Goal: Transaction & Acquisition: Purchase product/service

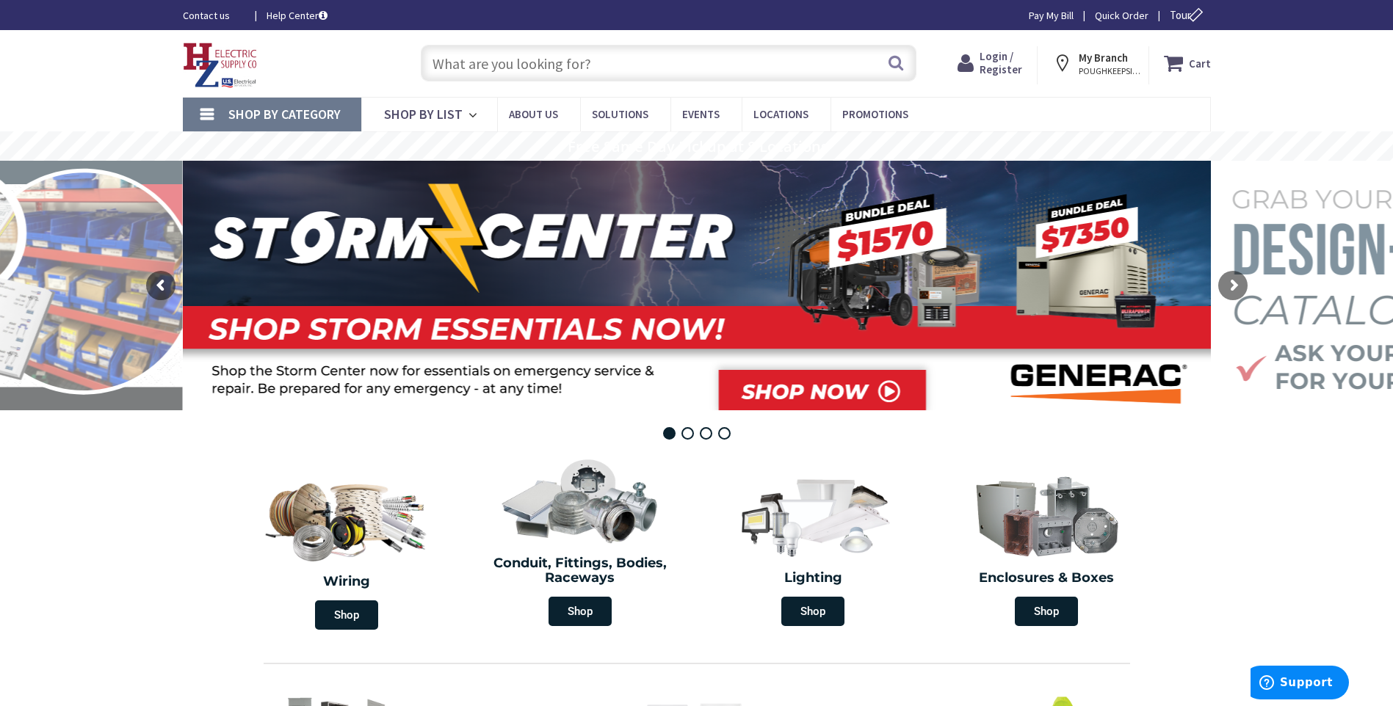
click at [1107, 65] on span "POUGHKEEPSIE, NY" at bounding box center [1110, 71] width 62 height 12
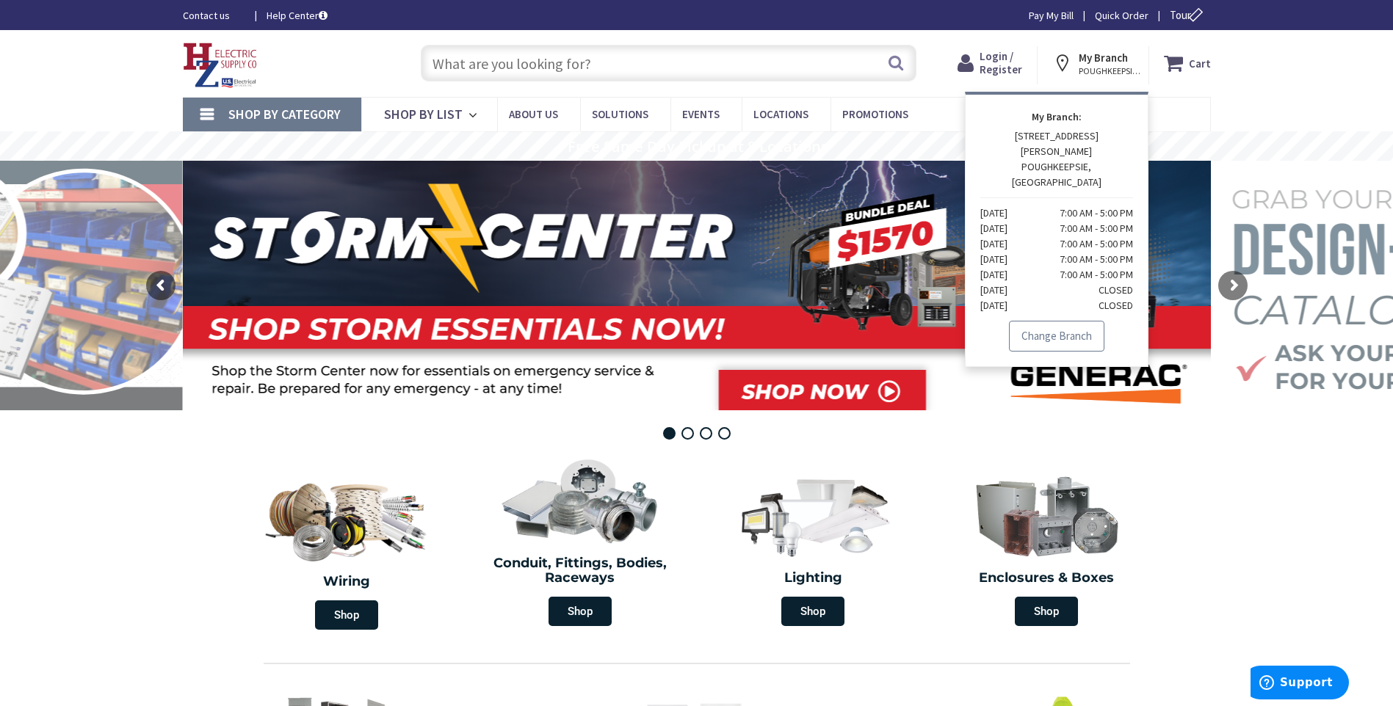
click at [1060, 321] on link "Change Branch" at bounding box center [1056, 336] width 95 height 31
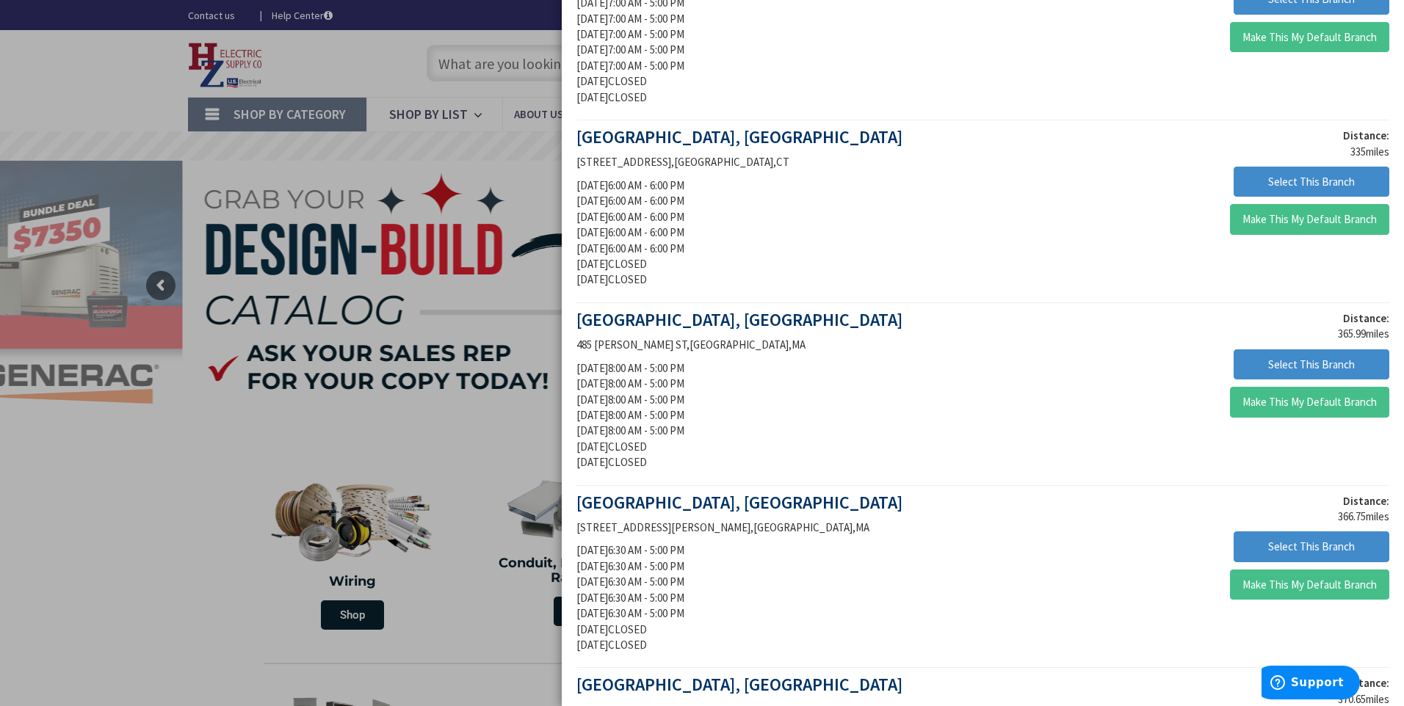
scroll to position [808, 0]
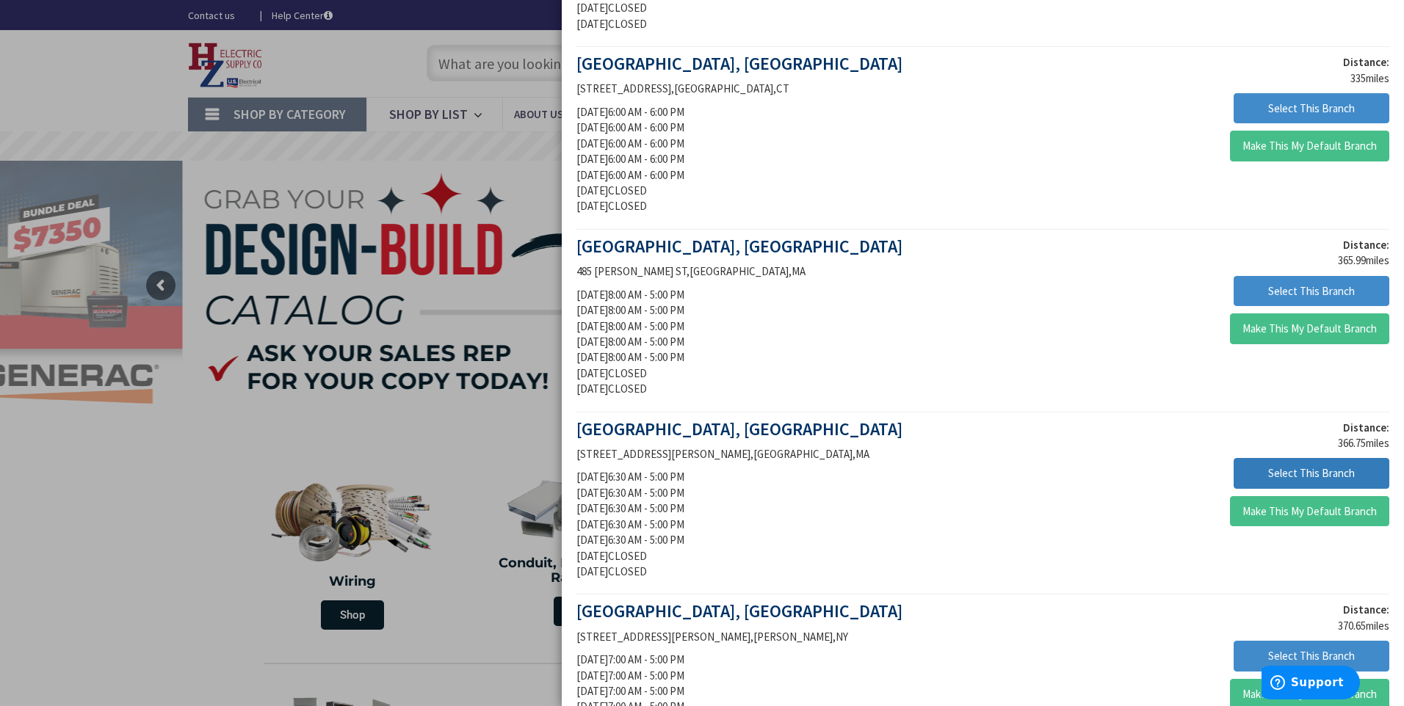
click at [1278, 480] on button "Select This Branch" at bounding box center [1312, 473] width 156 height 31
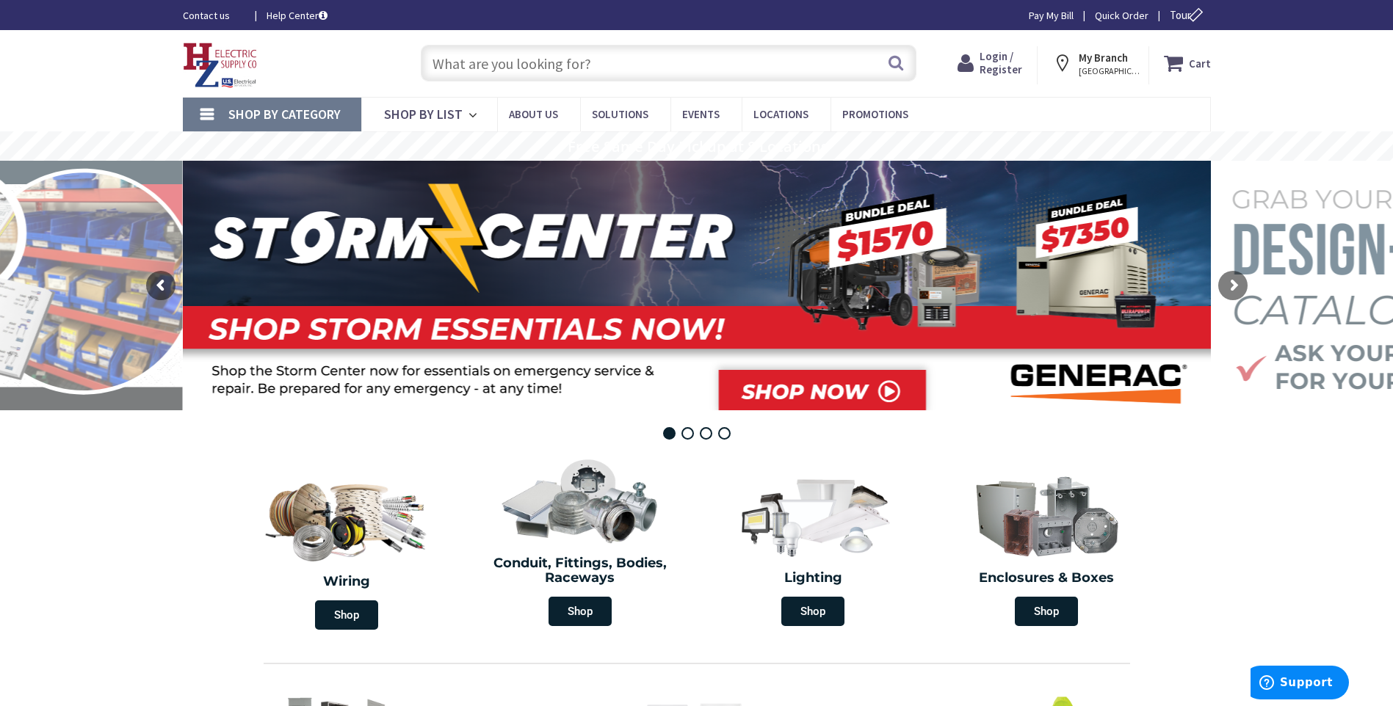
click at [988, 64] on span "Login / Register" at bounding box center [1001, 62] width 43 height 27
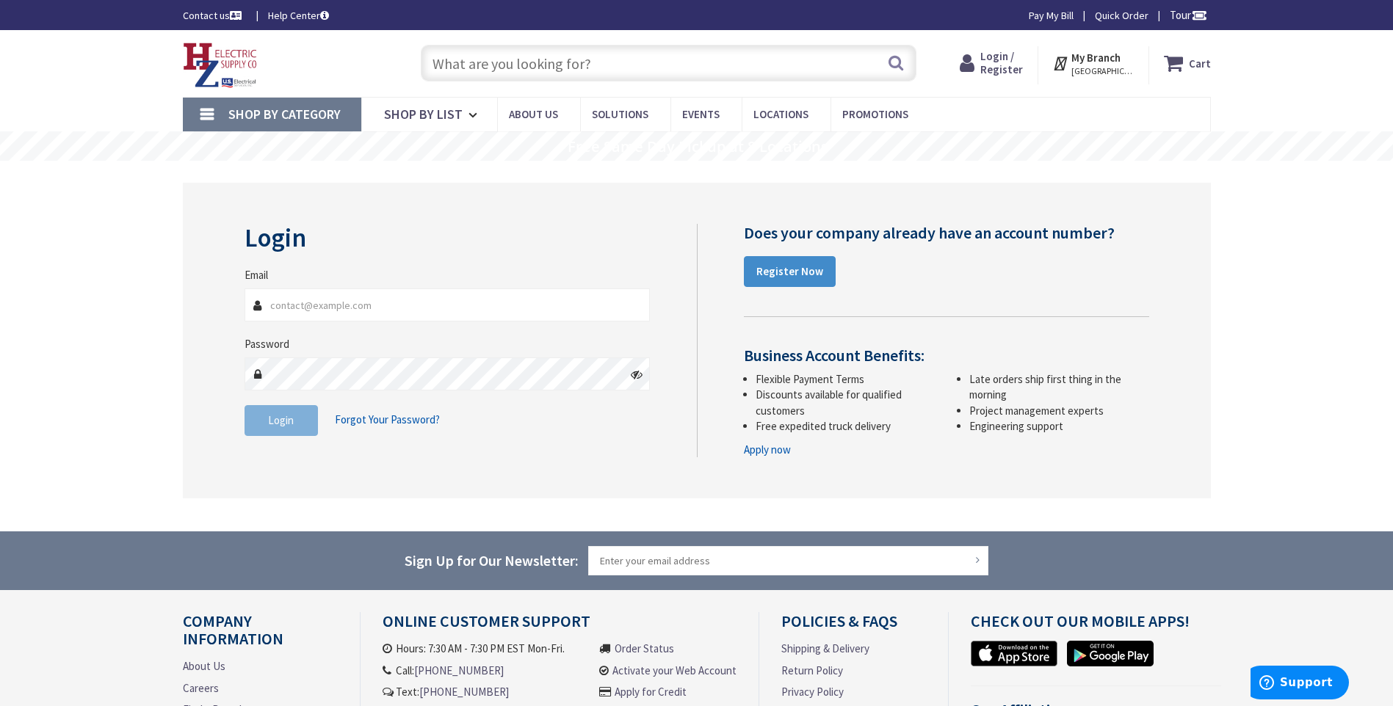
type input "j"
type input "vivian@ibselectronics.net"
click at [278, 422] on span "Login" at bounding box center [281, 420] width 26 height 14
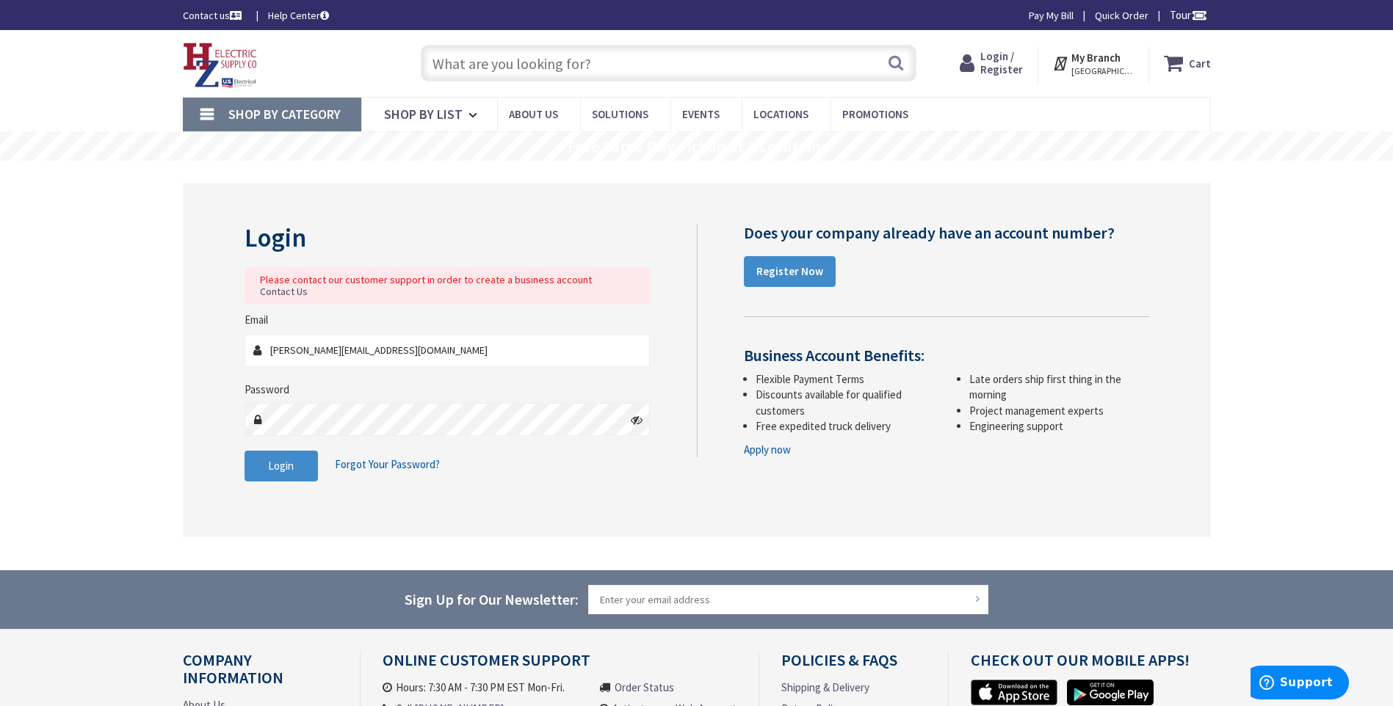
click at [637, 414] on icon at bounding box center [637, 420] width 12 height 12
click at [275, 459] on span "Login" at bounding box center [281, 466] width 26 height 14
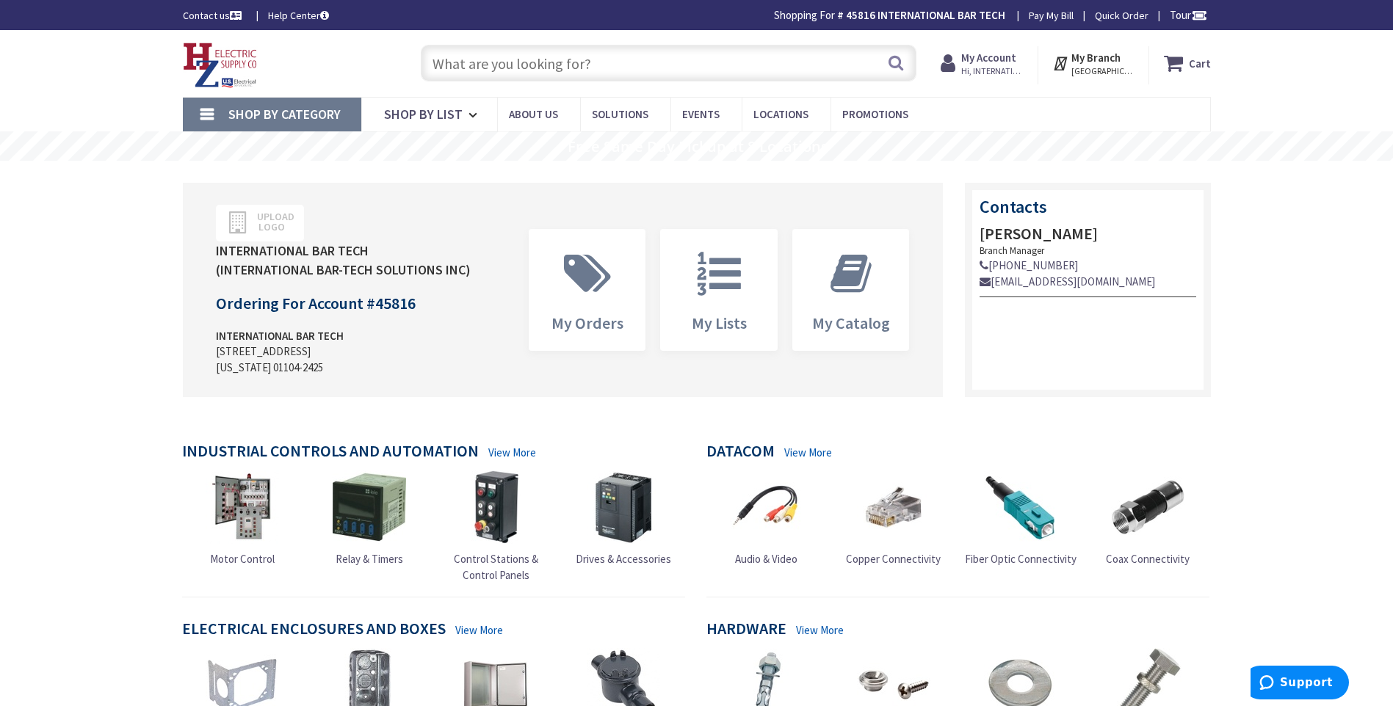
click at [478, 62] on input "text" at bounding box center [669, 63] width 496 height 37
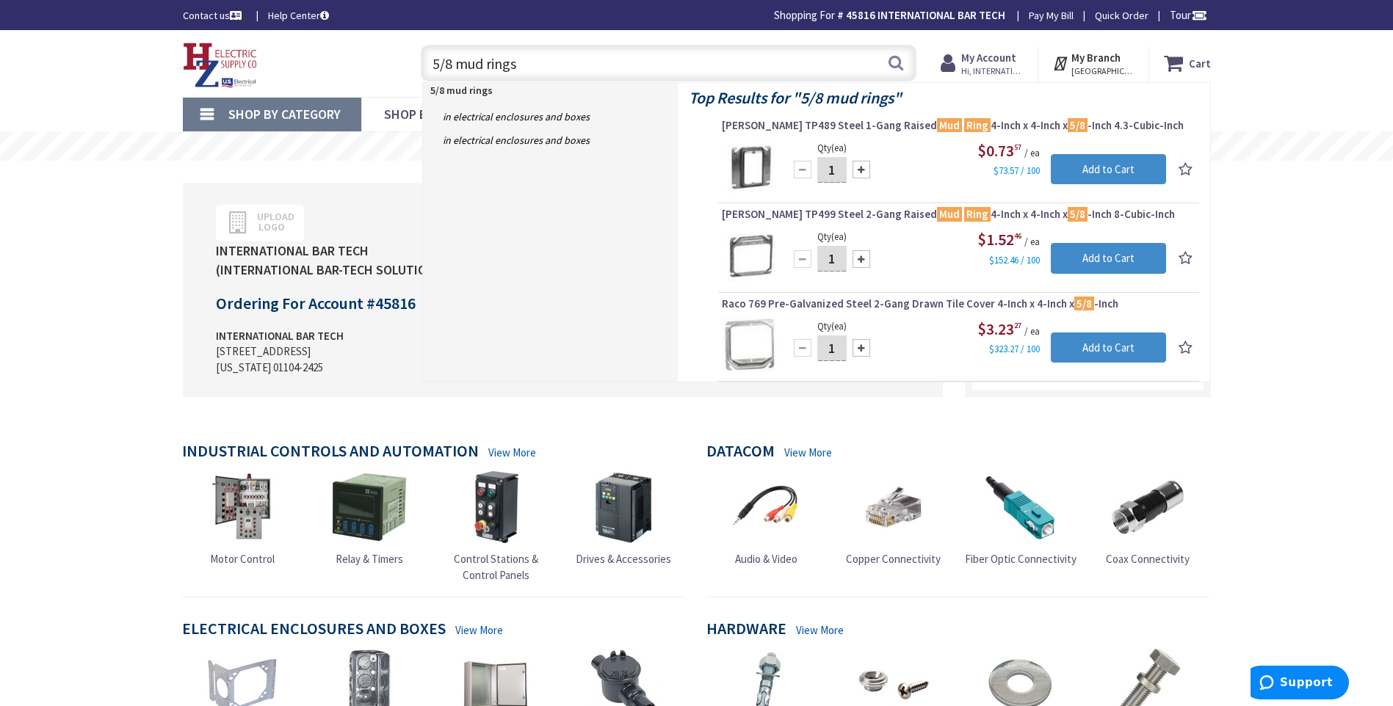
type input "5/8 mud rings"
click at [828, 170] on input "1" at bounding box center [831, 170] width 29 height 26
click at [834, 170] on input "1" at bounding box center [831, 170] width 29 height 26
click at [1095, 164] on input "Add to Cart" at bounding box center [1108, 169] width 115 height 31
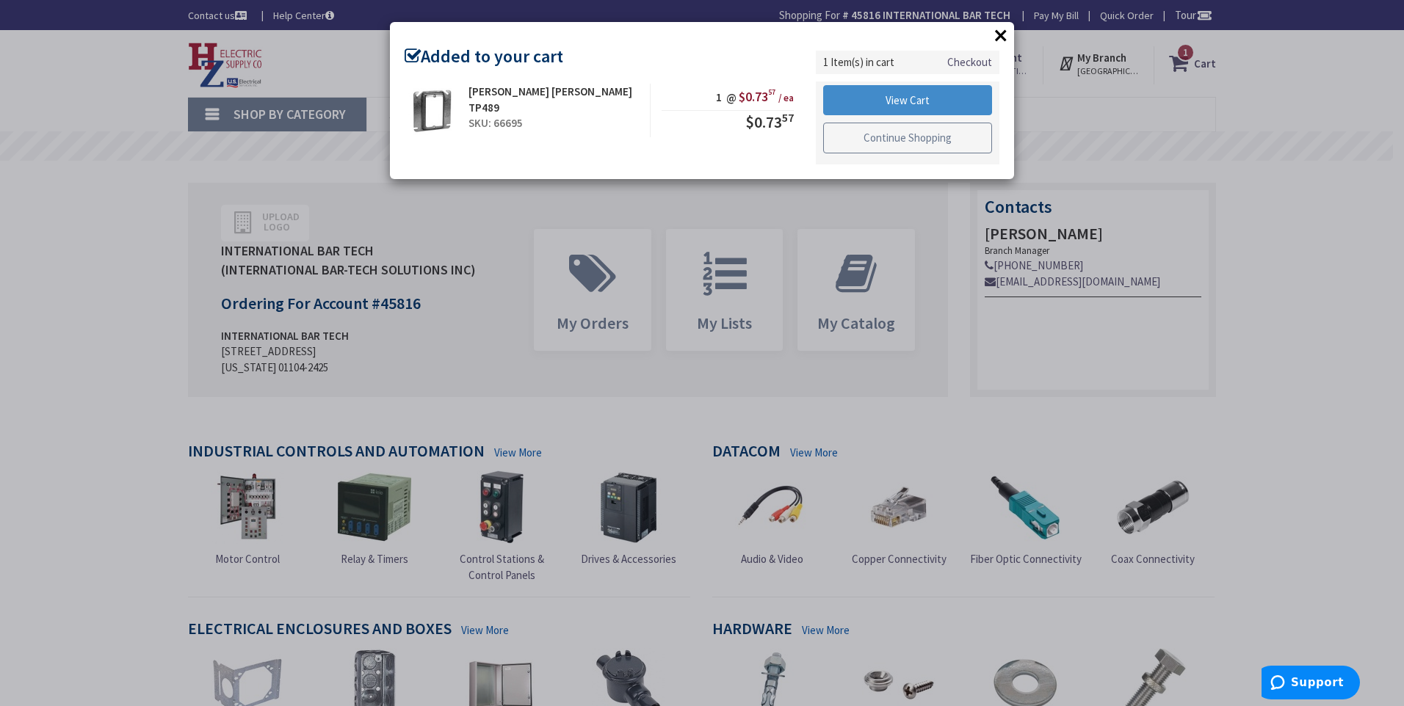
click at [919, 137] on link "Continue Shopping" at bounding box center [907, 138] width 169 height 31
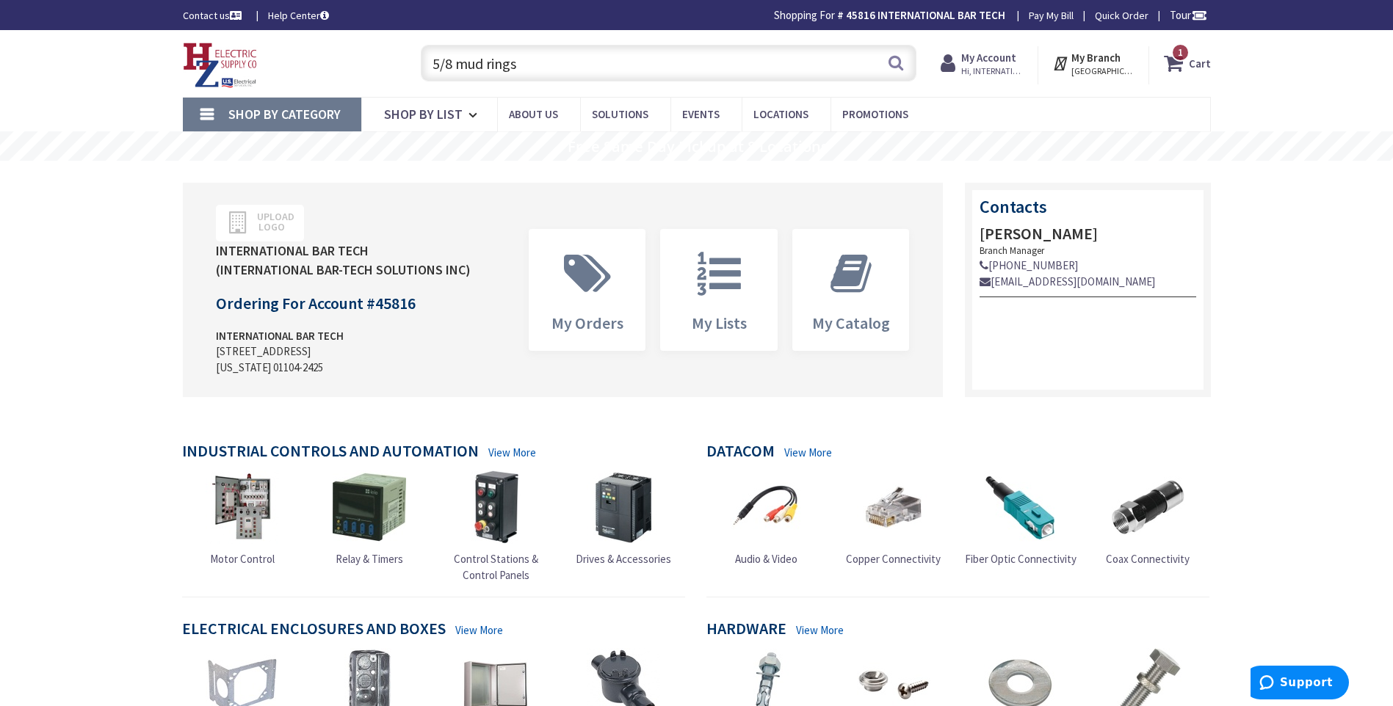
click at [1171, 63] on icon at bounding box center [1176, 63] width 25 height 26
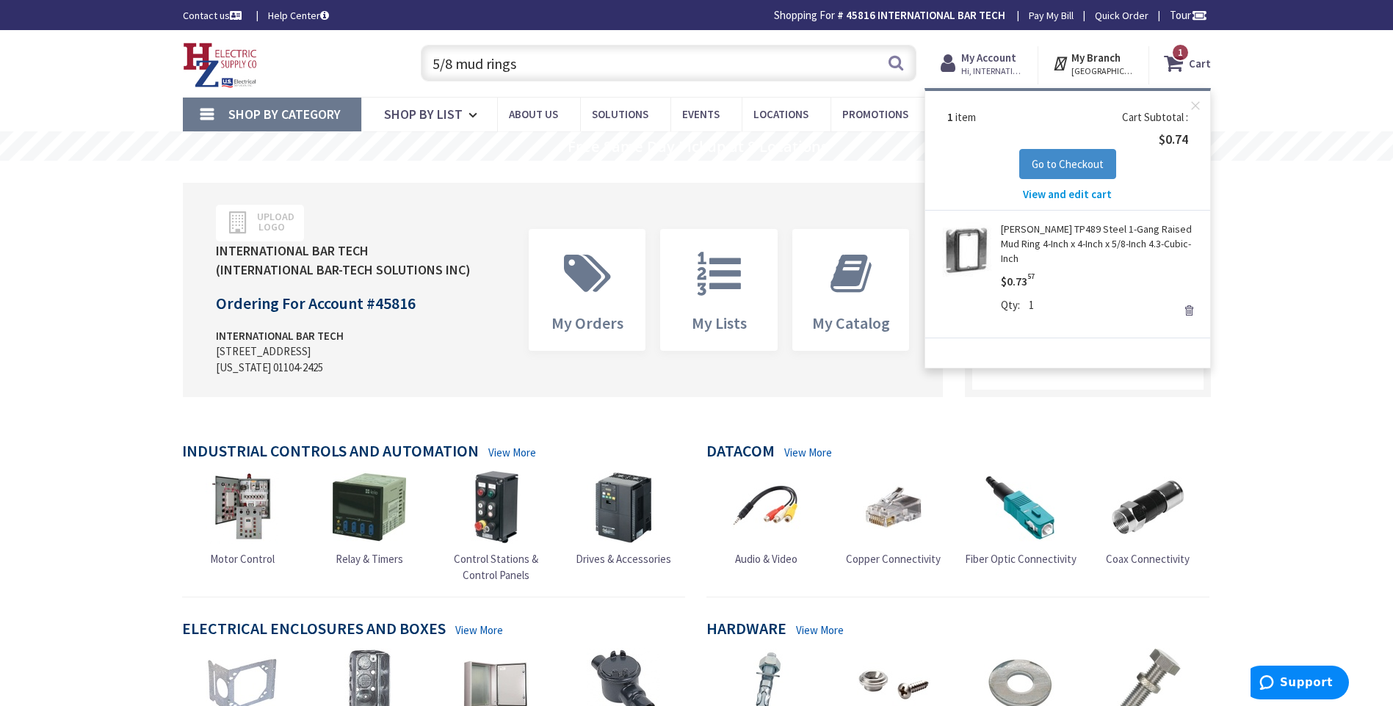
click at [1182, 300] on link "Remove" at bounding box center [1189, 310] width 21 height 21
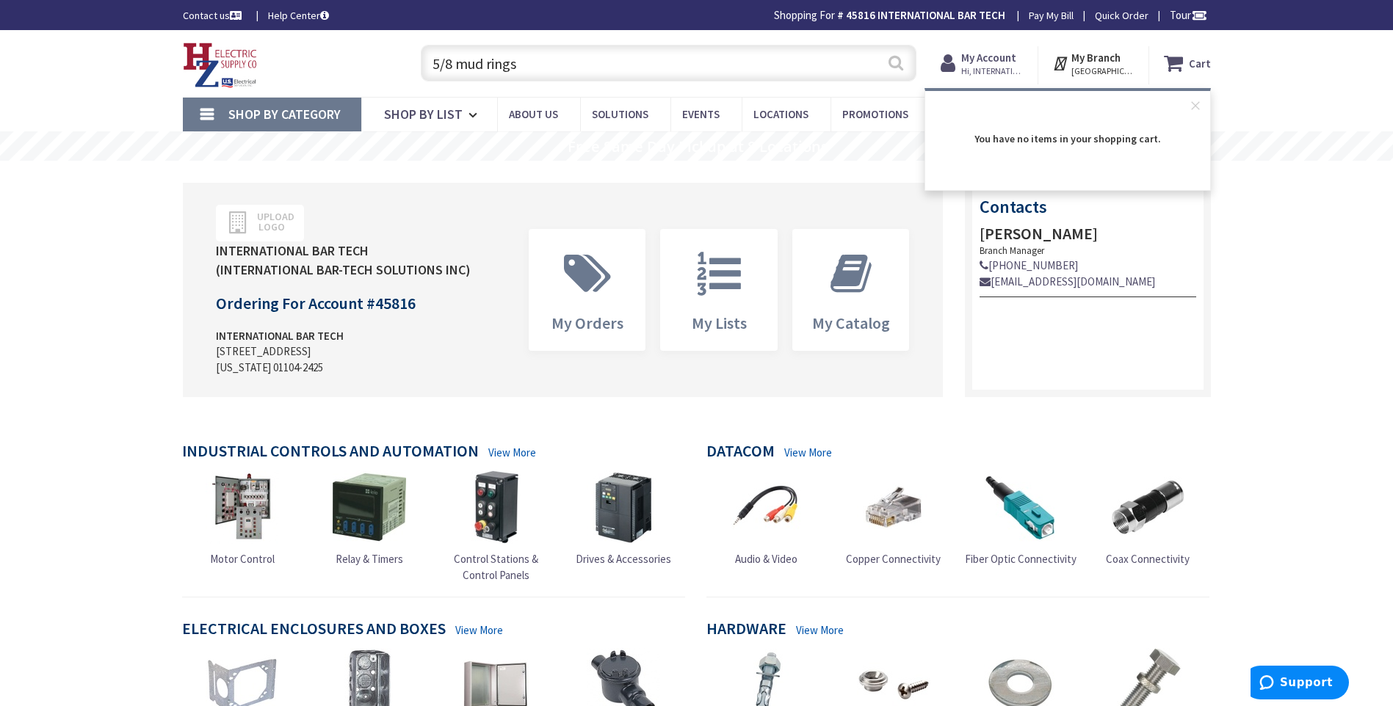
click at [899, 61] on button "Search" at bounding box center [895, 62] width 19 height 33
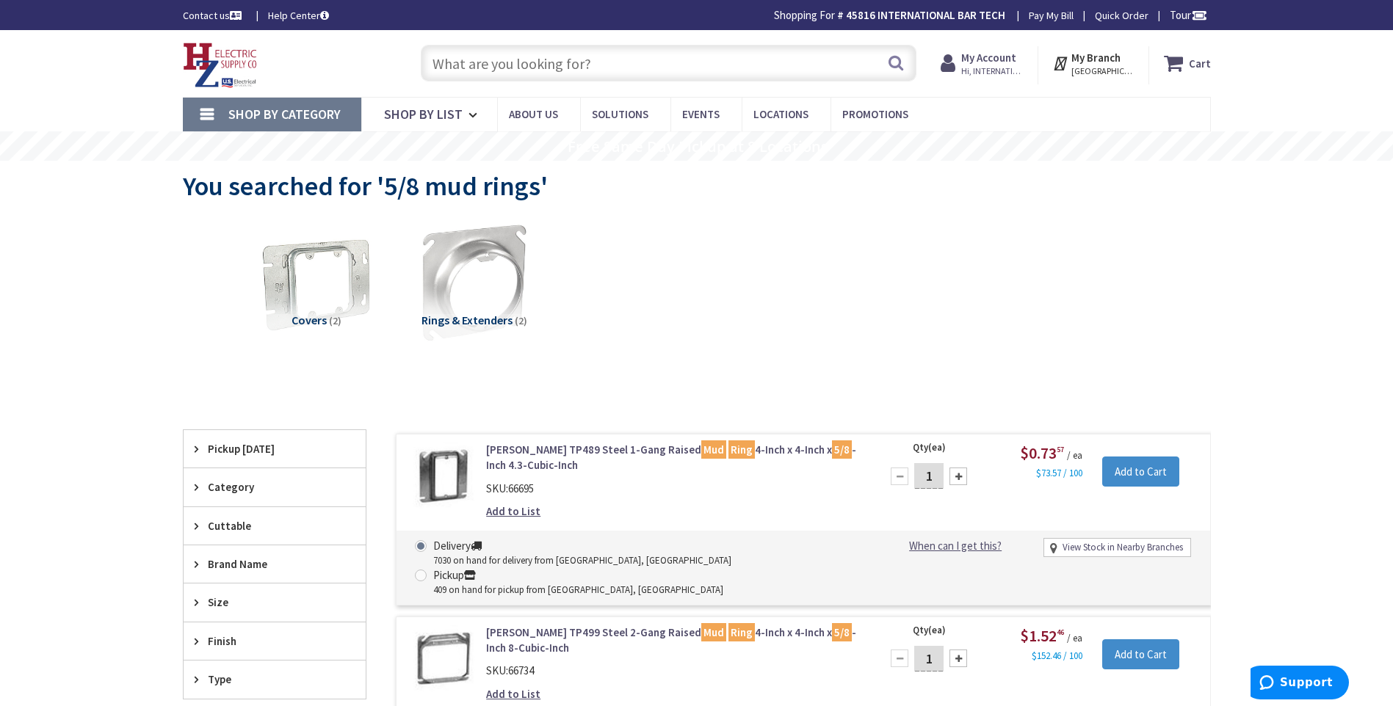
click at [427, 570] on span at bounding box center [421, 576] width 12 height 12
click at [428, 571] on input "Pickup 409 on hand for pickup from [GEOGRAPHIC_DATA], [GEOGRAPHIC_DATA]" at bounding box center [424, 576] width 10 height 10
radio input "true"
click at [938, 475] on input "1" at bounding box center [928, 476] width 29 height 26
type input "100"
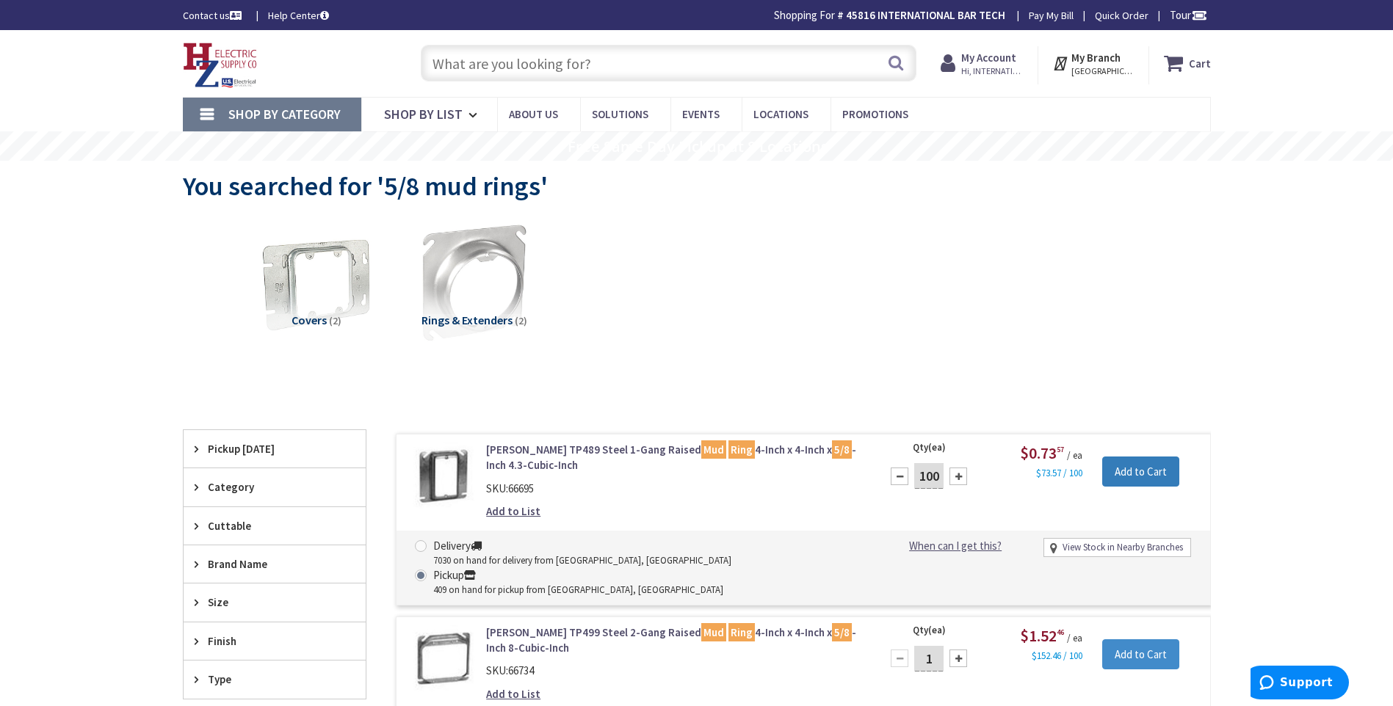
click at [1118, 471] on input "Add to Cart" at bounding box center [1140, 472] width 77 height 31
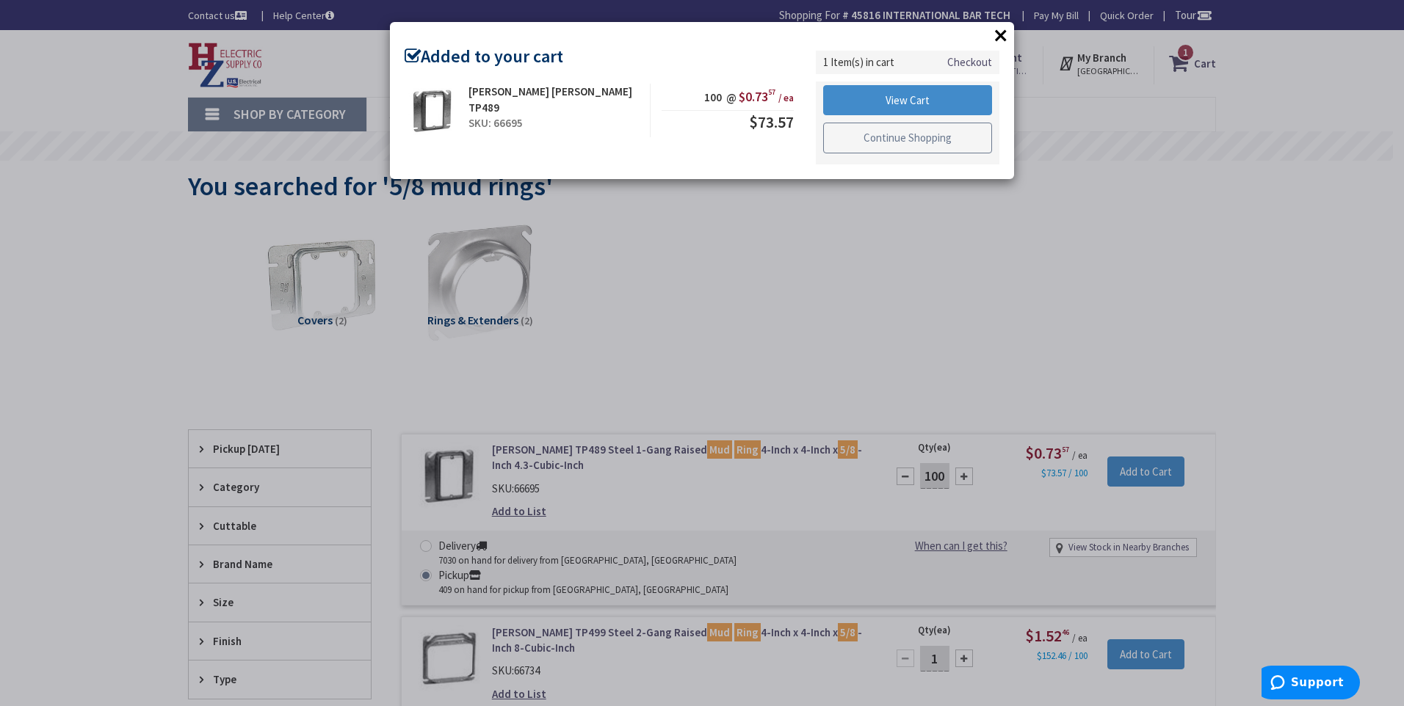
click at [871, 134] on link "Continue Shopping" at bounding box center [907, 138] width 169 height 31
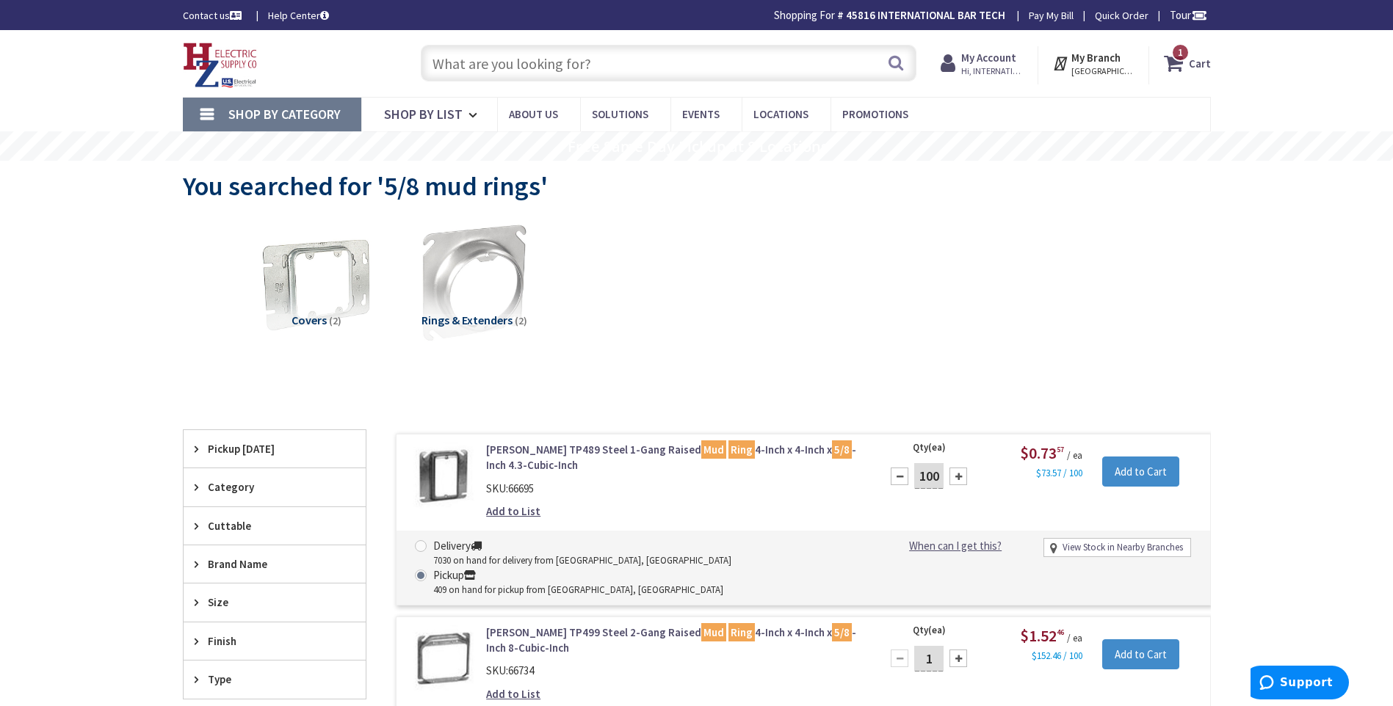
click at [583, 65] on input "text" at bounding box center [669, 63] width 496 height 37
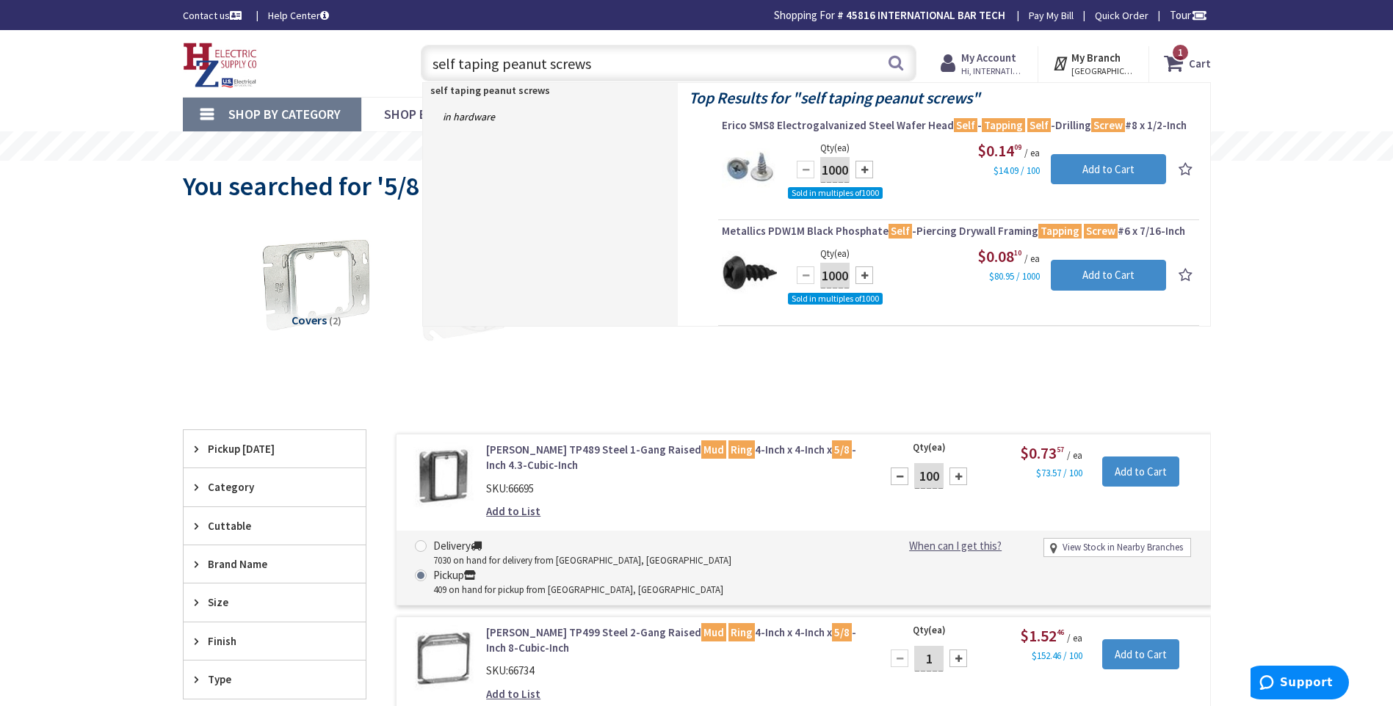
type input "self taping peanut screws"
click at [830, 167] on input "1000" at bounding box center [834, 170] width 29 height 26
type input "2000"
click at [1076, 170] on input "Add to Cart" at bounding box center [1108, 169] width 115 height 31
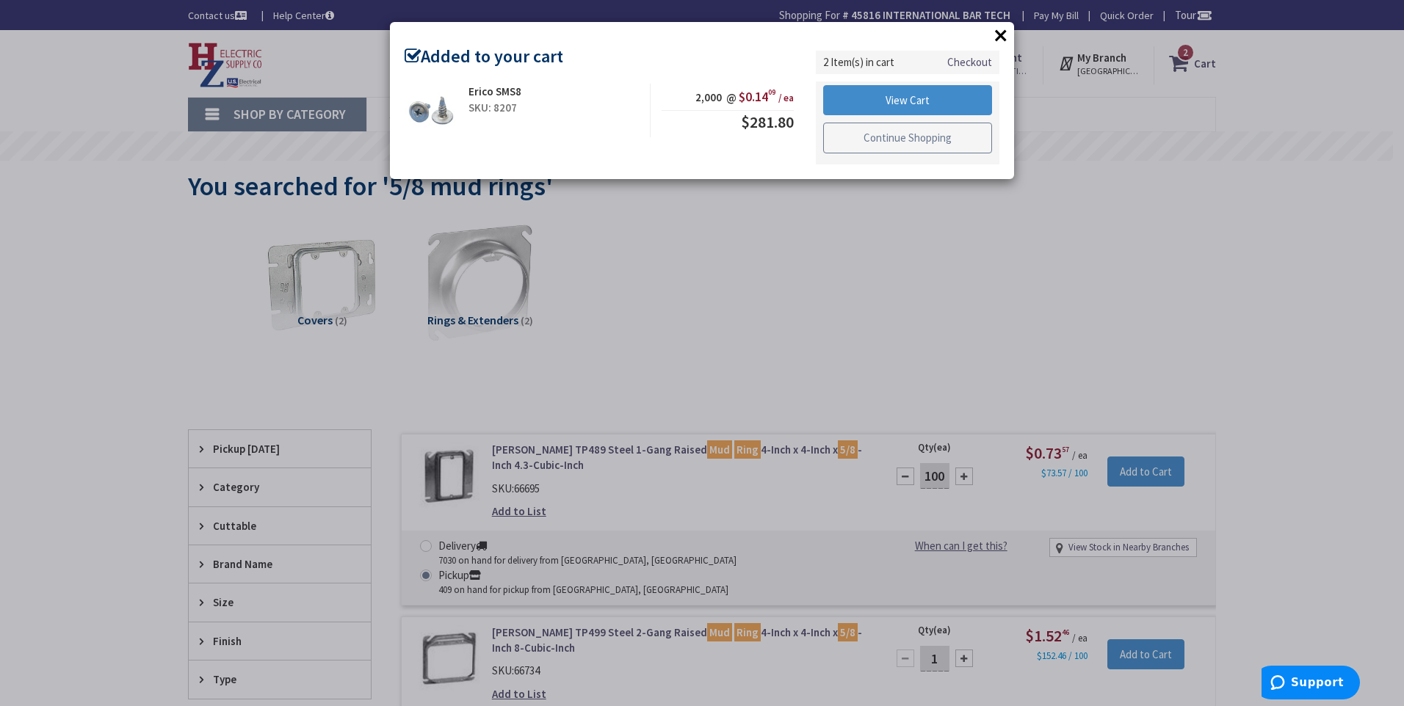
click at [897, 139] on link "Continue Shopping" at bounding box center [907, 138] width 169 height 31
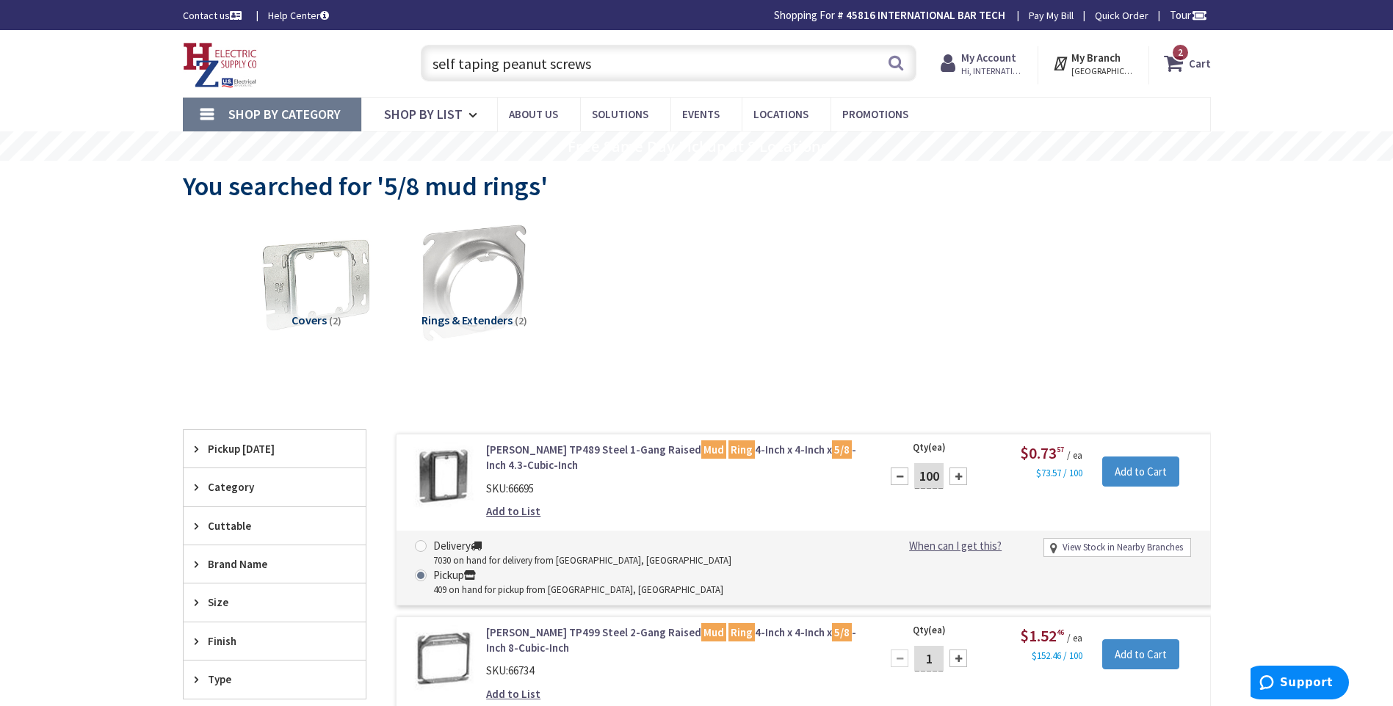
drag, startPoint x: 630, startPoint y: 60, endPoint x: 361, endPoint y: 76, distance: 270.0
click at [361, 76] on div "Toggle Nav self taping peanut screws self taping peanut screws Search 2 2 2 ite…" at bounding box center [697, 63] width 1050 height 49
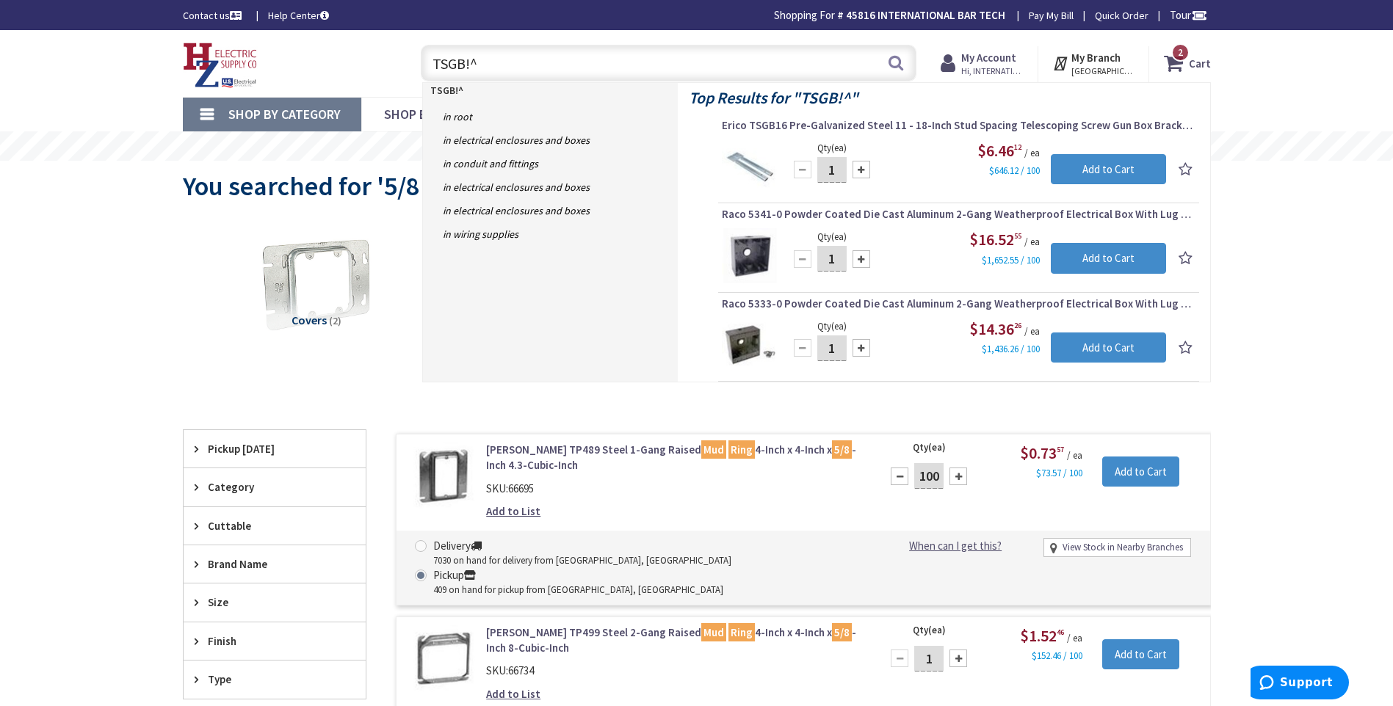
type input "TSGB!^"
drag, startPoint x: 836, startPoint y: 169, endPoint x: 810, endPoint y: 167, distance: 25.7
click at [810, 167] on div "1" at bounding box center [832, 169] width 88 height 29
type input "2000"
click at [1076, 174] on input "Add to Cart" at bounding box center [1108, 169] width 115 height 31
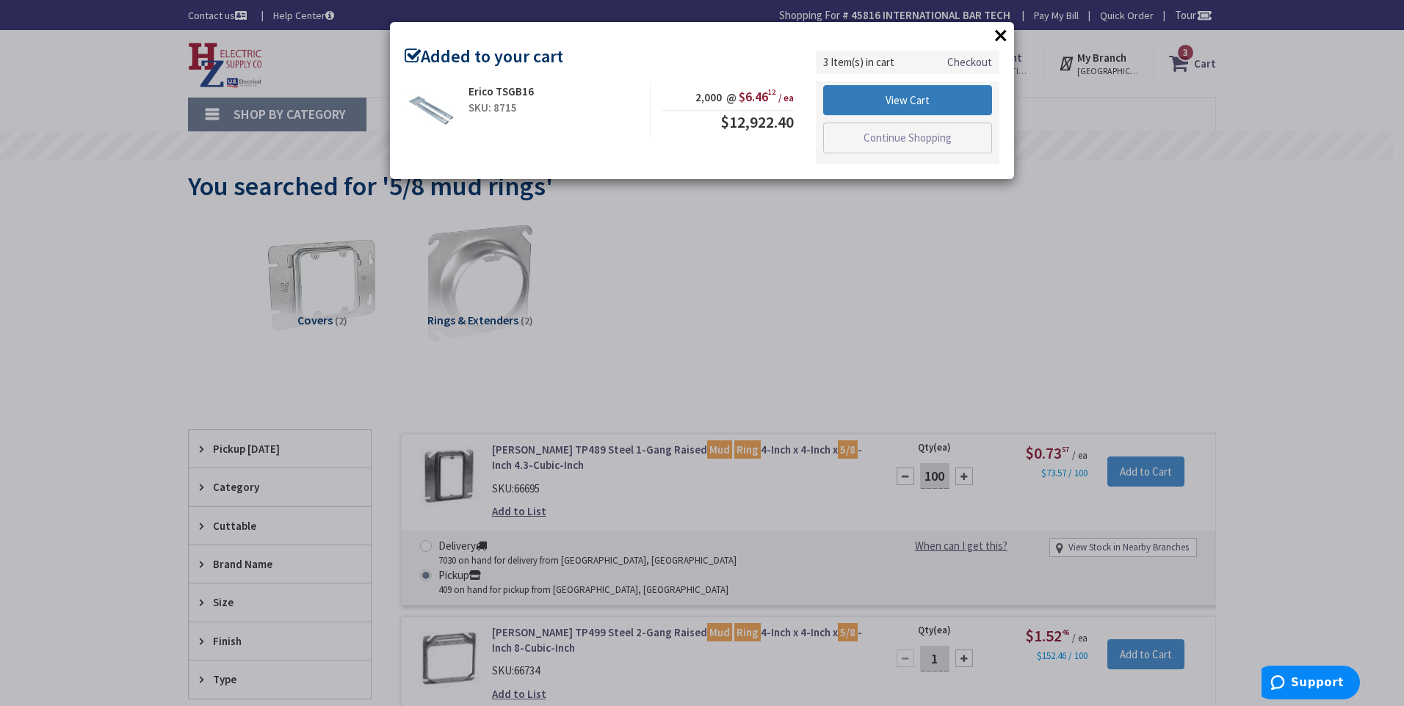
click at [906, 103] on link "View Cart" at bounding box center [907, 100] width 169 height 31
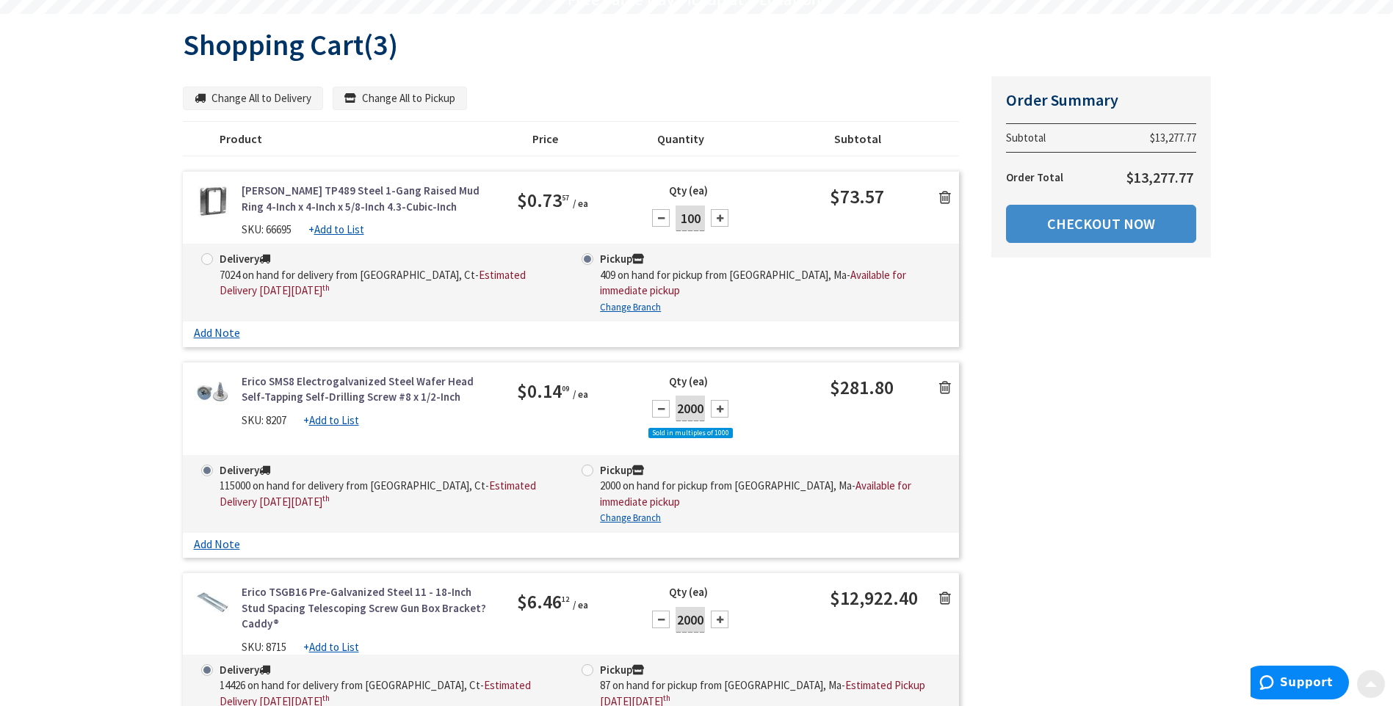
scroll to position [220, 0]
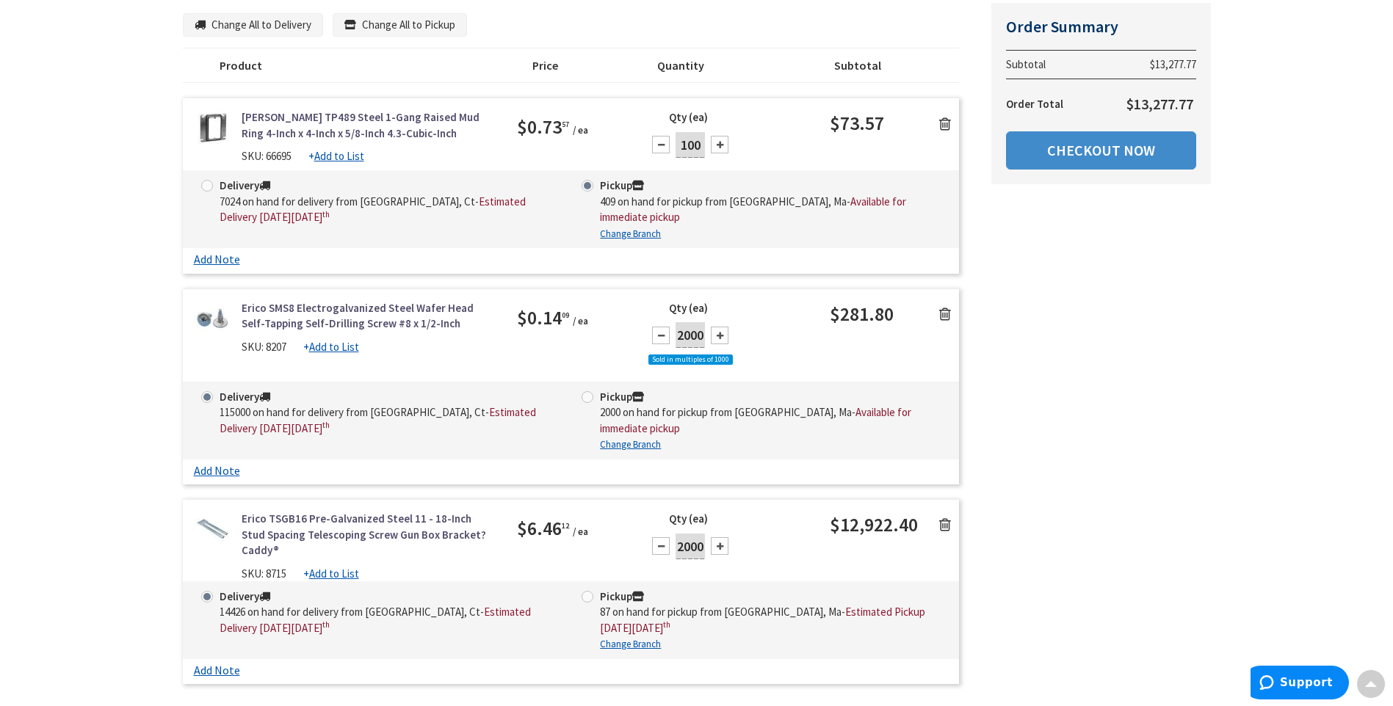
click at [701, 546] on input "2000" at bounding box center [690, 547] width 29 height 26
type input "200"
click at [684, 331] on input "2000" at bounding box center [690, 335] width 29 height 26
type input "1000"
click at [589, 396] on div "Delivery 115000 on hand for delivery from Middletown, Ct - Estimated Delivery o…" at bounding box center [571, 421] width 777 height 78
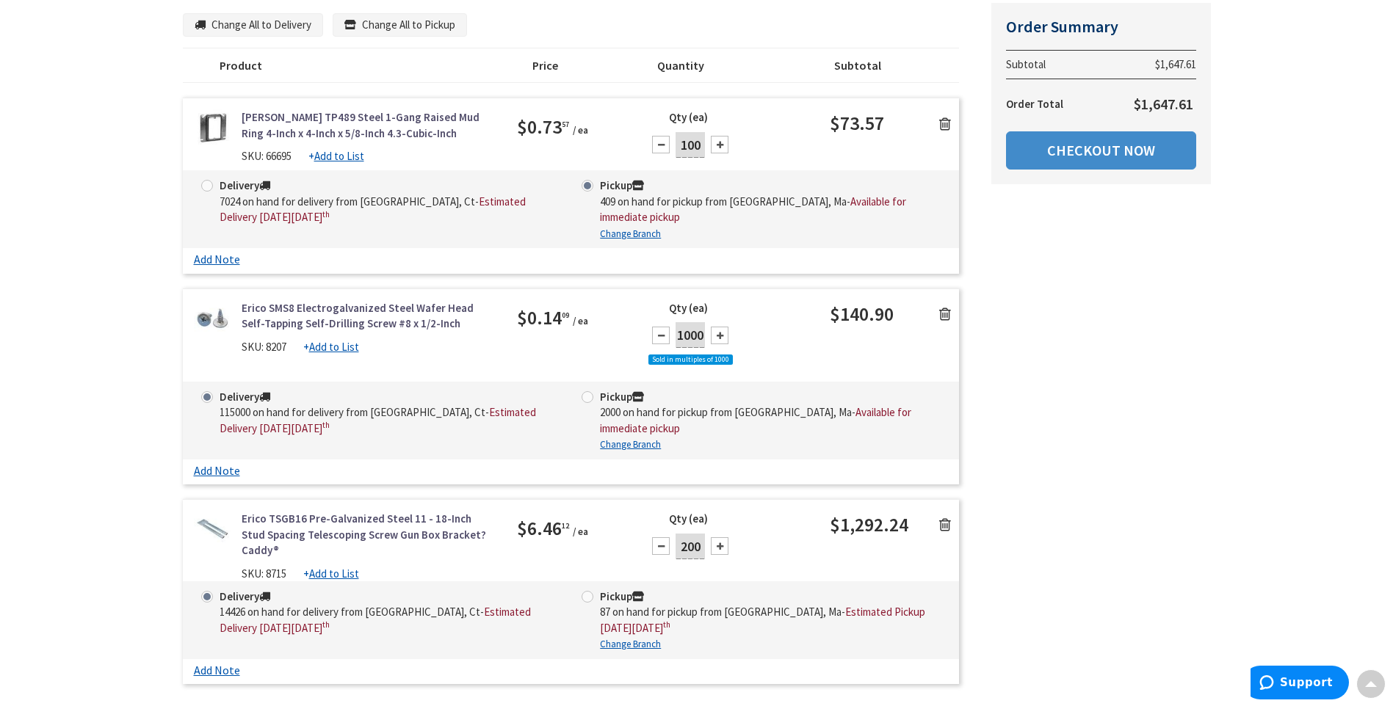
click at [586, 591] on span at bounding box center [588, 597] width 12 height 12
click at [586, 592] on input "Pickup 87 on hand for pickup from Springfield, Ma - Estimated Pickup on Tuesday…" at bounding box center [590, 597] width 10 height 10
radio input "true"
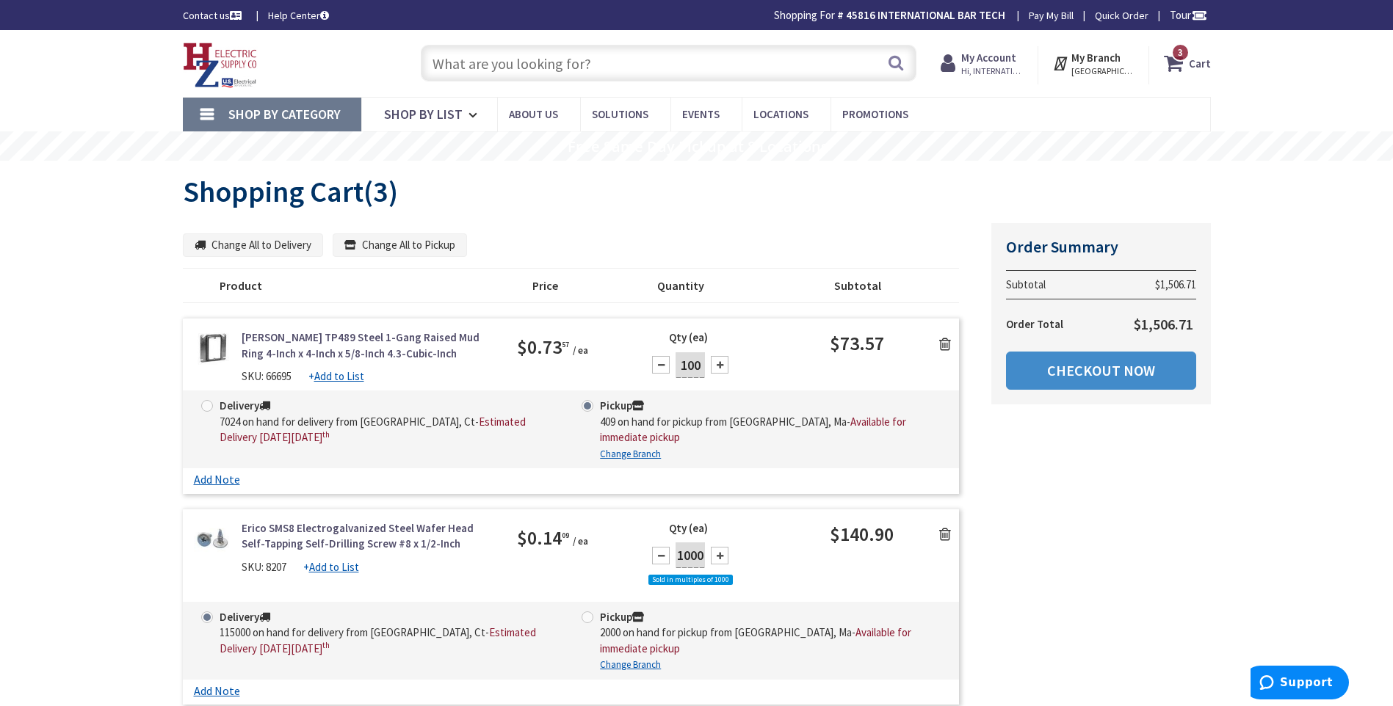
click at [556, 73] on input "text" at bounding box center [669, 63] width 496 height 37
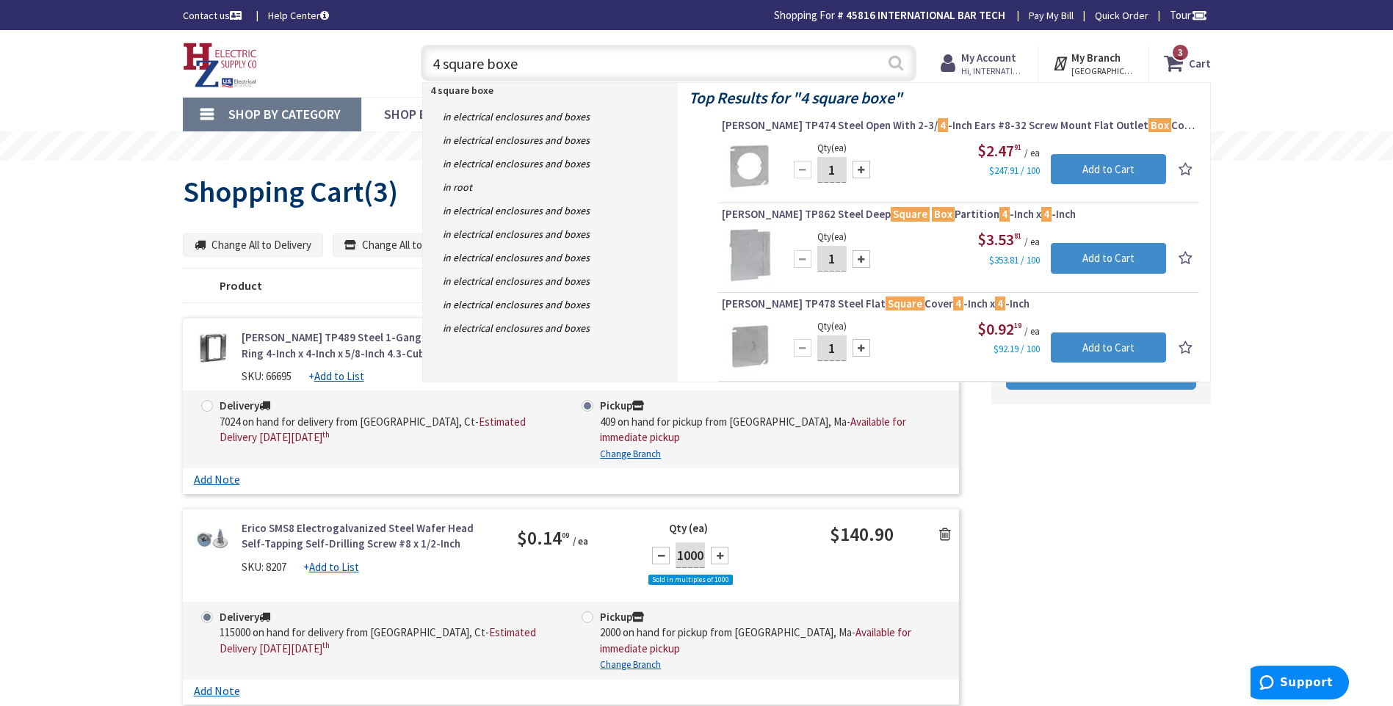
type input "4 square boxe"
click at [900, 62] on button "Search" at bounding box center [895, 62] width 19 height 33
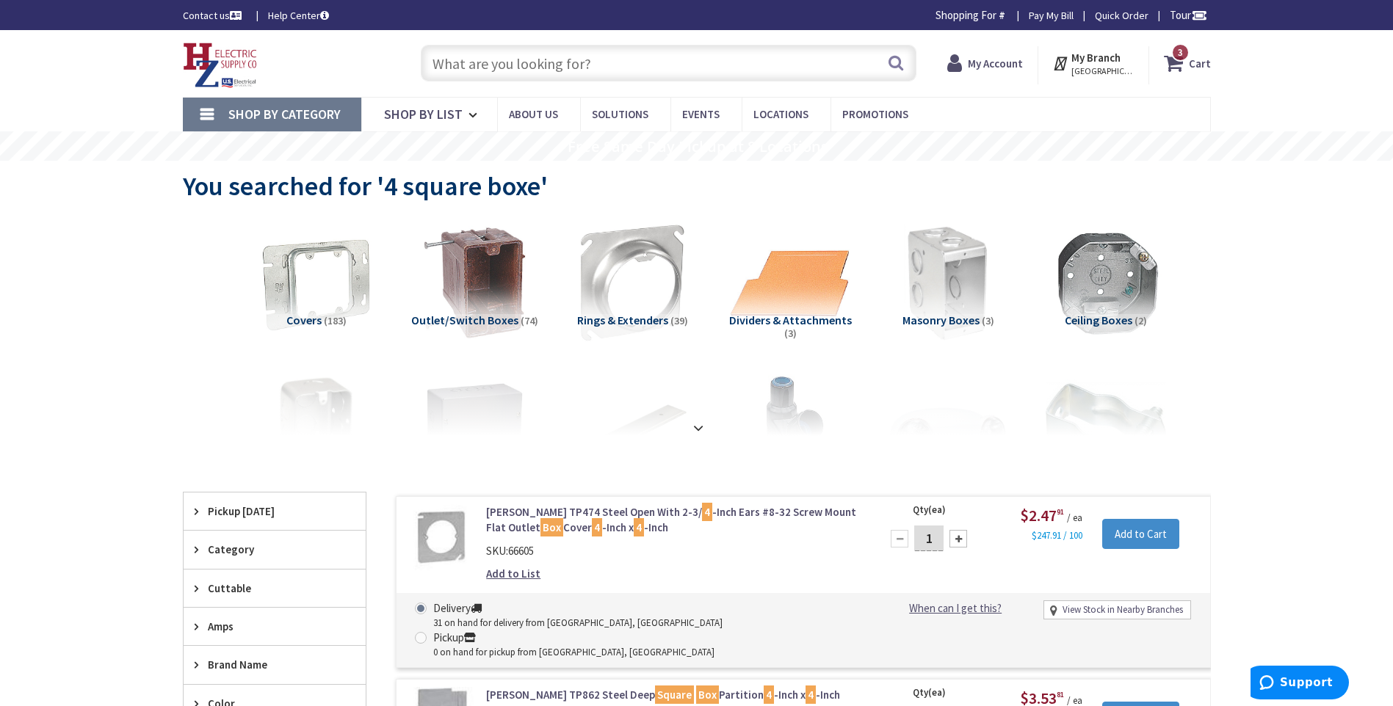
click at [554, 70] on input "text" at bounding box center [669, 63] width 496 height 37
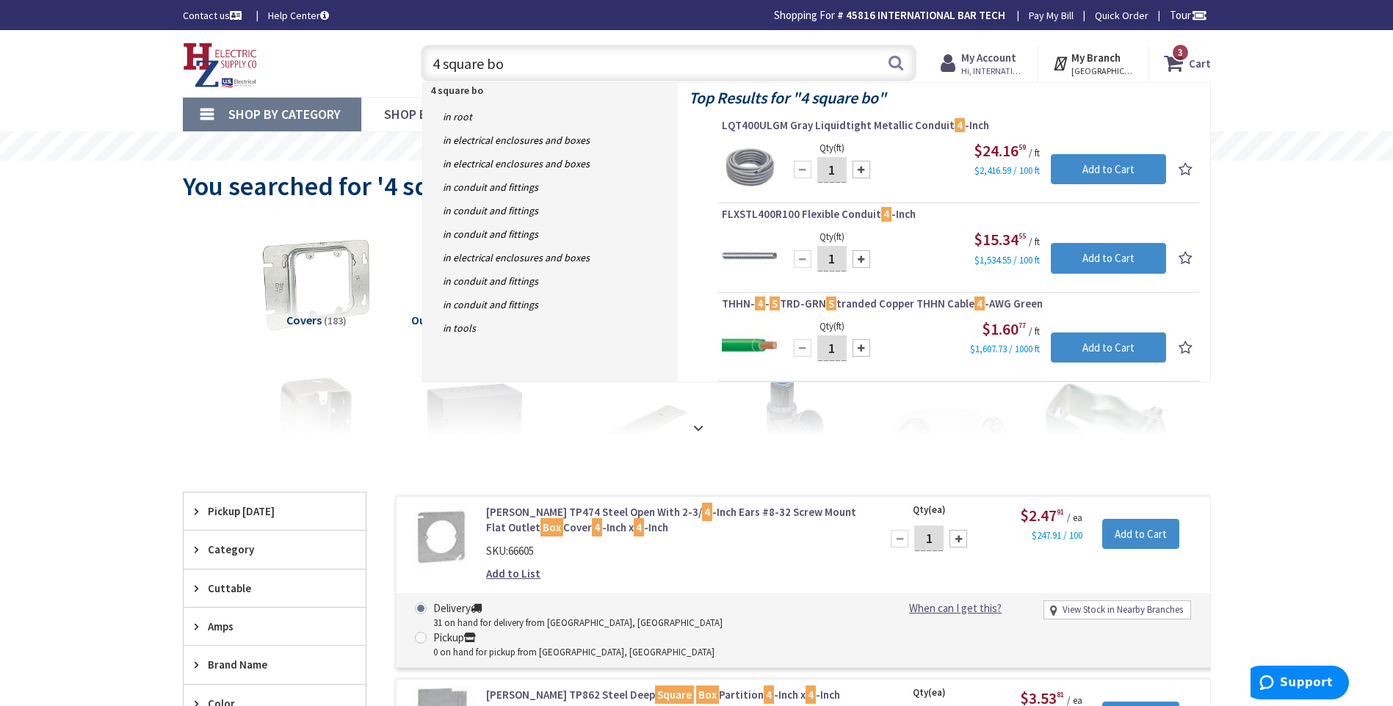
type input "4 square box"
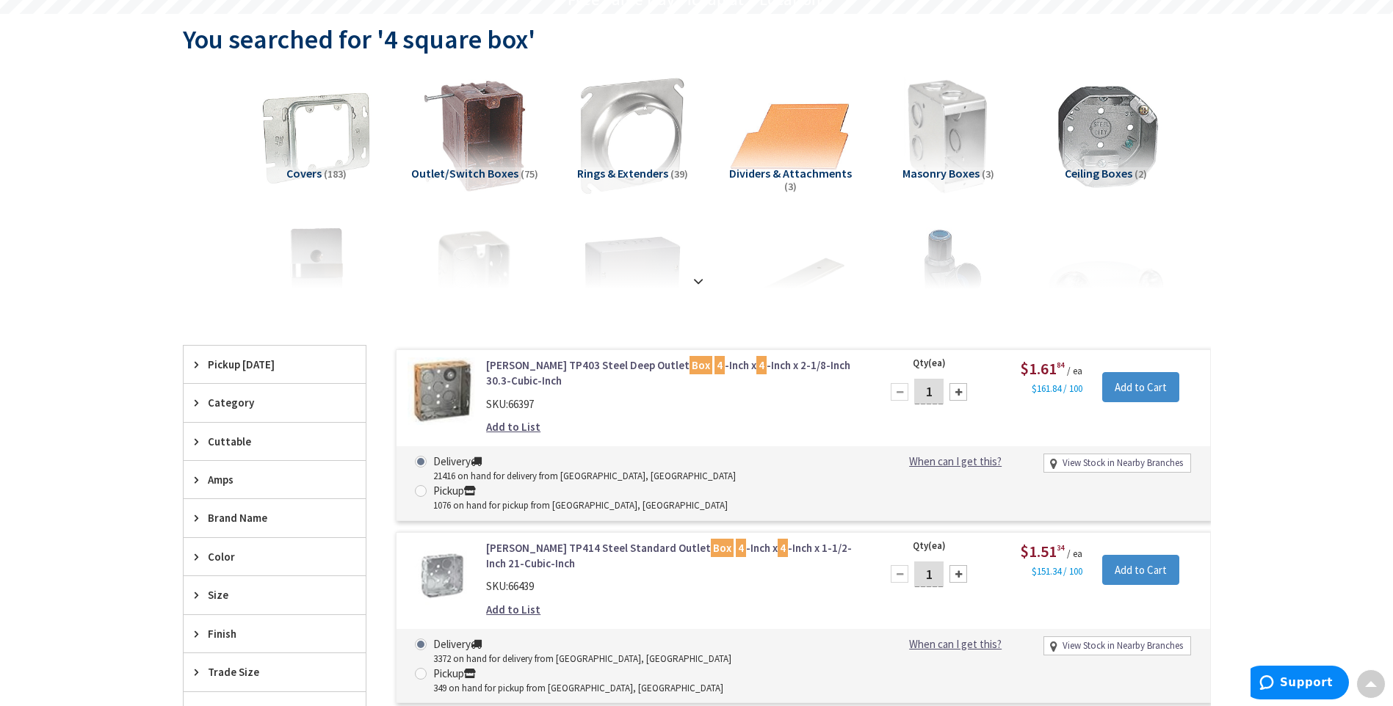
scroll to position [220, 0]
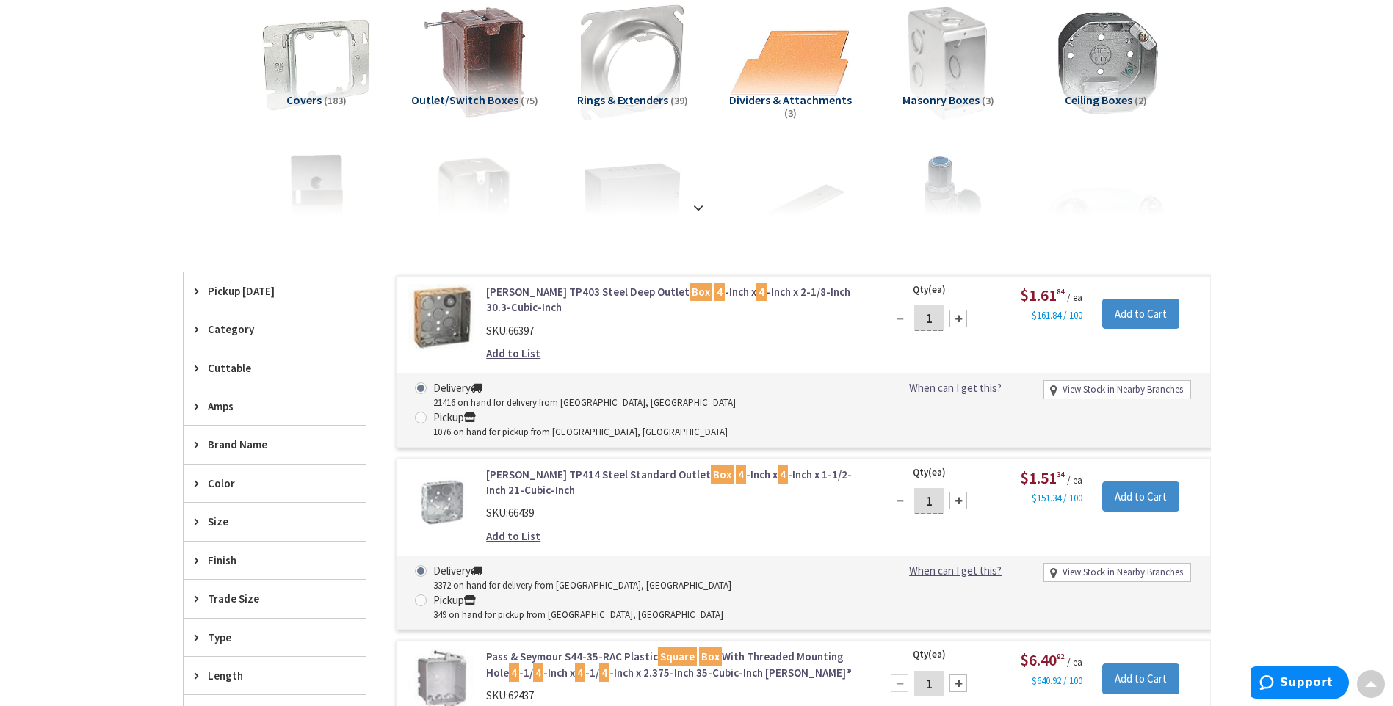
click at [518, 467] on link "Crouse-Hinds TP414 Steel Standard Outlet Box 4 -Inch x 4 -Inch x 1-1/2-Inch 21-…" at bounding box center [673, 483] width 374 height 32
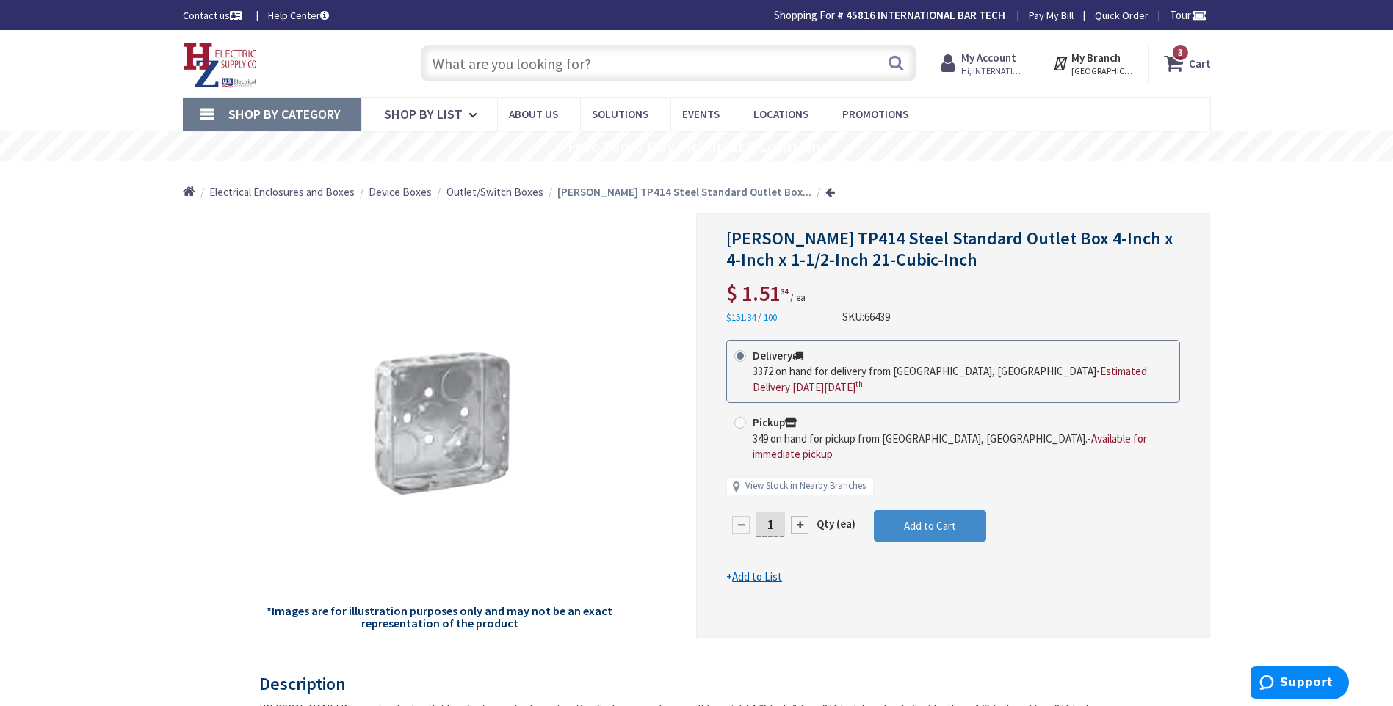
click at [777, 512] on input "1" at bounding box center [770, 525] width 29 height 26
type input "100"
click at [913, 513] on form "This product is Discontinued Delivery 3372 on hand for delivery from [GEOGRAPHI…" at bounding box center [953, 462] width 454 height 245
click at [743, 422] on span at bounding box center [740, 423] width 12 height 12
click at [743, 422] on input "Pickup 349 on hand for pickup from Springfield, MA. - Available for immediate p…" at bounding box center [743, 423] width 10 height 10
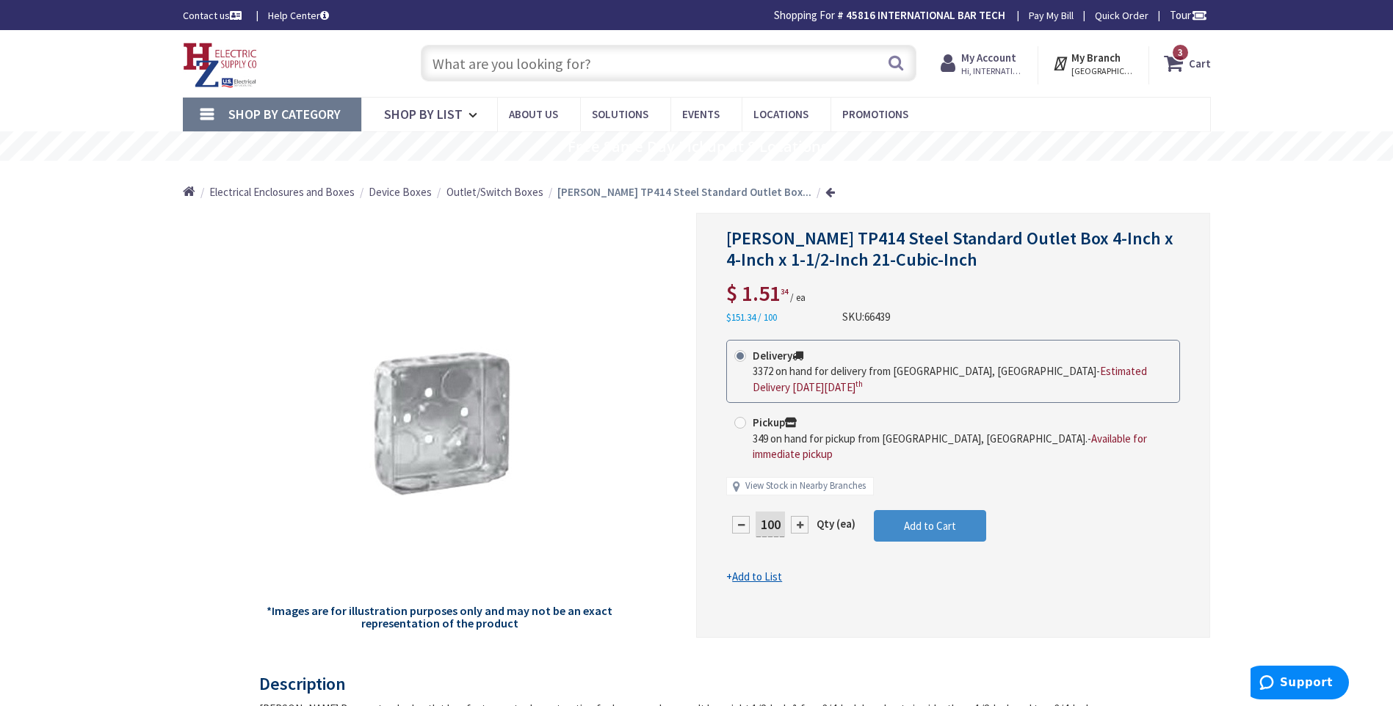
radio input "true"
click at [934, 519] on span "Add to Cart" at bounding box center [930, 526] width 52 height 14
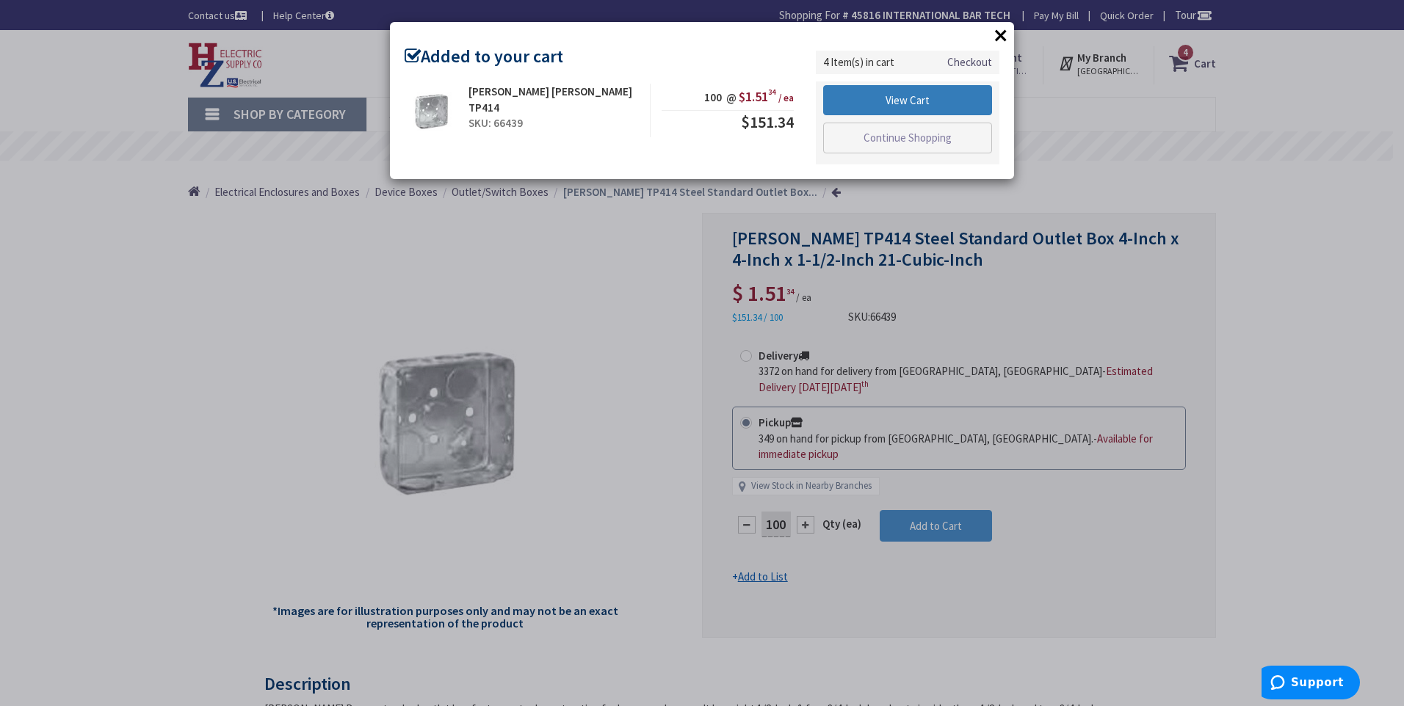
click at [883, 108] on link "View Cart" at bounding box center [907, 100] width 169 height 31
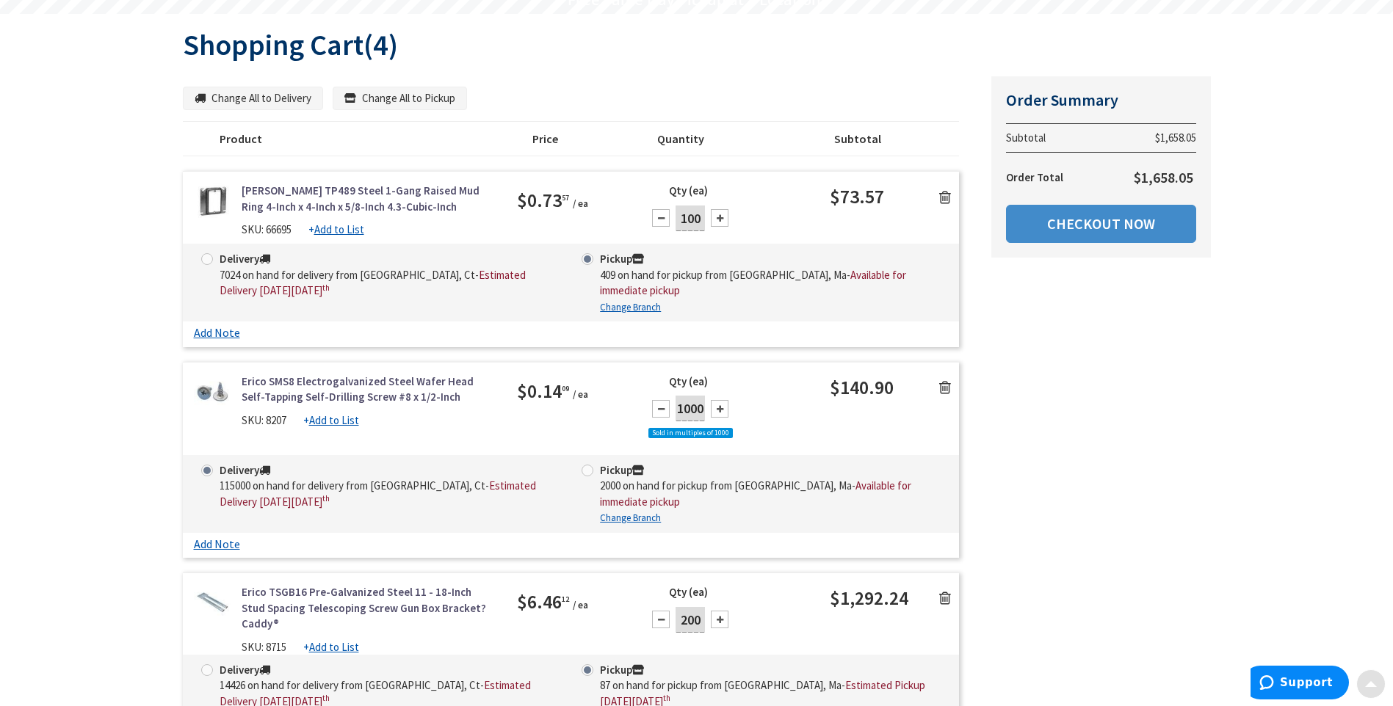
scroll to position [220, 0]
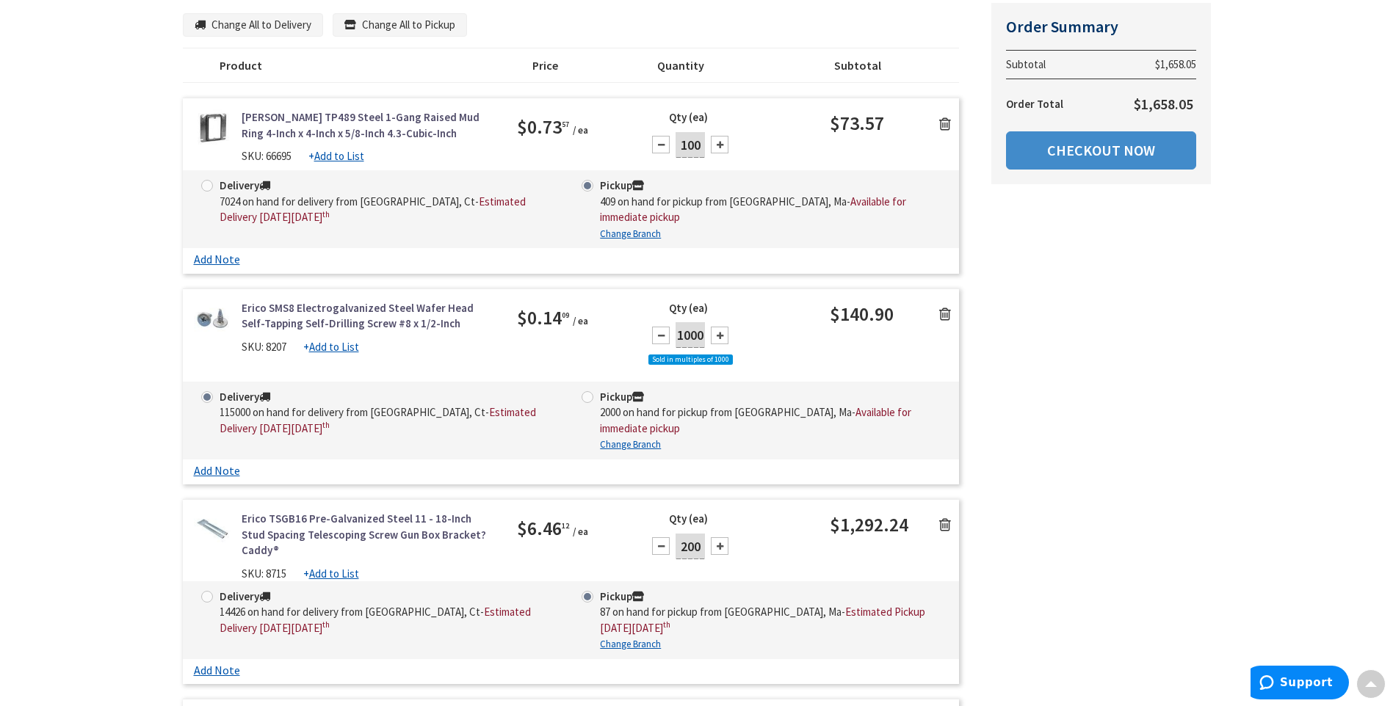
click at [591, 396] on span at bounding box center [588, 397] width 12 height 12
click at [591, 396] on input "Pickup 2000 on hand for pickup from Springfield, Ma - Available for immediate p…" at bounding box center [590, 397] width 10 height 10
radio input "true"
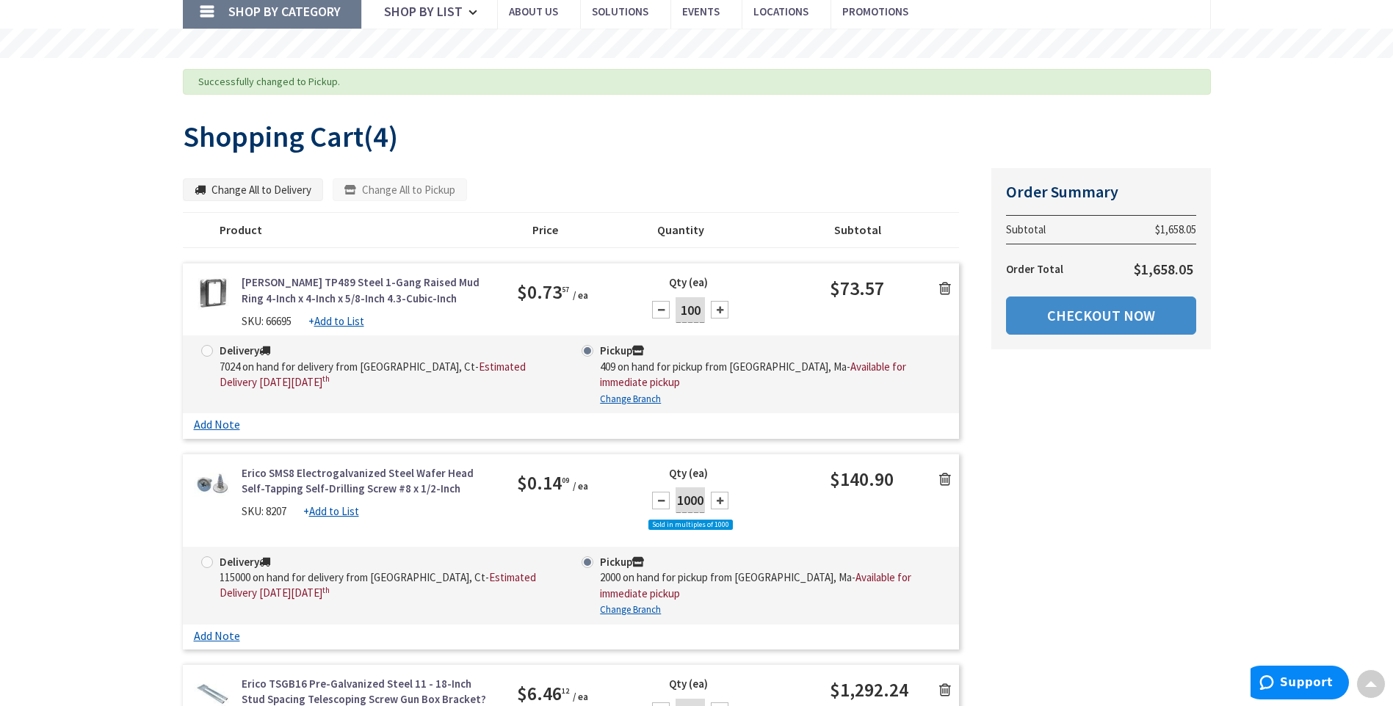
scroll to position [29, 0]
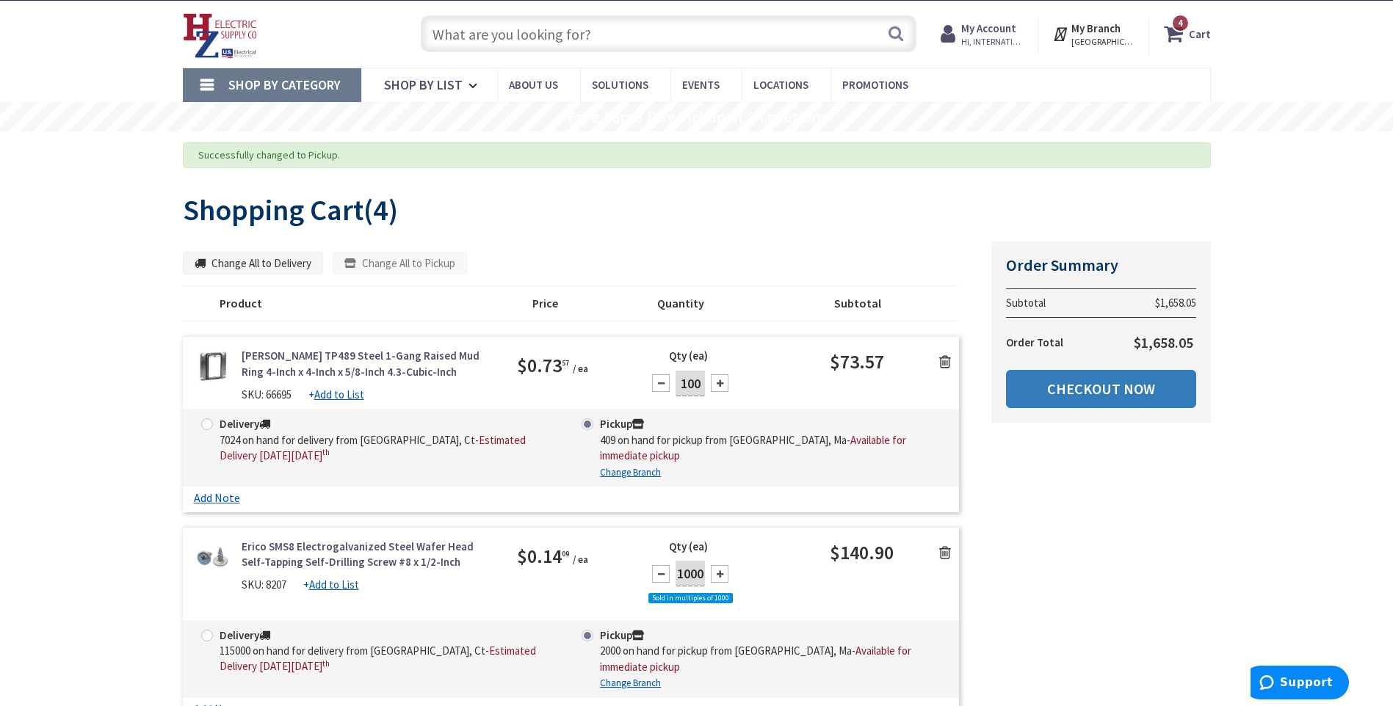
click at [1063, 399] on link "Checkout Now" at bounding box center [1101, 389] width 190 height 38
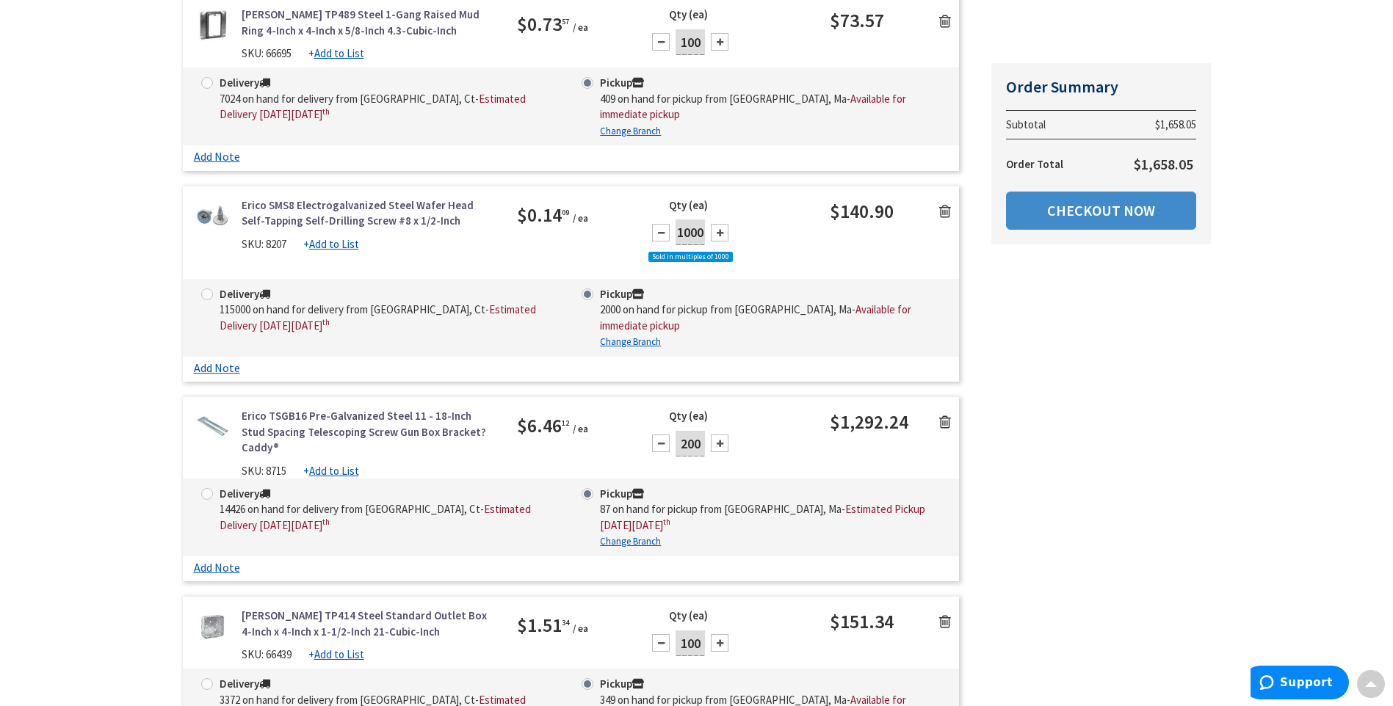
scroll to position [470, 0]
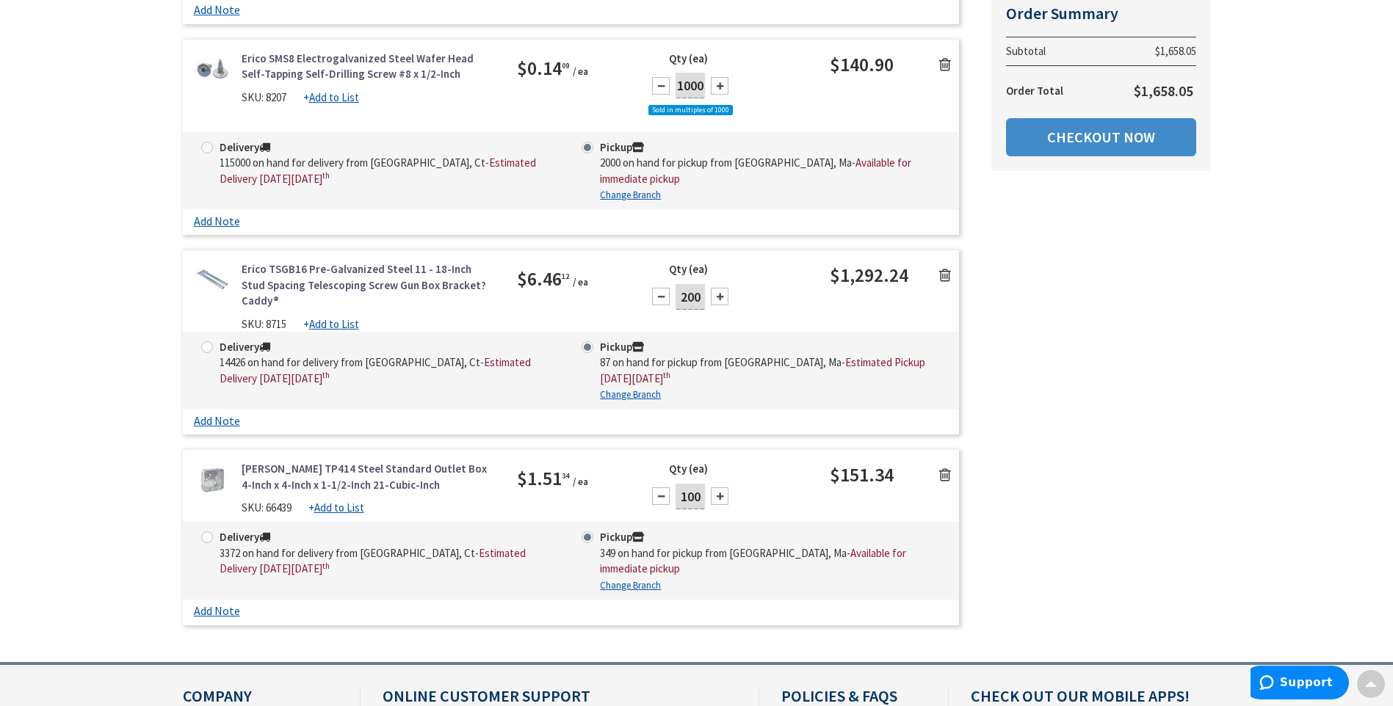
click at [944, 468] on icon at bounding box center [945, 475] width 12 height 15
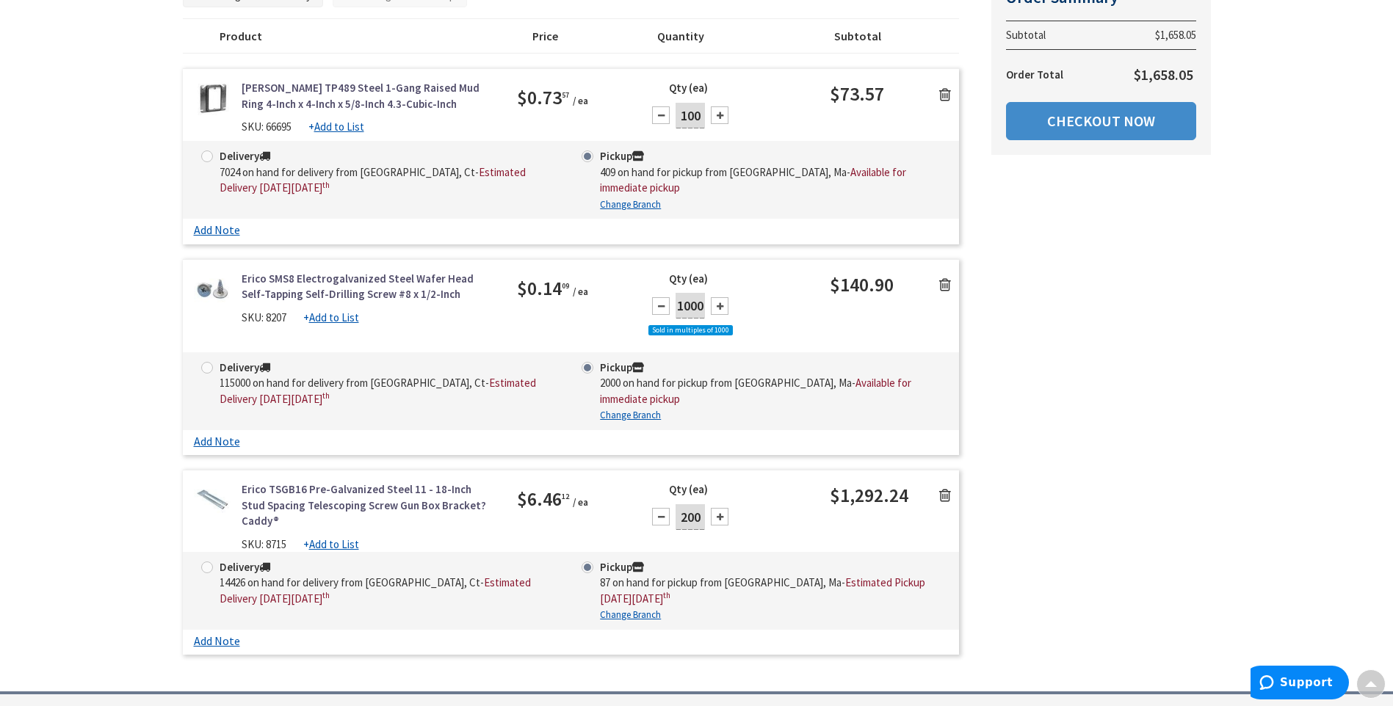
scroll to position [0, 0]
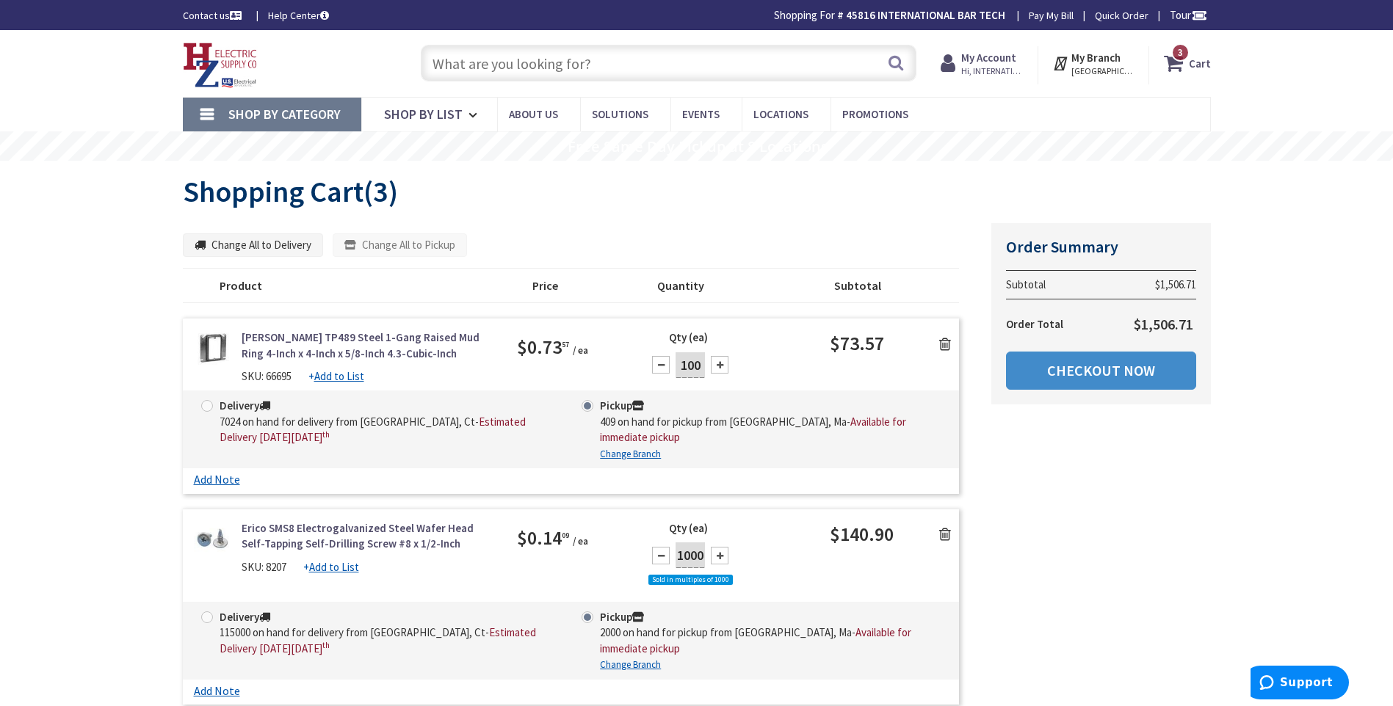
click at [471, 57] on input "text" at bounding box center [669, 63] width 496 height 37
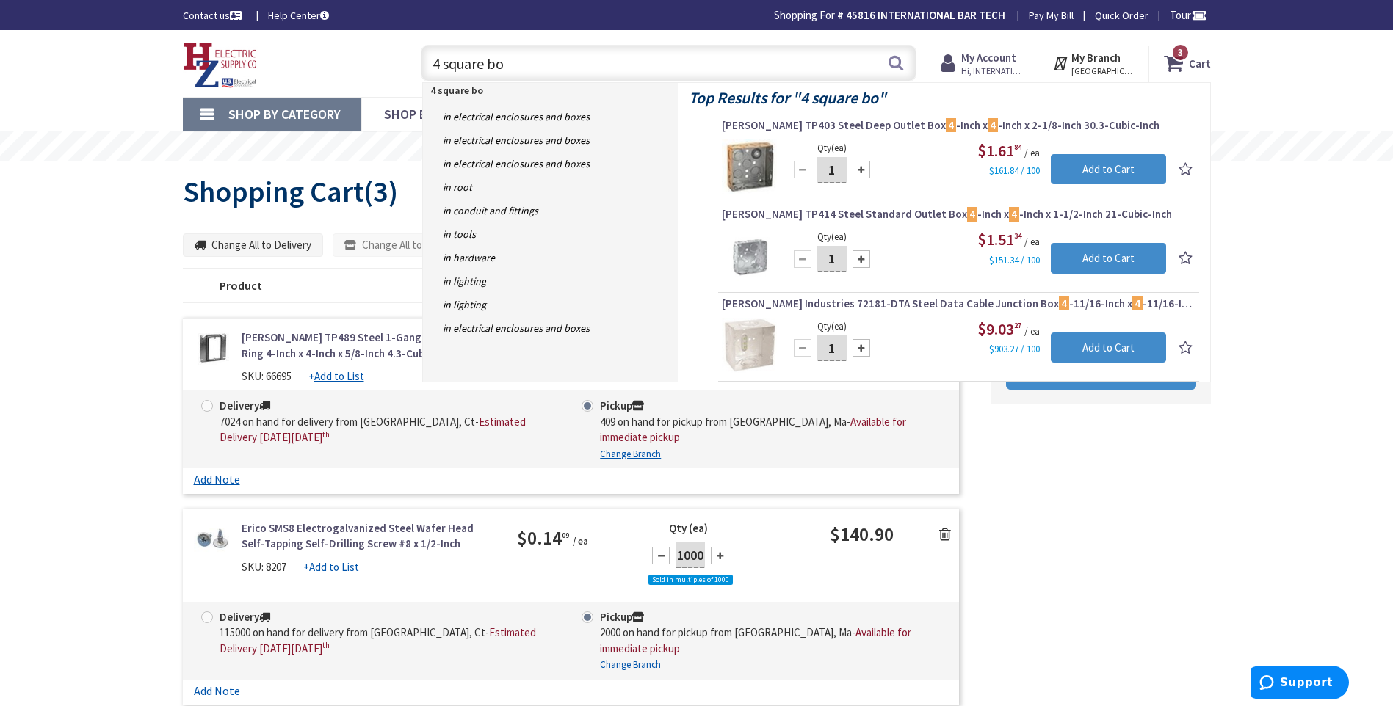
type input "4 square box"
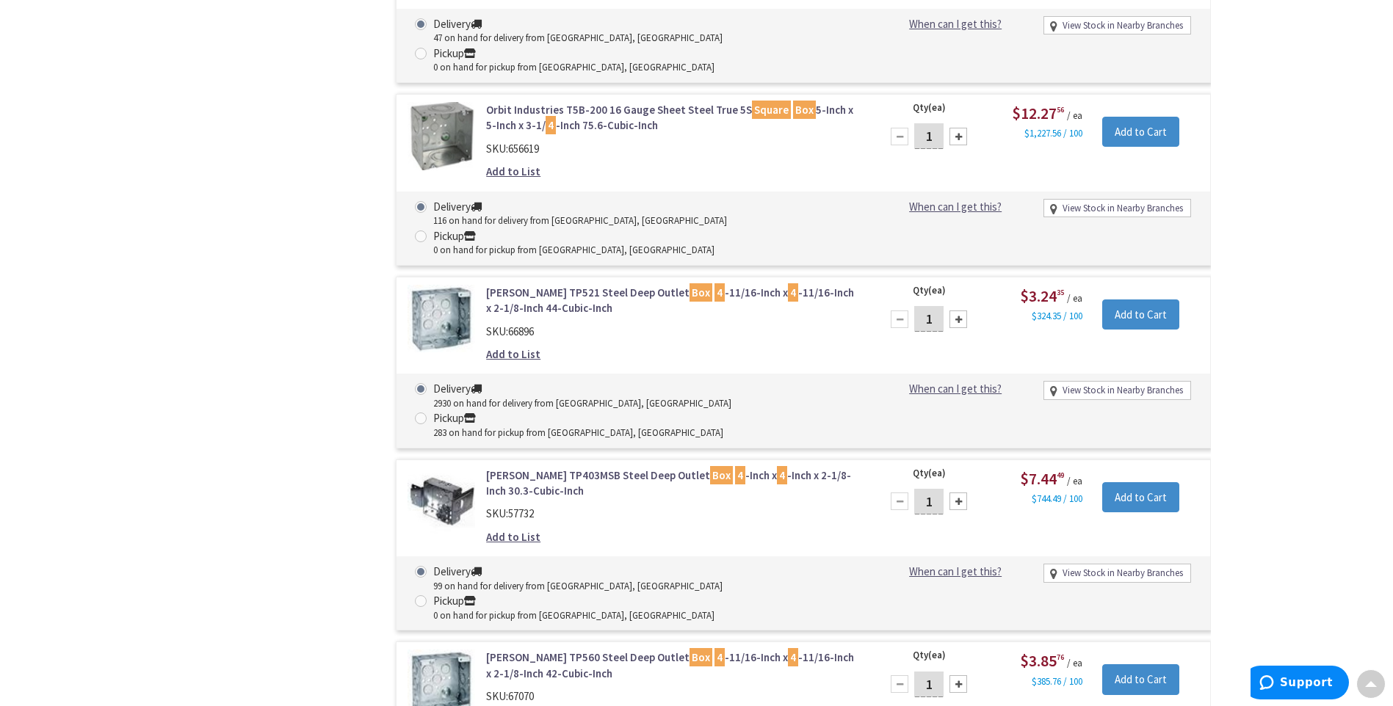
scroll to position [2203, 0]
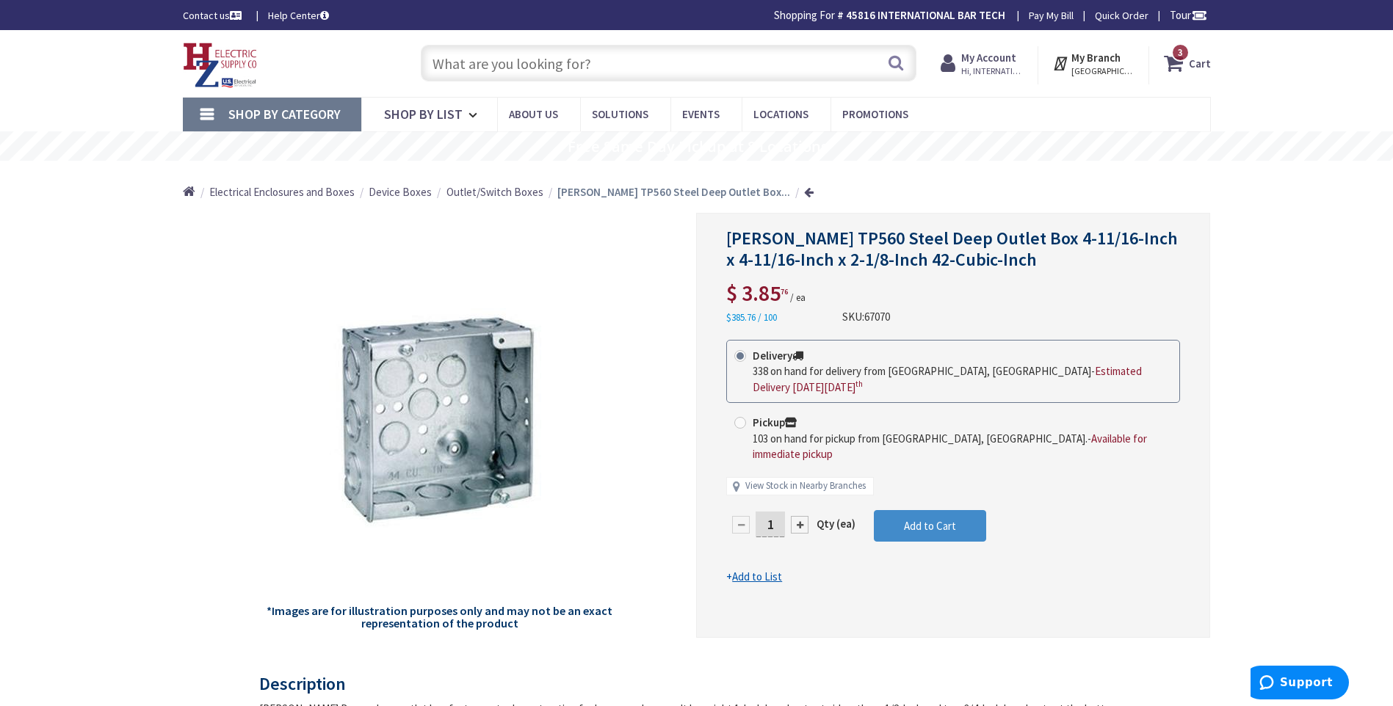
click at [739, 421] on span at bounding box center [740, 423] width 12 height 12
click at [739, 421] on input "Pickup 103 on hand for pickup from Springfield, MA. - Available for immediate p…" at bounding box center [743, 423] width 10 height 10
radio input "true"
click at [777, 513] on input "1" at bounding box center [770, 525] width 29 height 26
type input "100"
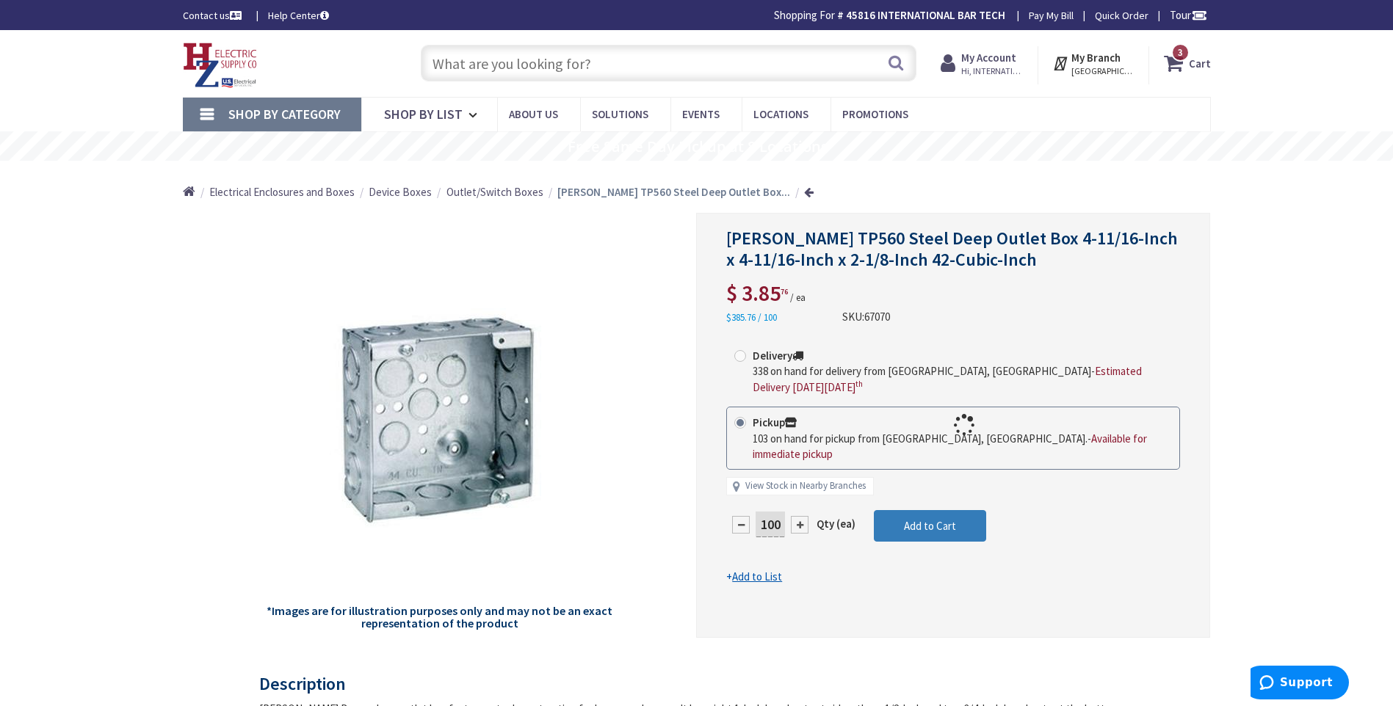
click at [933, 514] on form "This product is Discontinued Delivery 338 on hand for delivery from Middletown,…" at bounding box center [953, 462] width 454 height 245
click at [919, 519] on span "Add to Cart" at bounding box center [930, 526] width 52 height 14
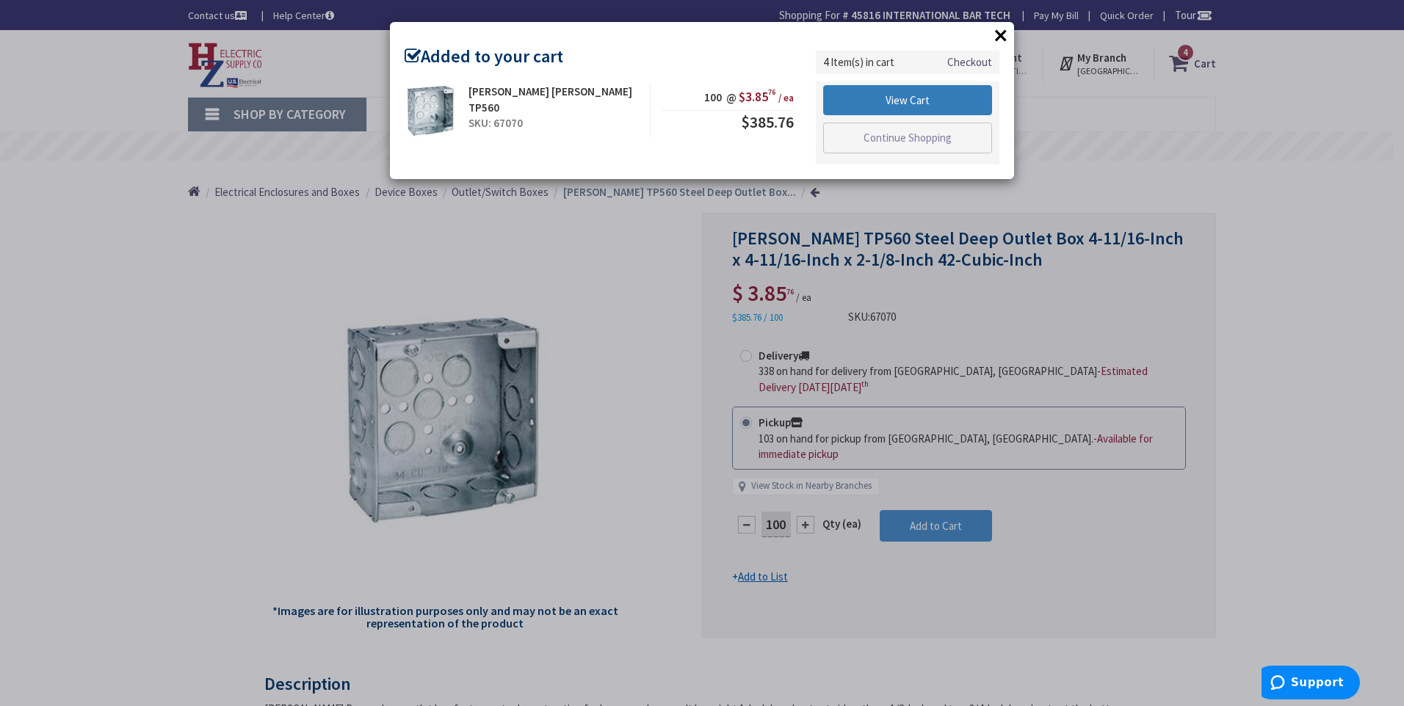
click at [904, 108] on link "View Cart" at bounding box center [907, 100] width 169 height 31
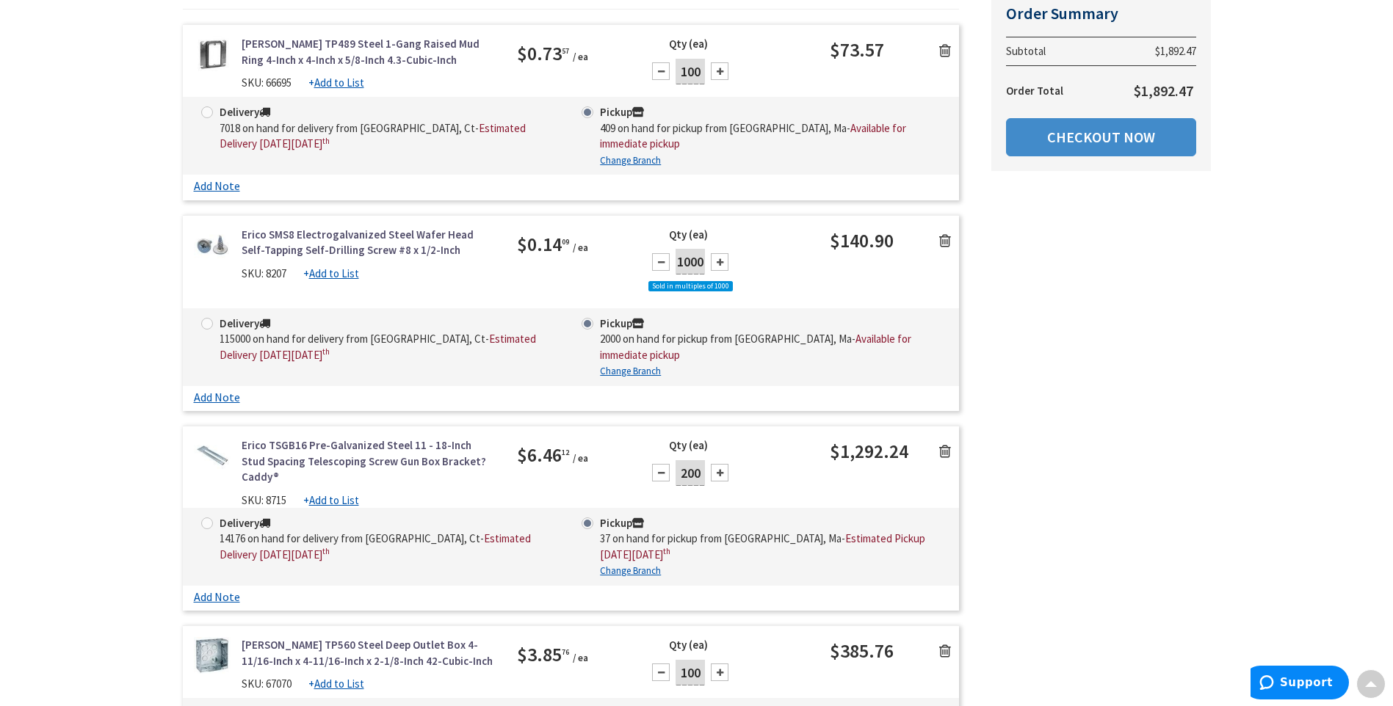
scroll to position [147, 0]
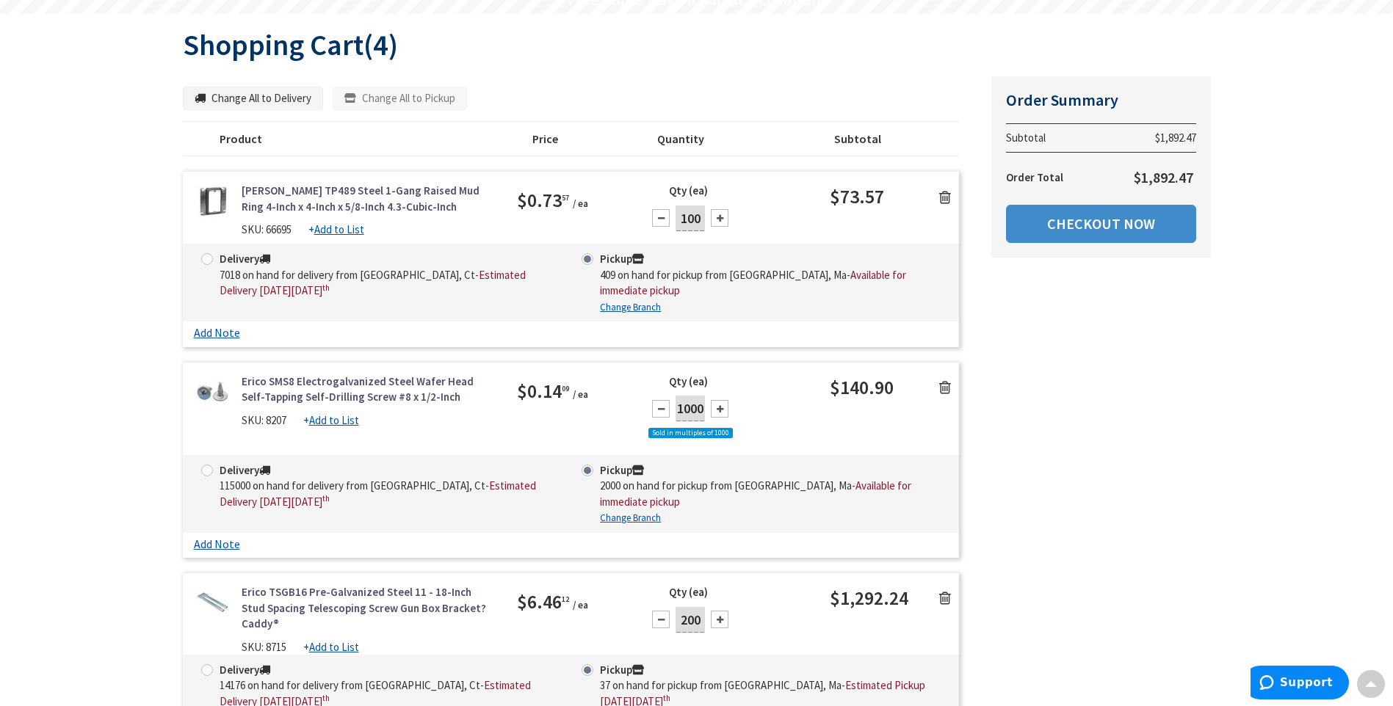
click at [687, 620] on input "200" at bounding box center [690, 620] width 29 height 26
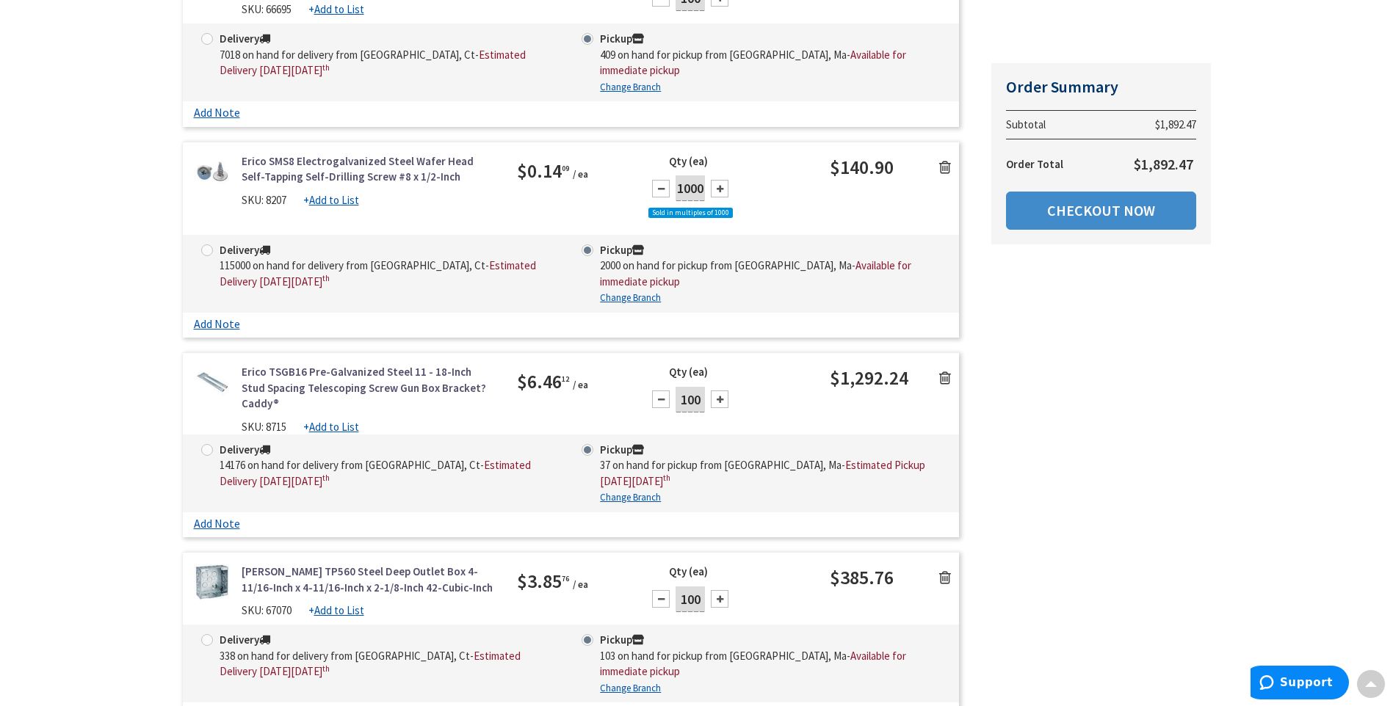
scroll to position [514, 0]
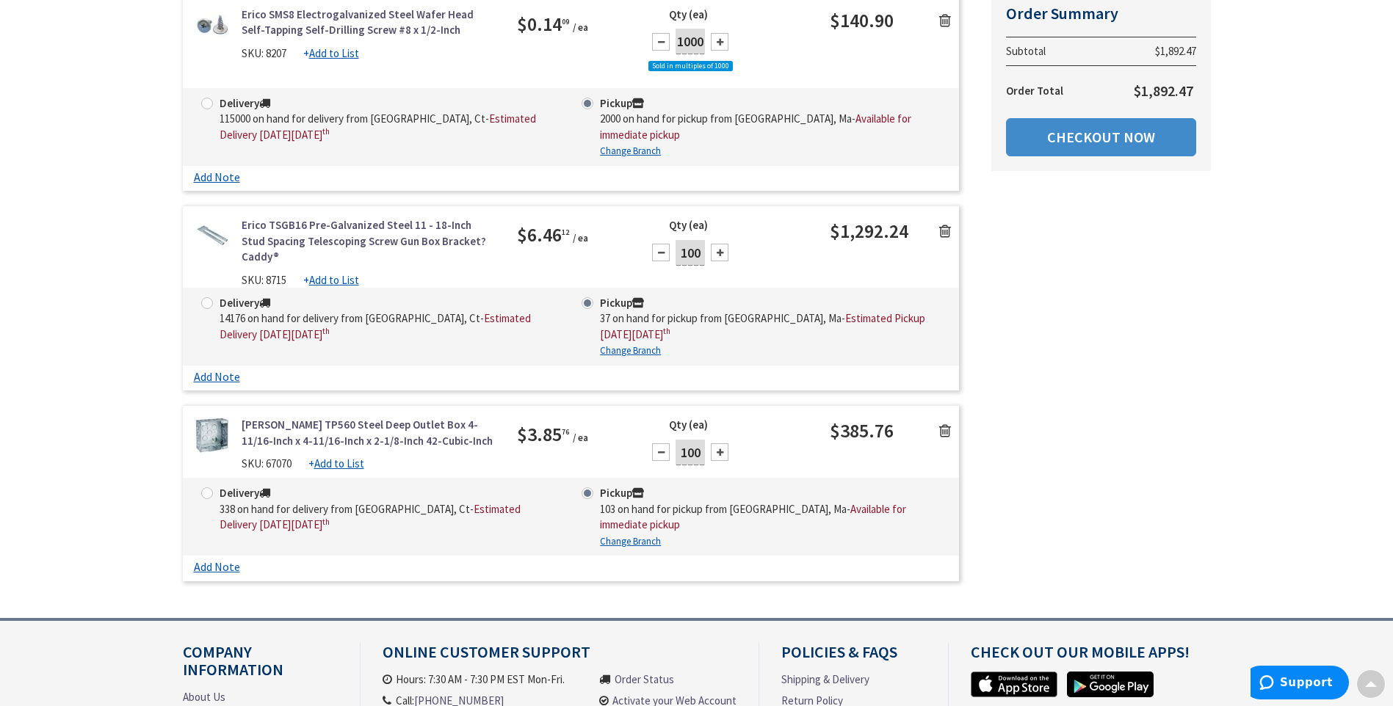
type input "100"
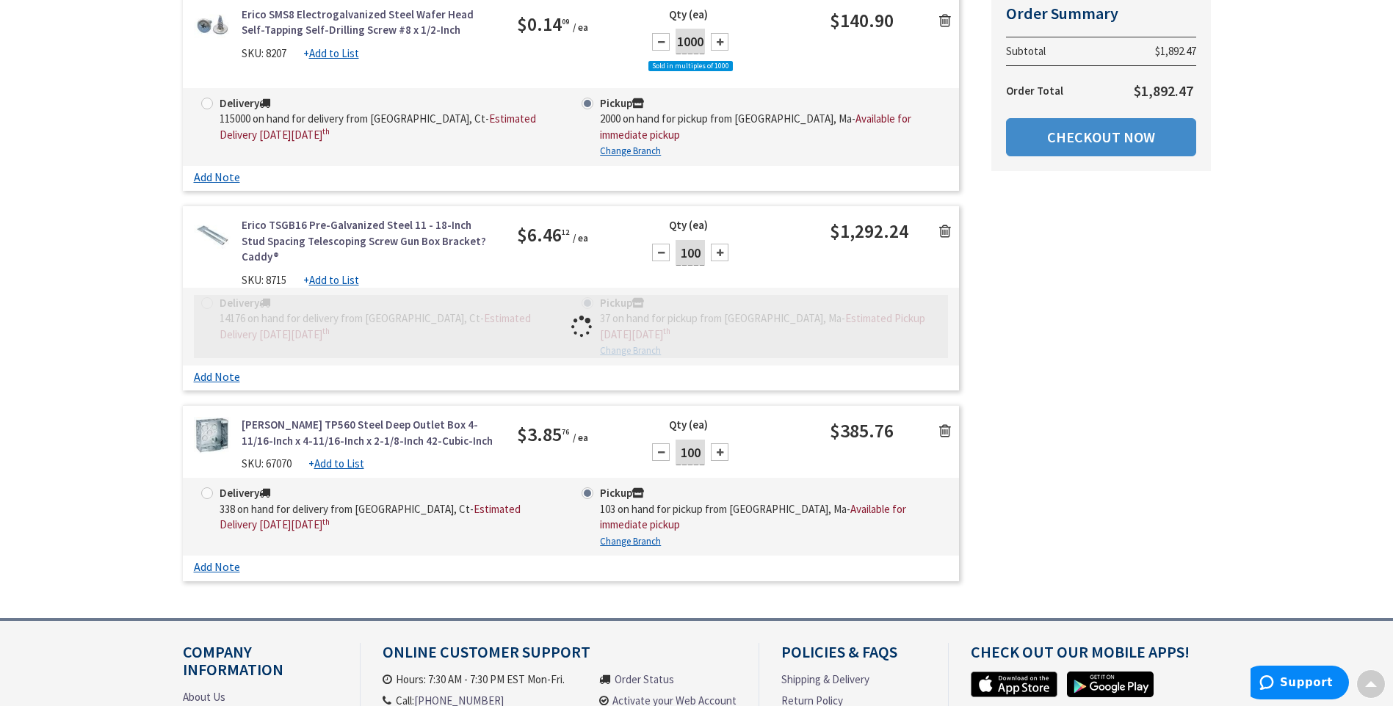
click at [1082, 290] on div "Summary Order Summary Subtotal $1,892.47 Order Total $1,892.47 Checkout Now Som…" at bounding box center [697, 148] width 1050 height 880
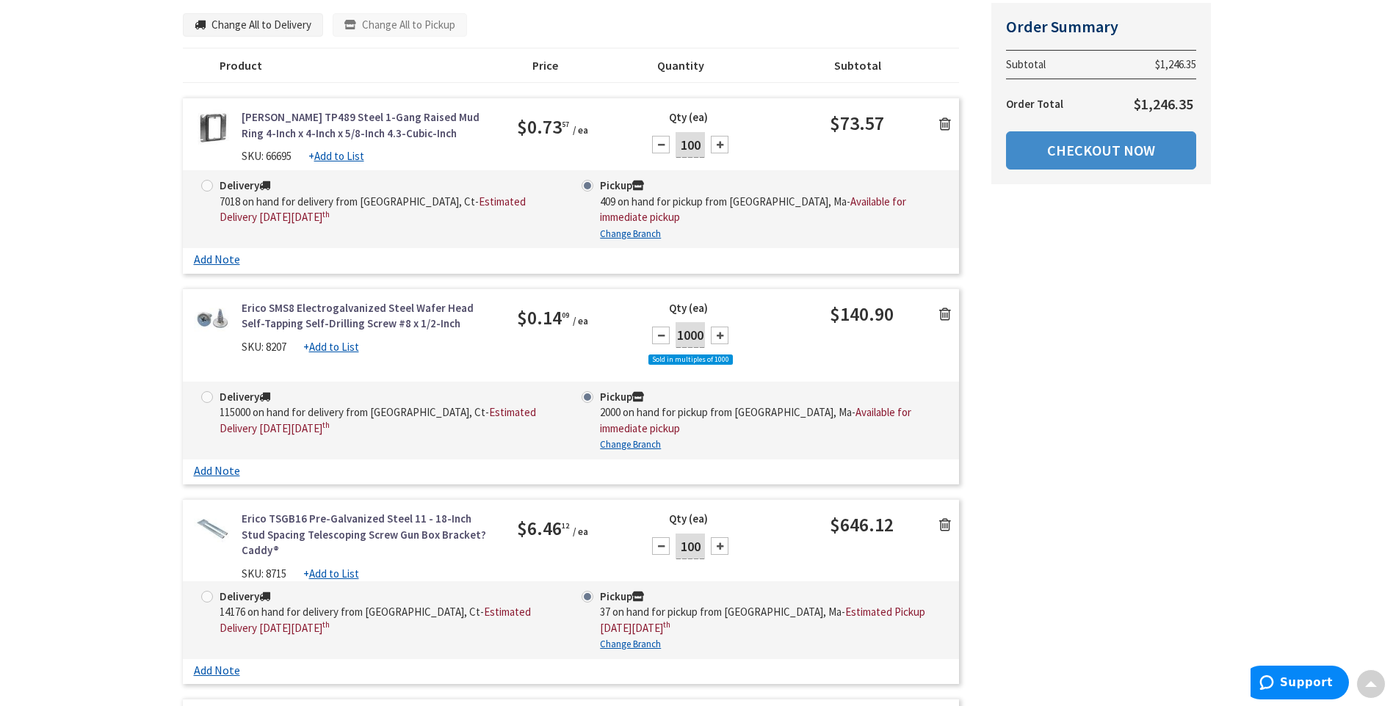
scroll to position [0, 0]
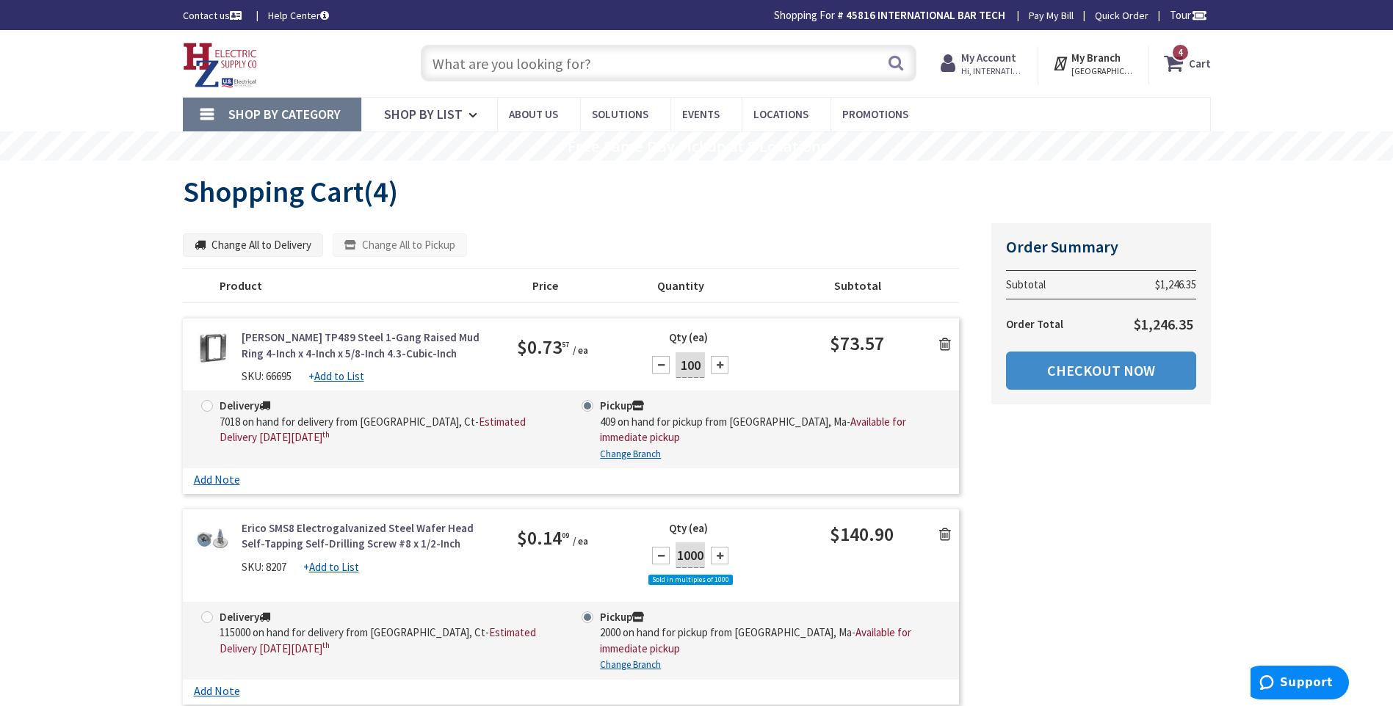
click at [511, 65] on input "text" at bounding box center [669, 63] width 496 height 37
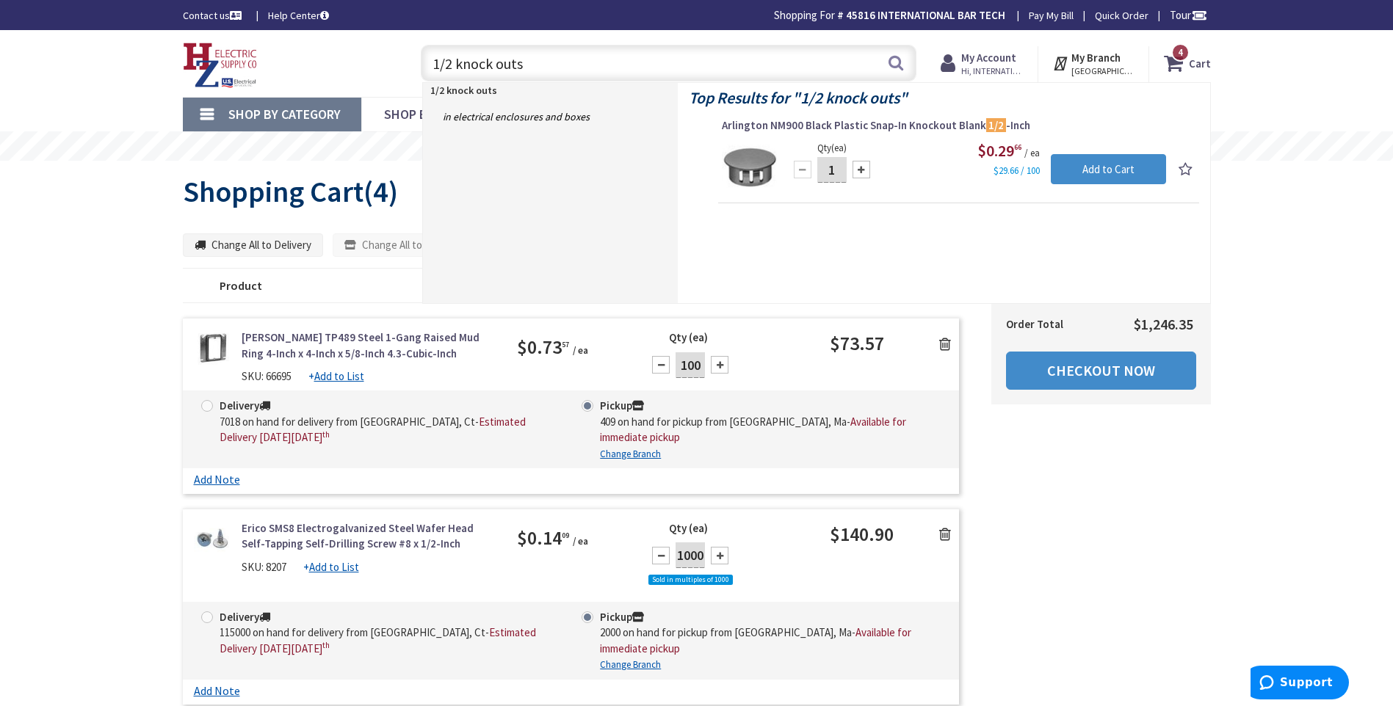
type input "1/2 knock outs"
click at [838, 173] on input "1" at bounding box center [831, 170] width 29 height 26
type input "100"
click at [1097, 173] on input "Add to Cart" at bounding box center [1108, 169] width 115 height 31
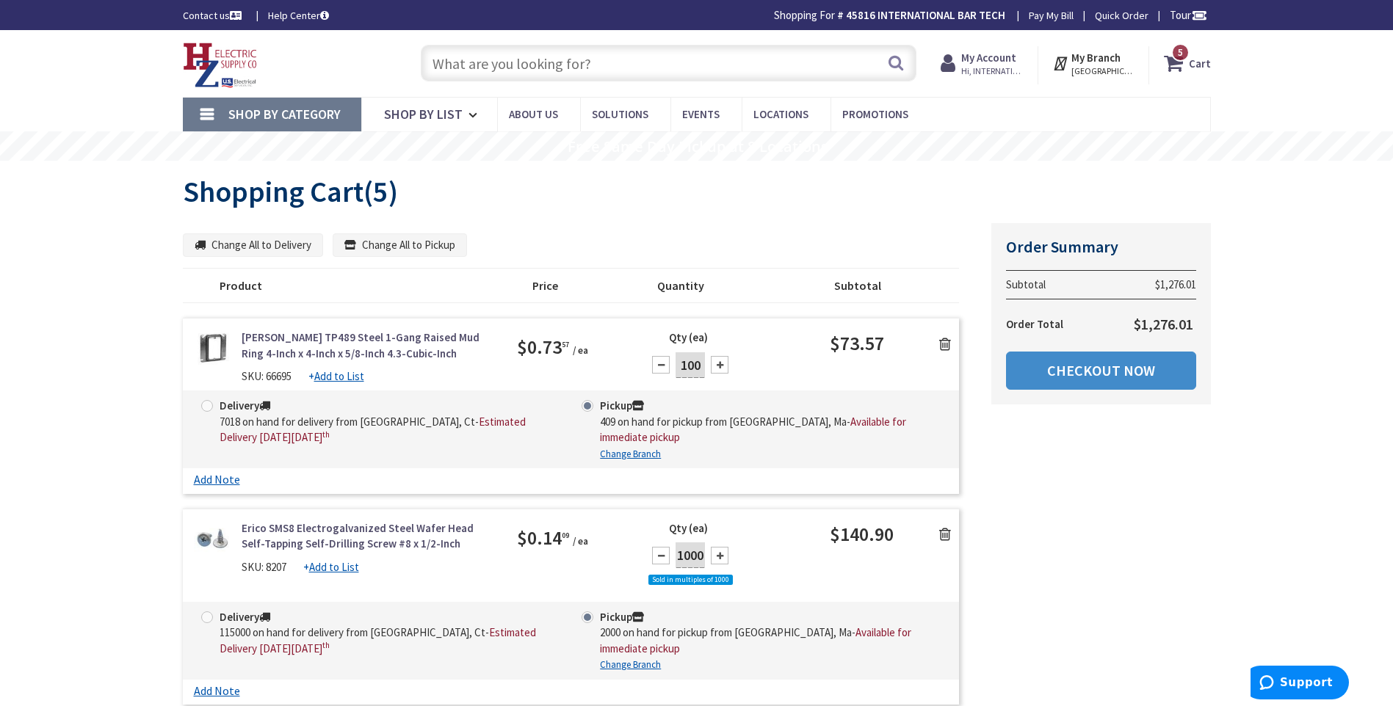
click at [449, 58] on input "text" at bounding box center [669, 63] width 496 height 37
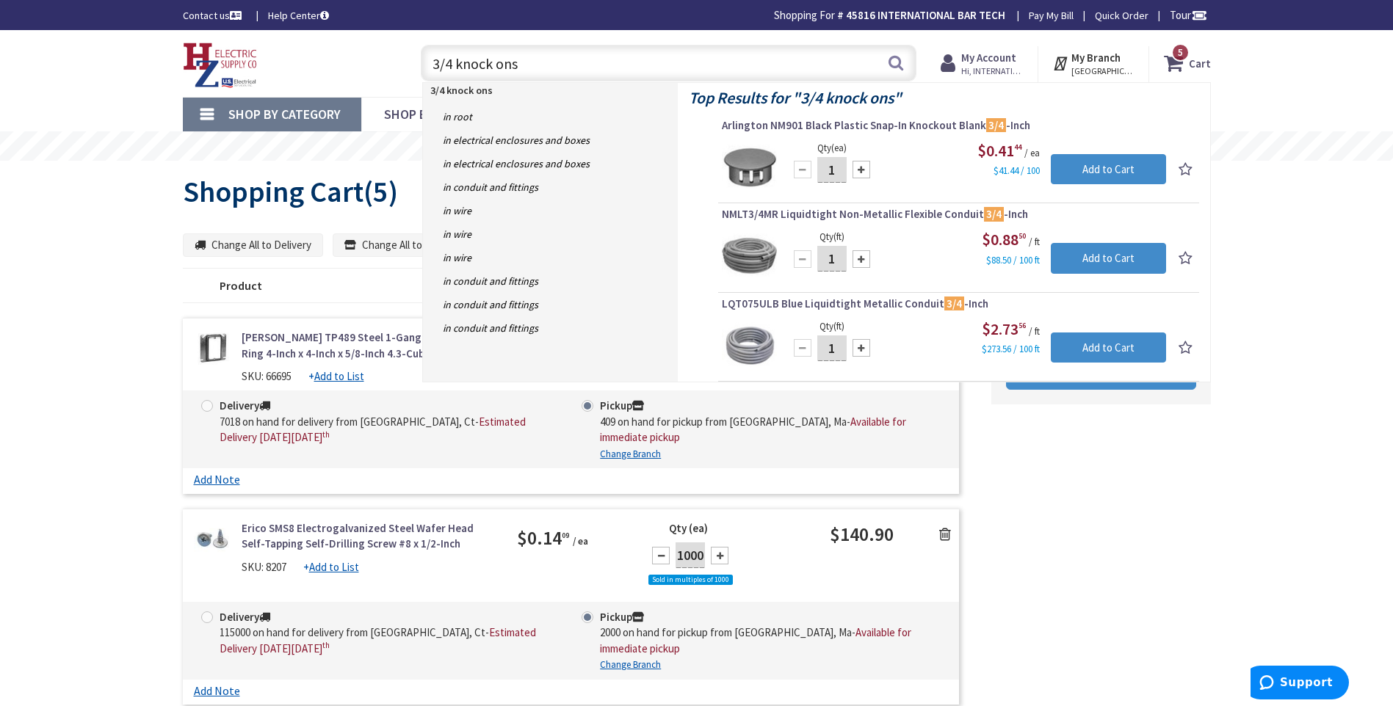
type input "3/4 knock ons"
click at [837, 170] on input "1" at bounding box center [831, 170] width 29 height 26
type input "100"
click at [1102, 167] on input "Add to Cart" at bounding box center [1108, 169] width 115 height 31
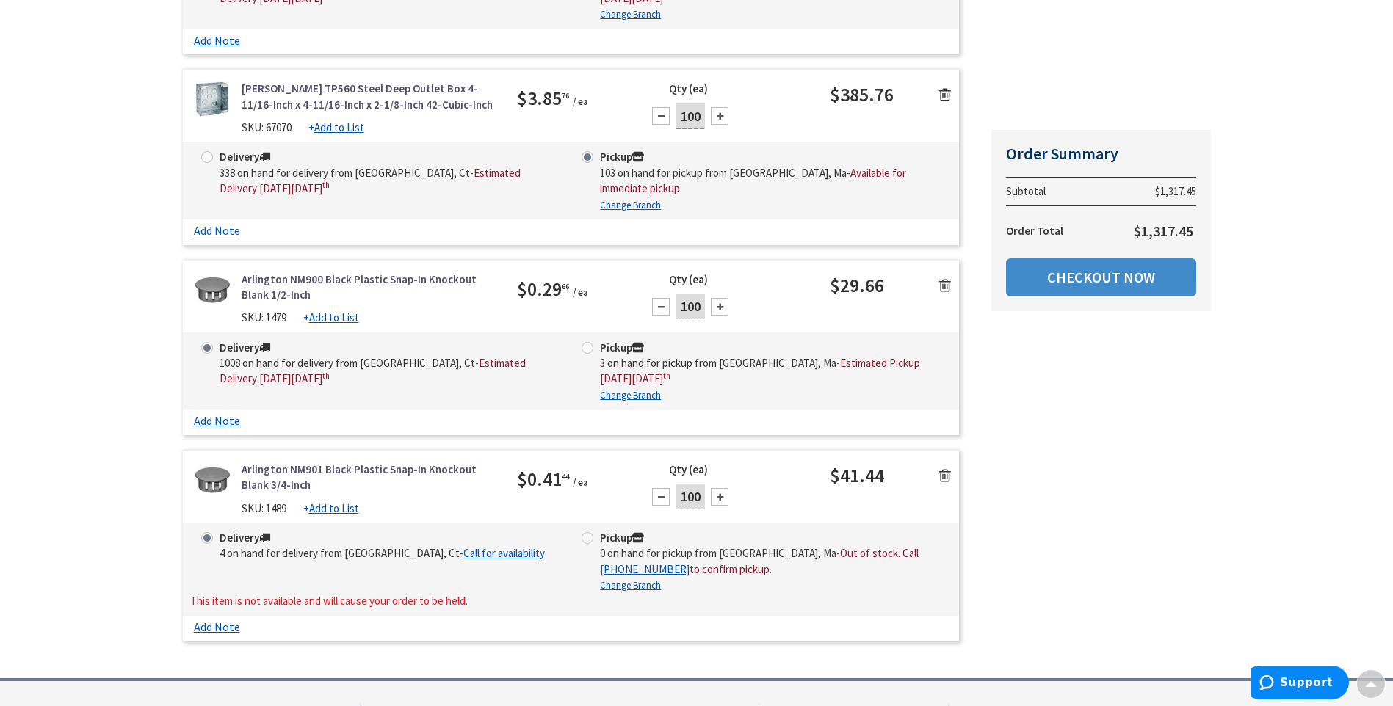
scroll to position [1016, 0]
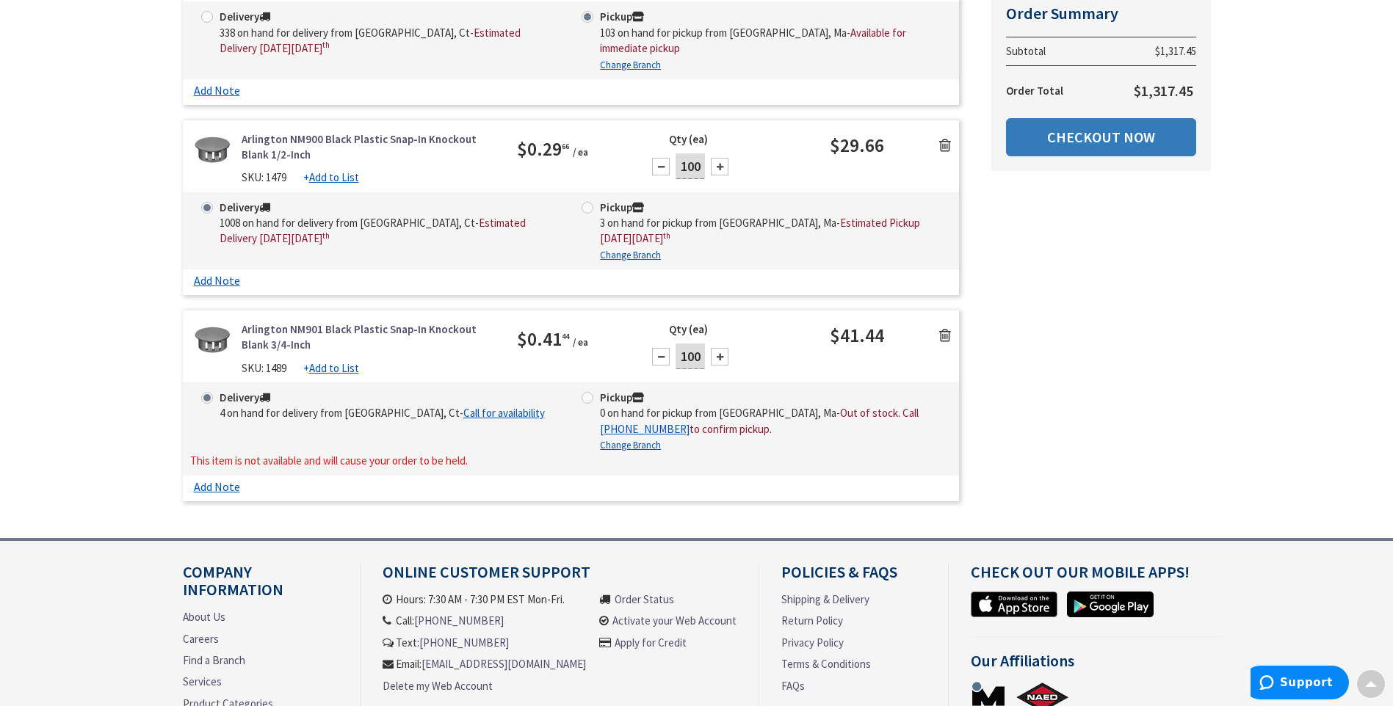
click at [1061, 147] on link "Checkout Now" at bounding box center [1101, 137] width 190 height 38
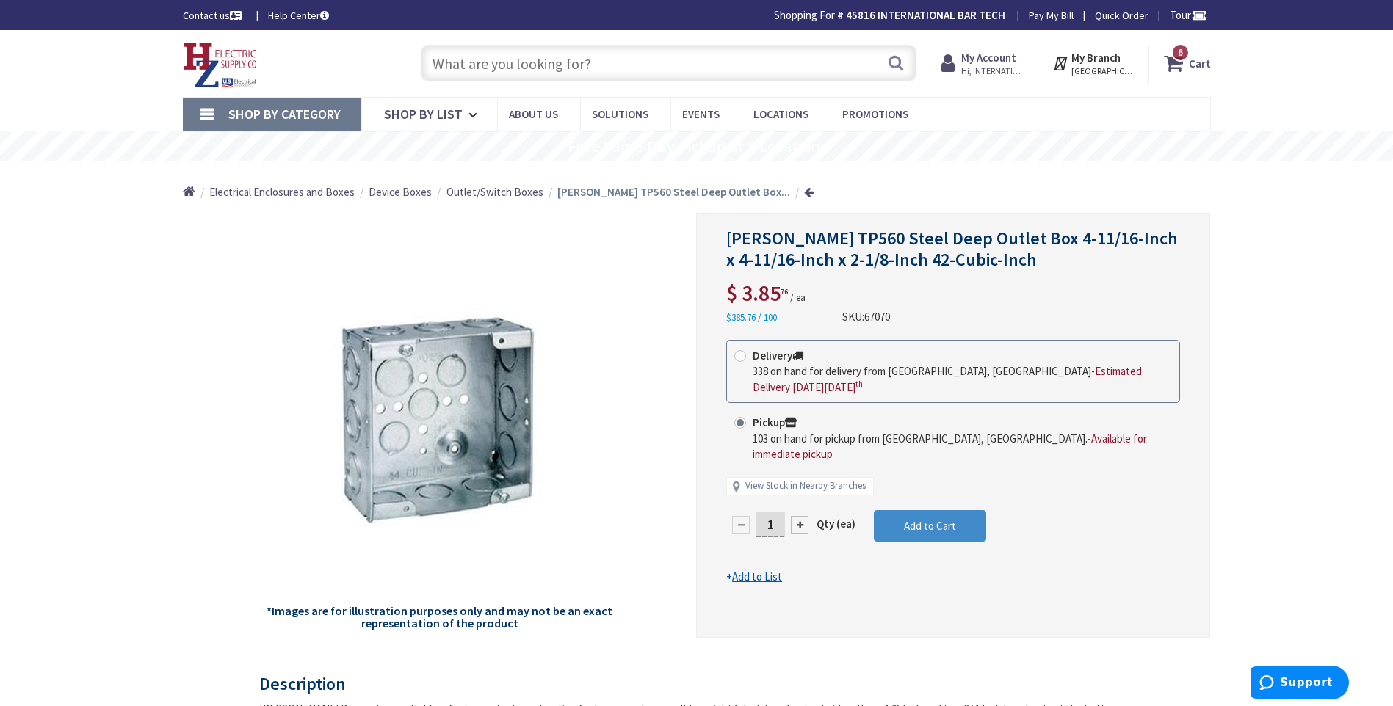
click at [1171, 62] on icon at bounding box center [1176, 63] width 25 height 26
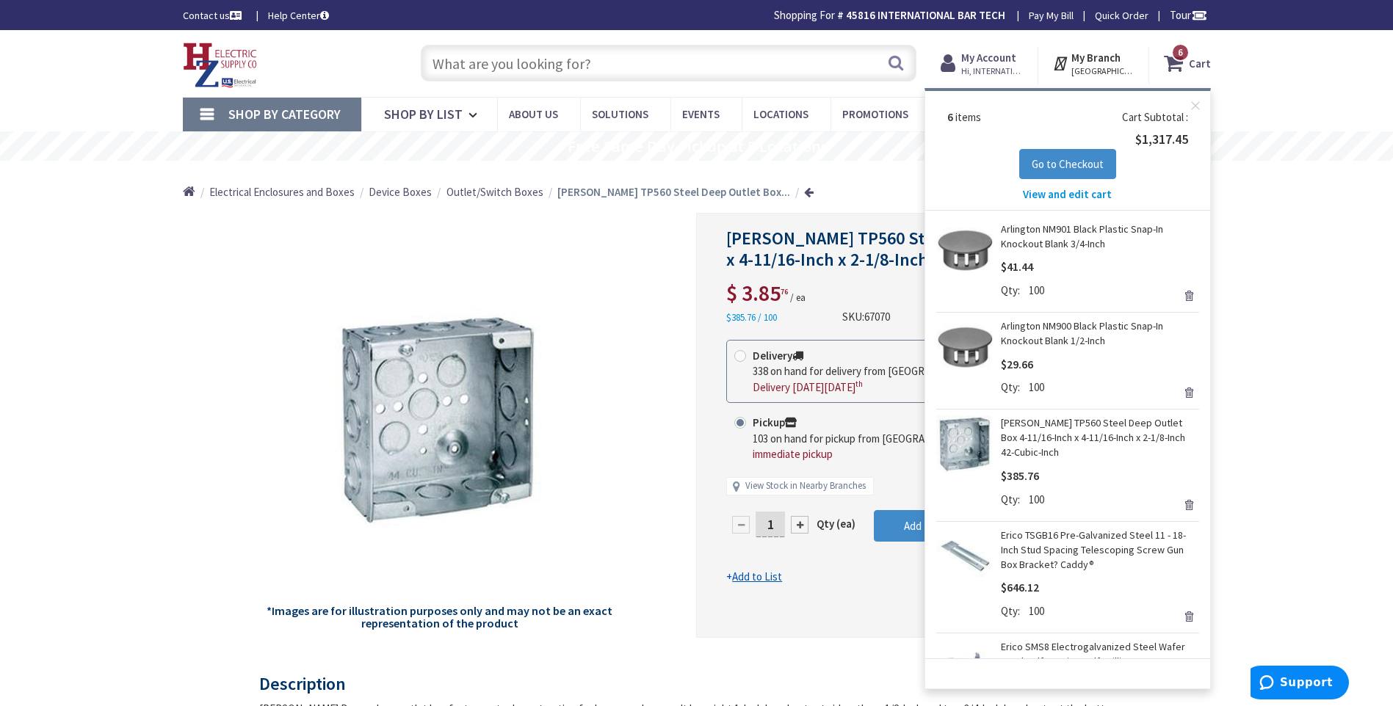
click at [1068, 195] on span "View and edit cart" at bounding box center [1067, 194] width 89 height 14
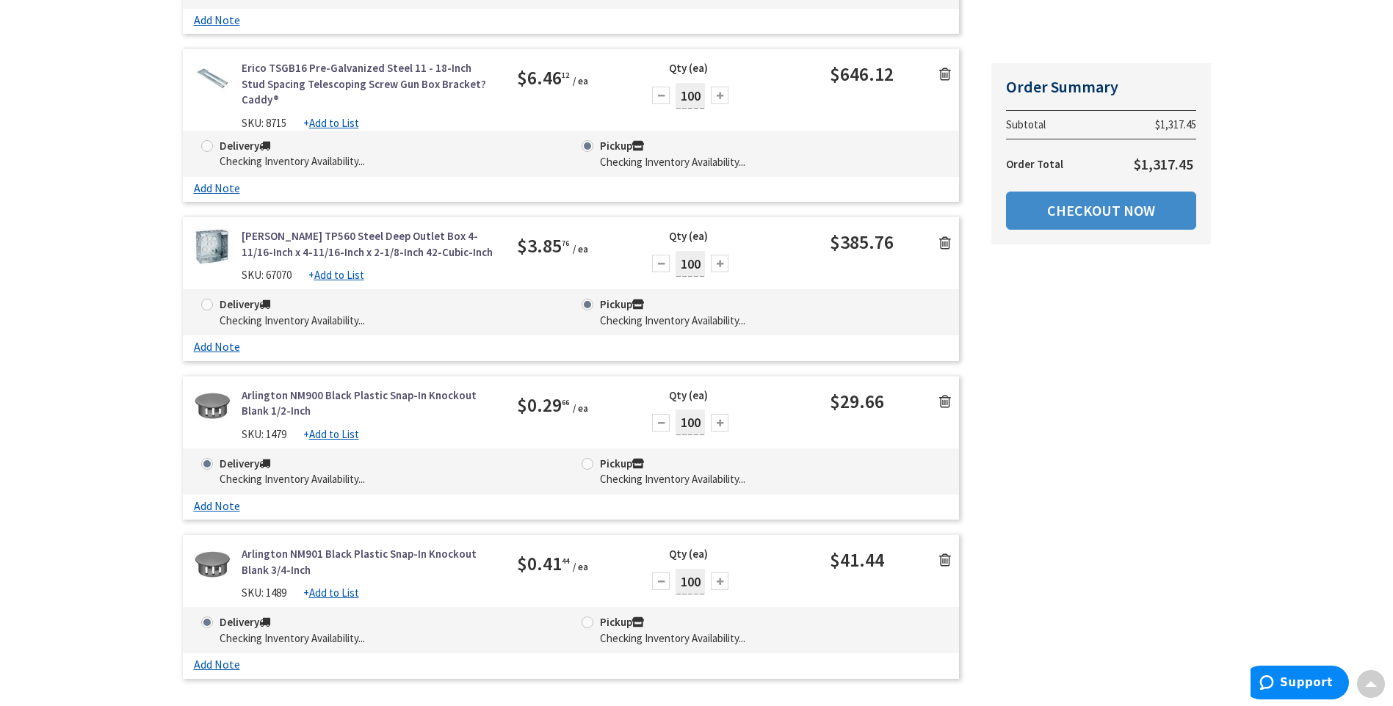
scroll to position [734, 0]
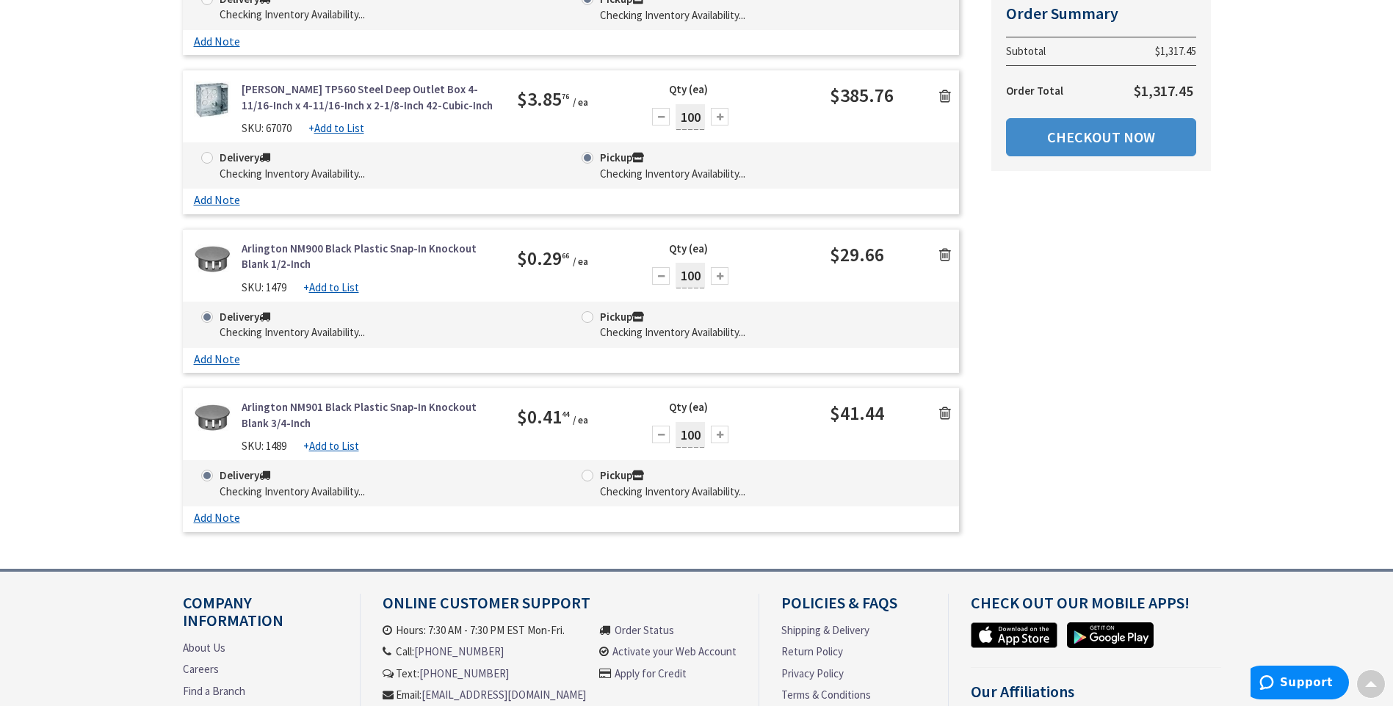
click at [587, 470] on span at bounding box center [588, 476] width 12 height 12
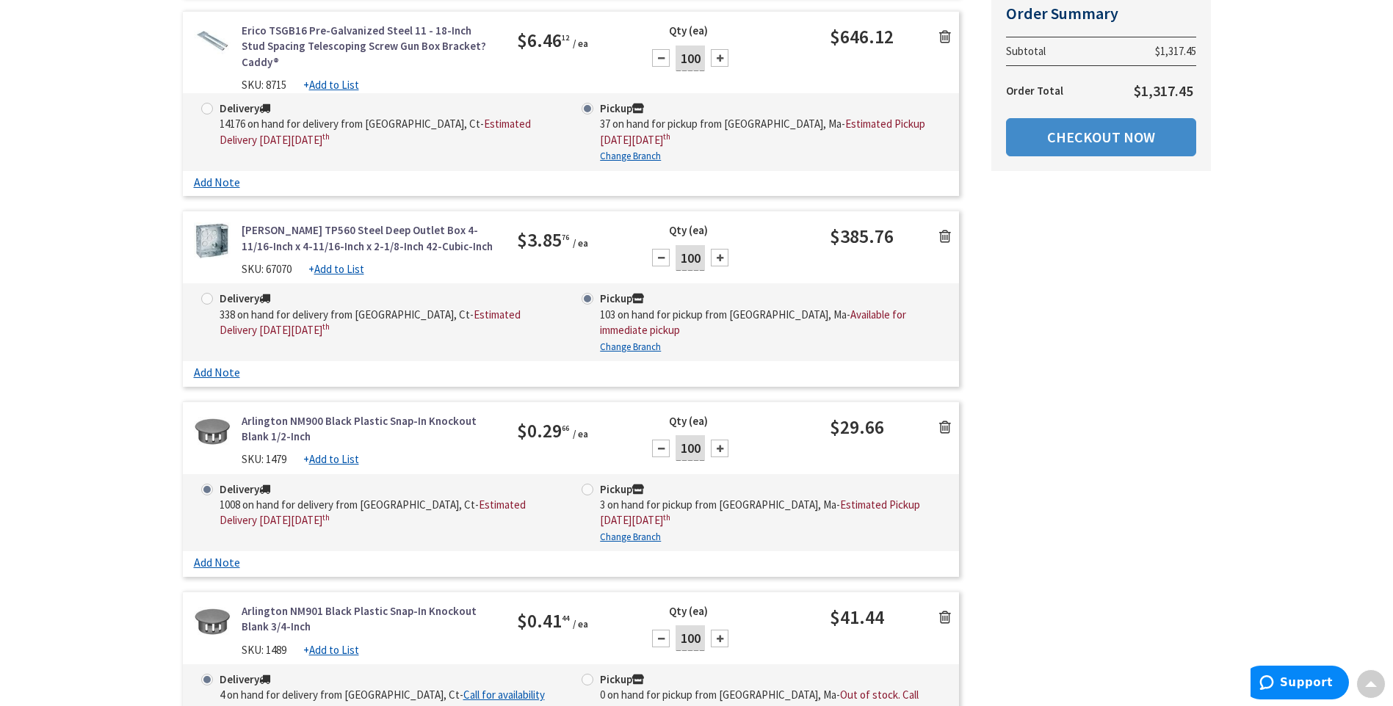
click at [592, 484] on span at bounding box center [588, 490] width 12 height 12
click at [592, 485] on input "Pickup 3 on hand for pickup from [GEOGRAPHIC_DATA], [GEOGRAPHIC_DATA] - Estimat…" at bounding box center [590, 490] width 10 height 10
radio input "true"
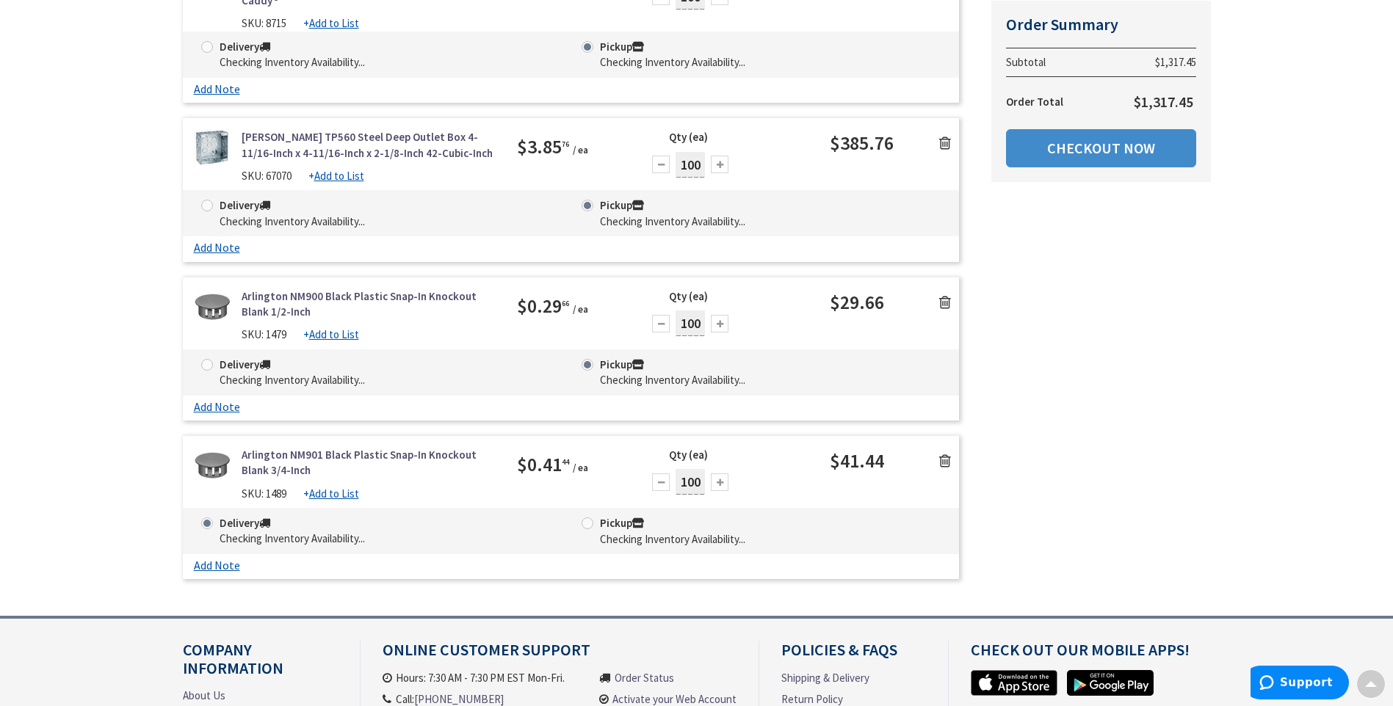
click at [587, 518] on span at bounding box center [588, 524] width 12 height 12
click at [586, 518] on span at bounding box center [588, 524] width 12 height 12
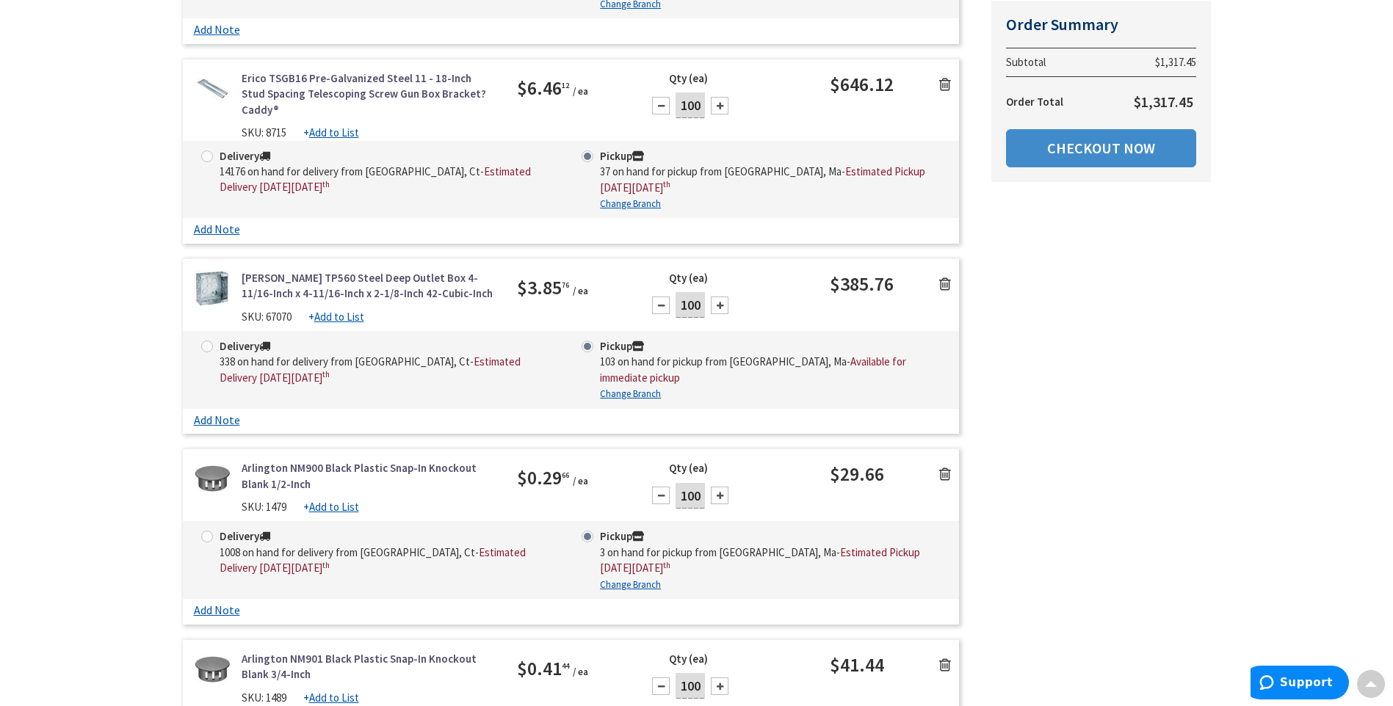
scroll to position [955, 0]
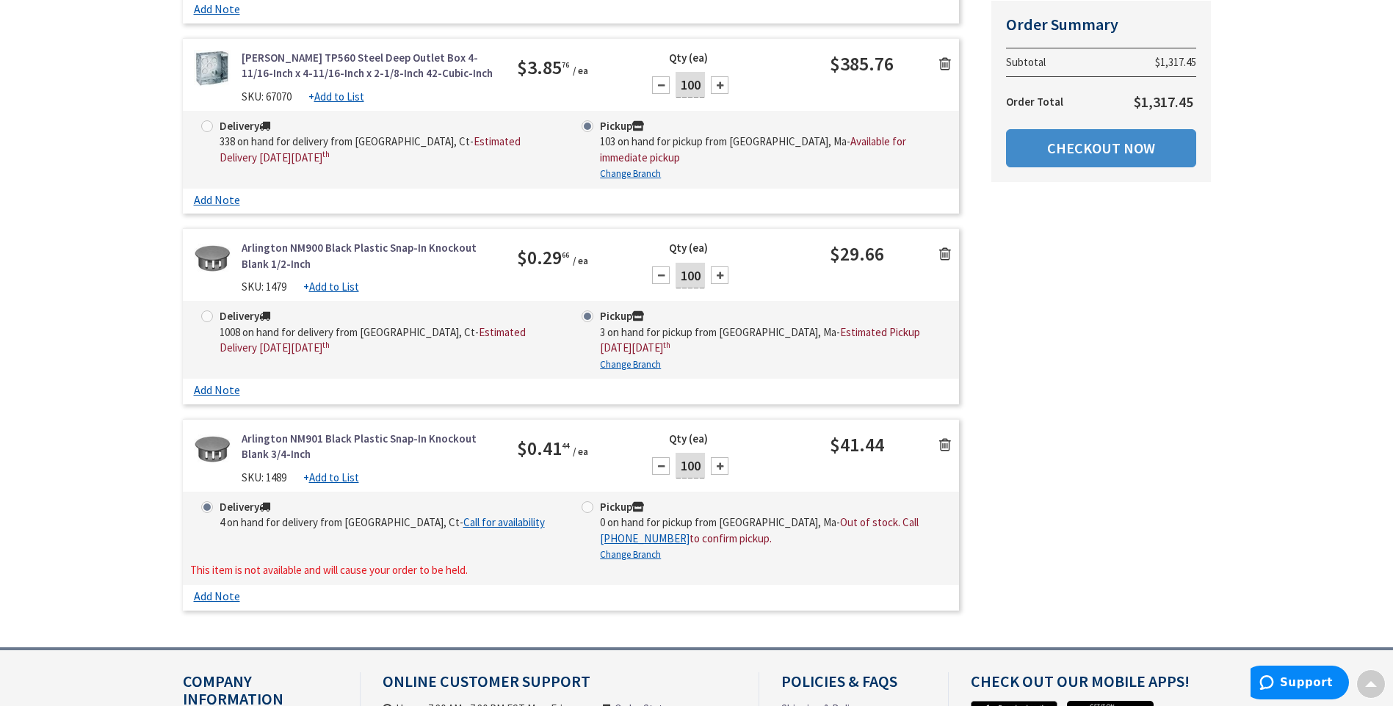
click at [587, 503] on span at bounding box center [588, 508] width 12 height 12
click at [587, 503] on input "Pickup 0 on hand for pickup from Springfield, Ma - Out of stock. Call +1-413-84…" at bounding box center [590, 507] width 10 height 10
radio input "true"
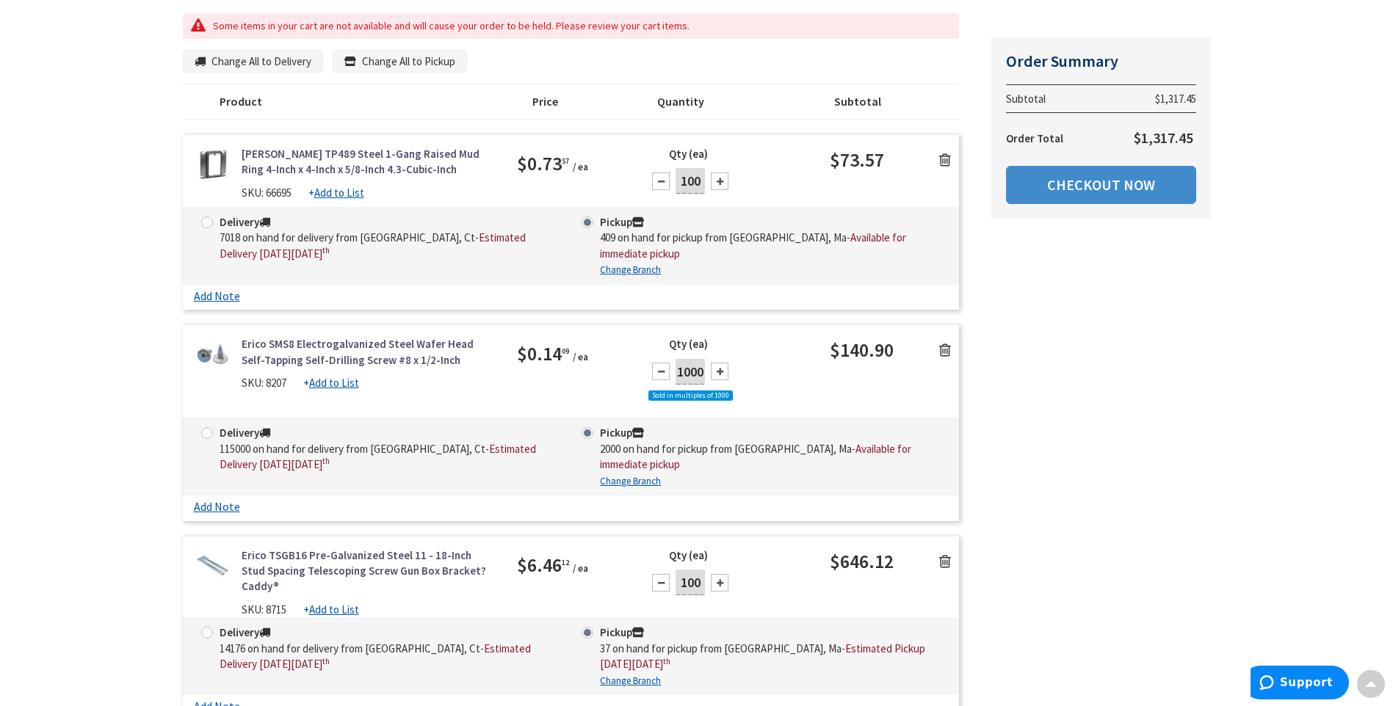
scroll to position [147, 0]
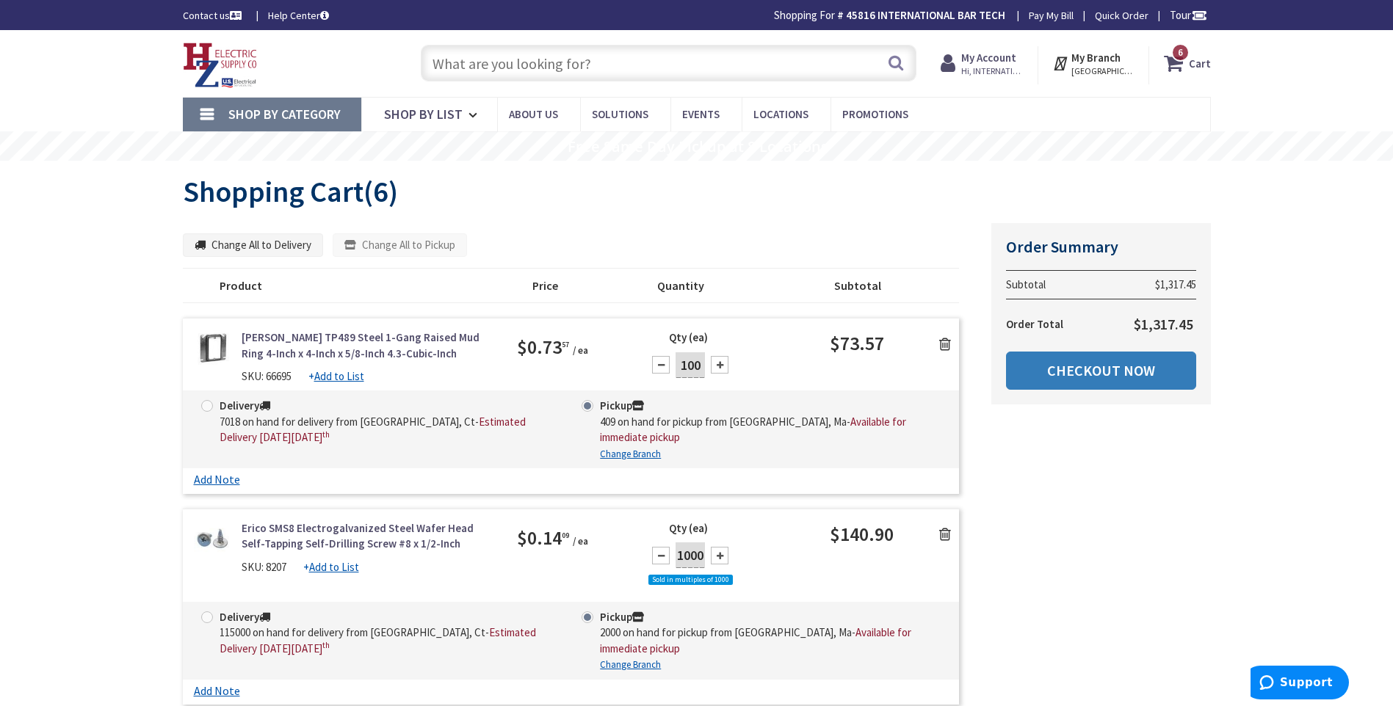
click at [1076, 372] on link "Checkout Now" at bounding box center [1101, 371] width 190 height 38
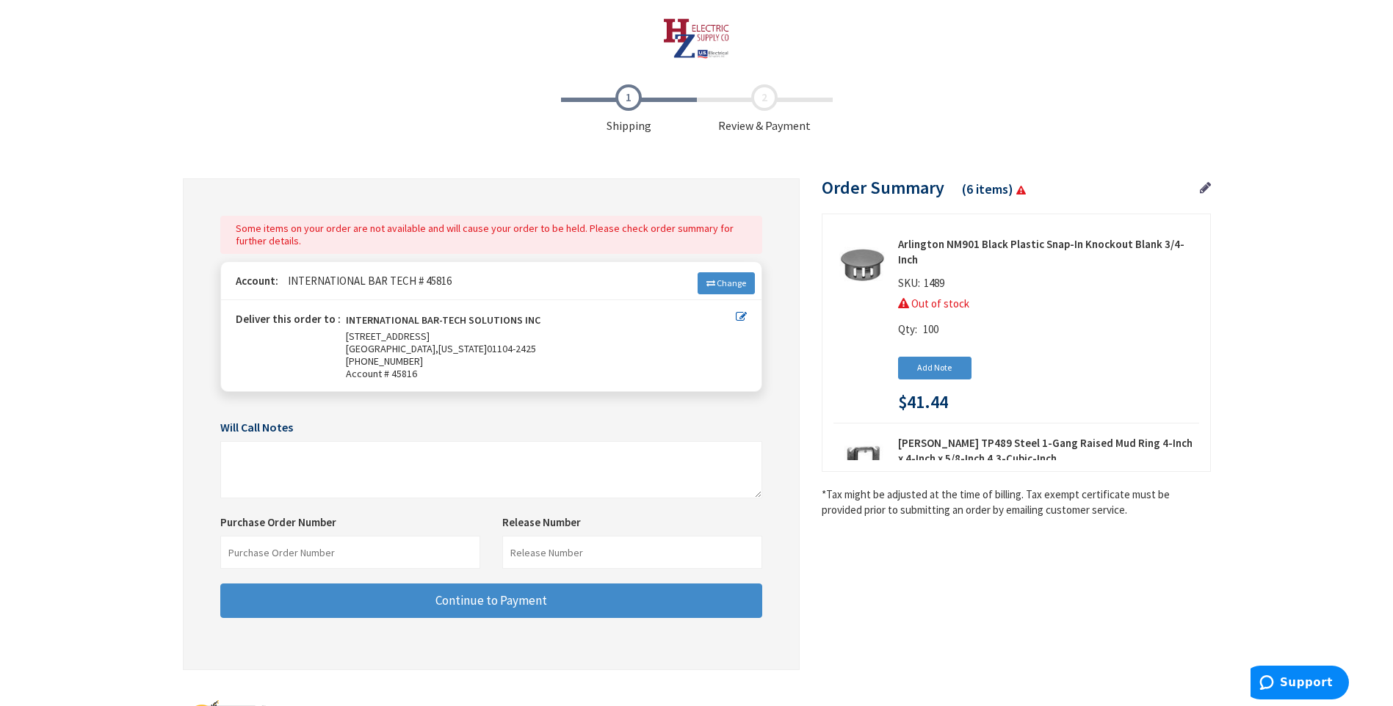
scroll to position [73, 0]
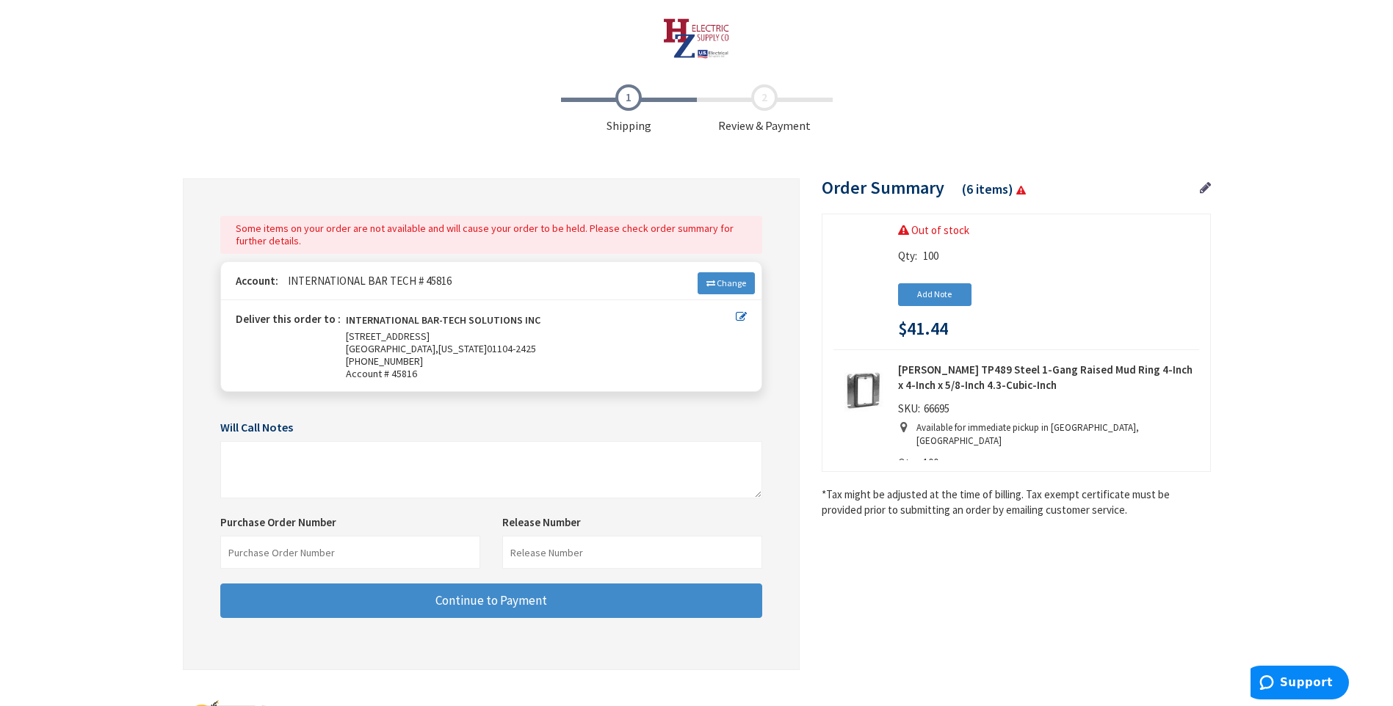
click at [1205, 189] on icon at bounding box center [1205, 187] width 11 height 13
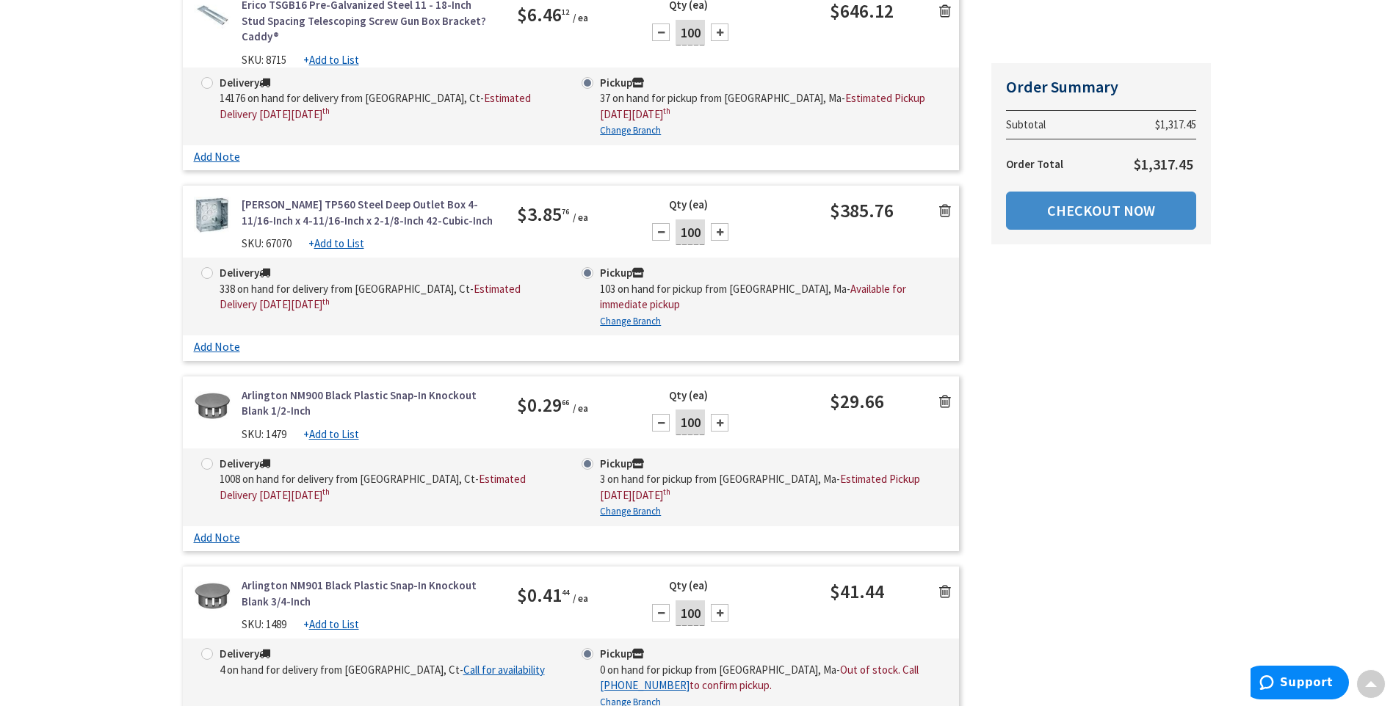
scroll to position [808, 0]
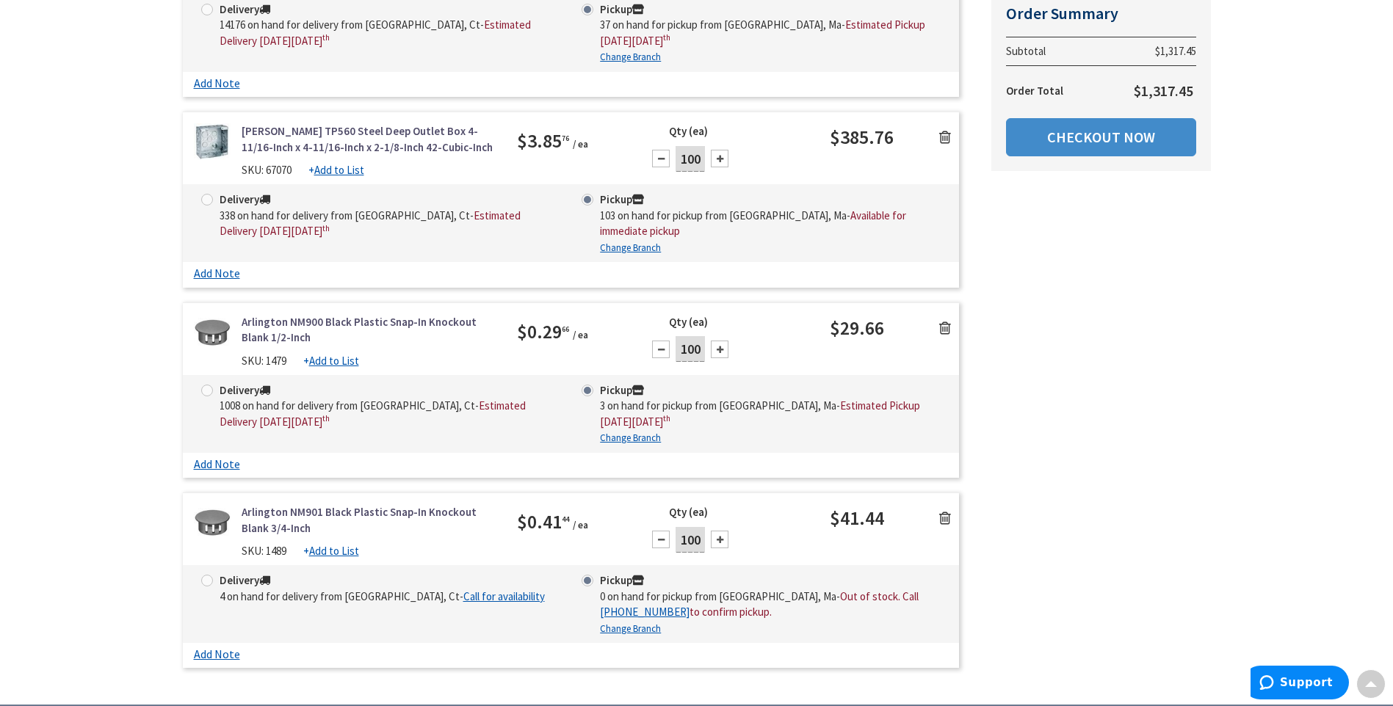
click at [944, 321] on icon at bounding box center [945, 328] width 12 height 15
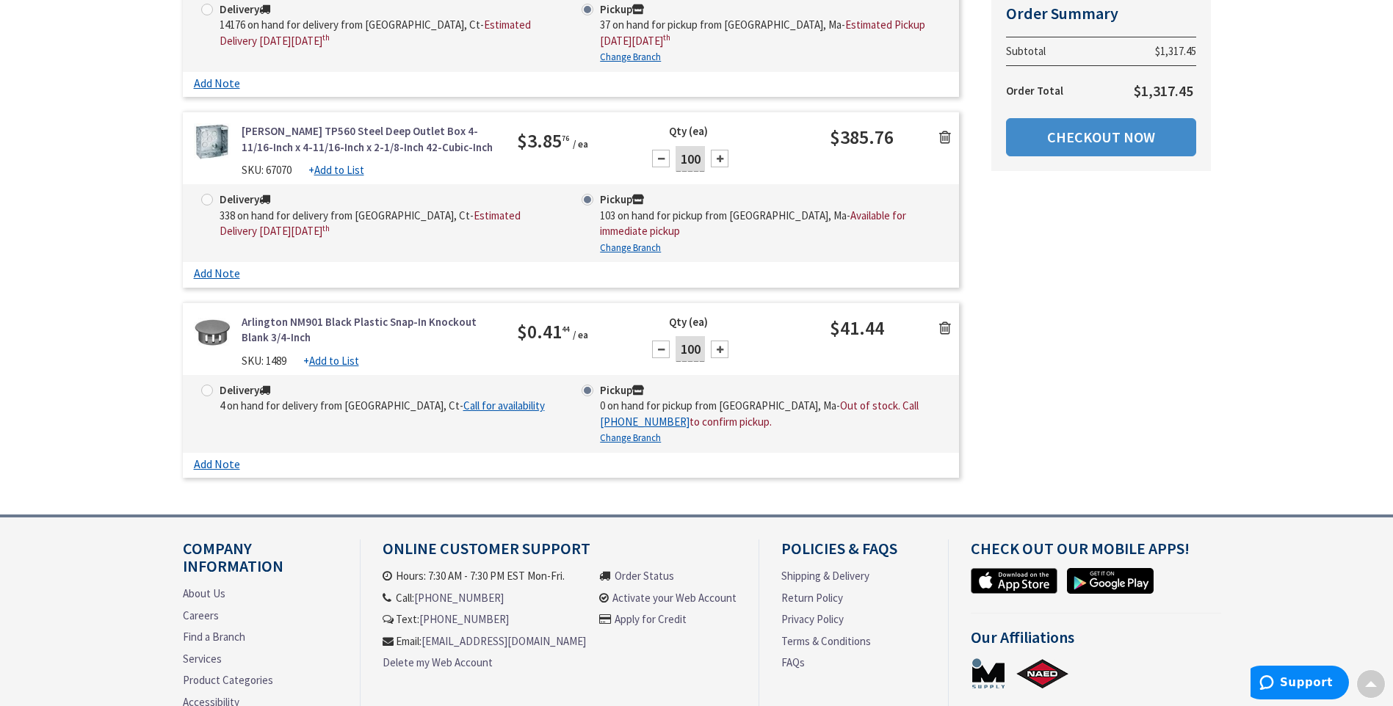
click at [941, 321] on icon at bounding box center [945, 328] width 12 height 15
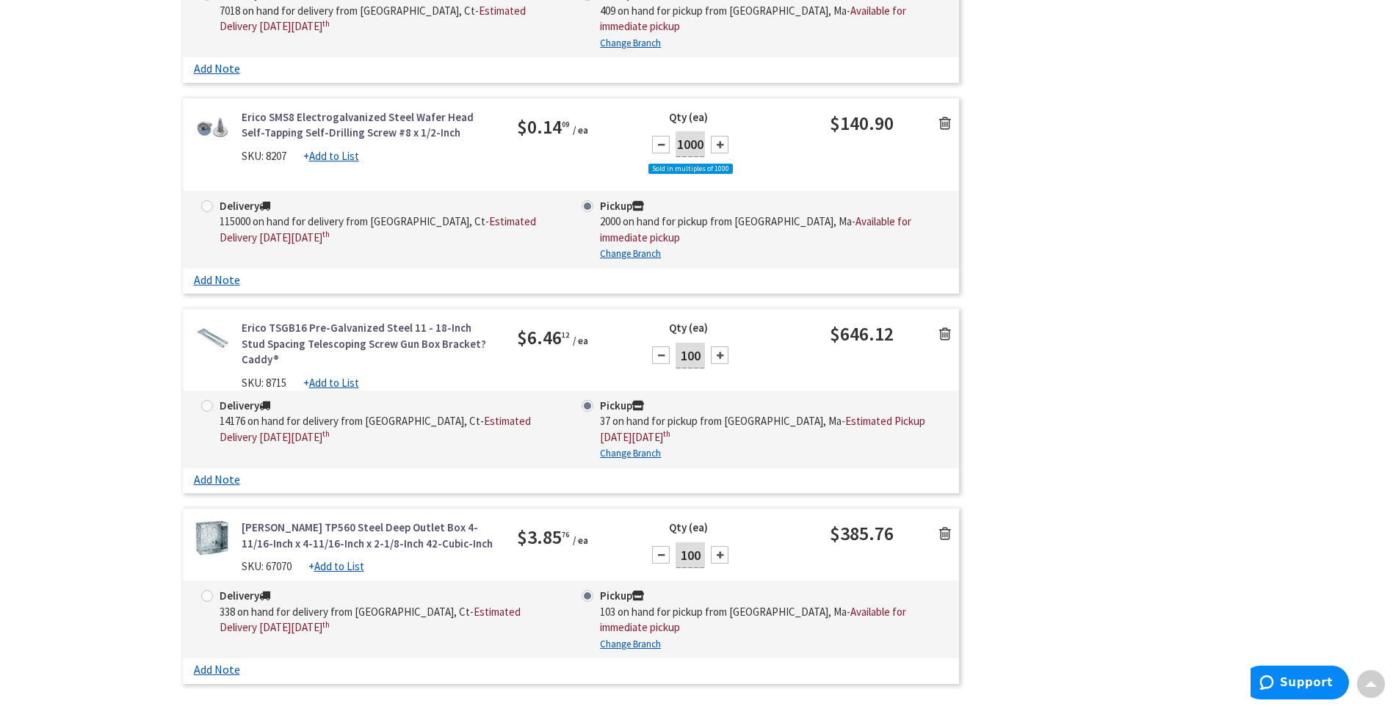
scroll to position [117, 0]
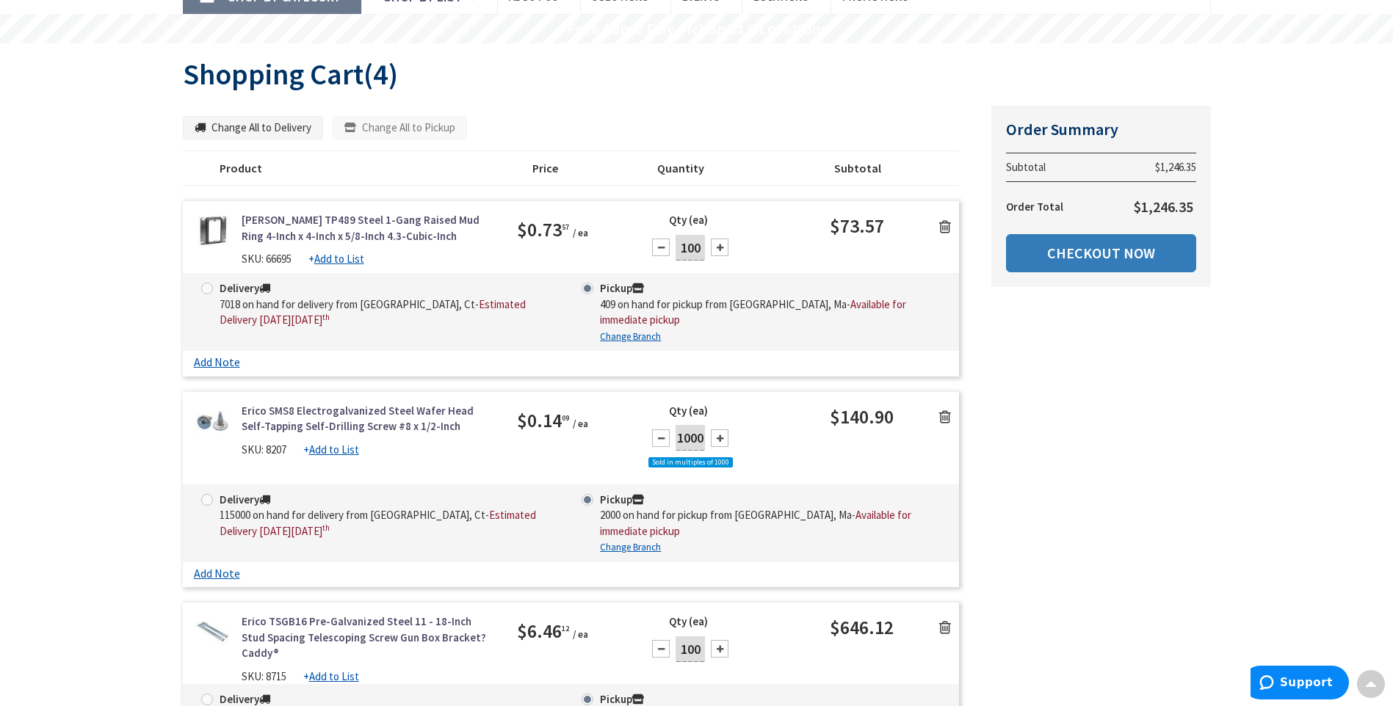
click at [1090, 258] on link "Checkout Now" at bounding box center [1101, 253] width 190 height 38
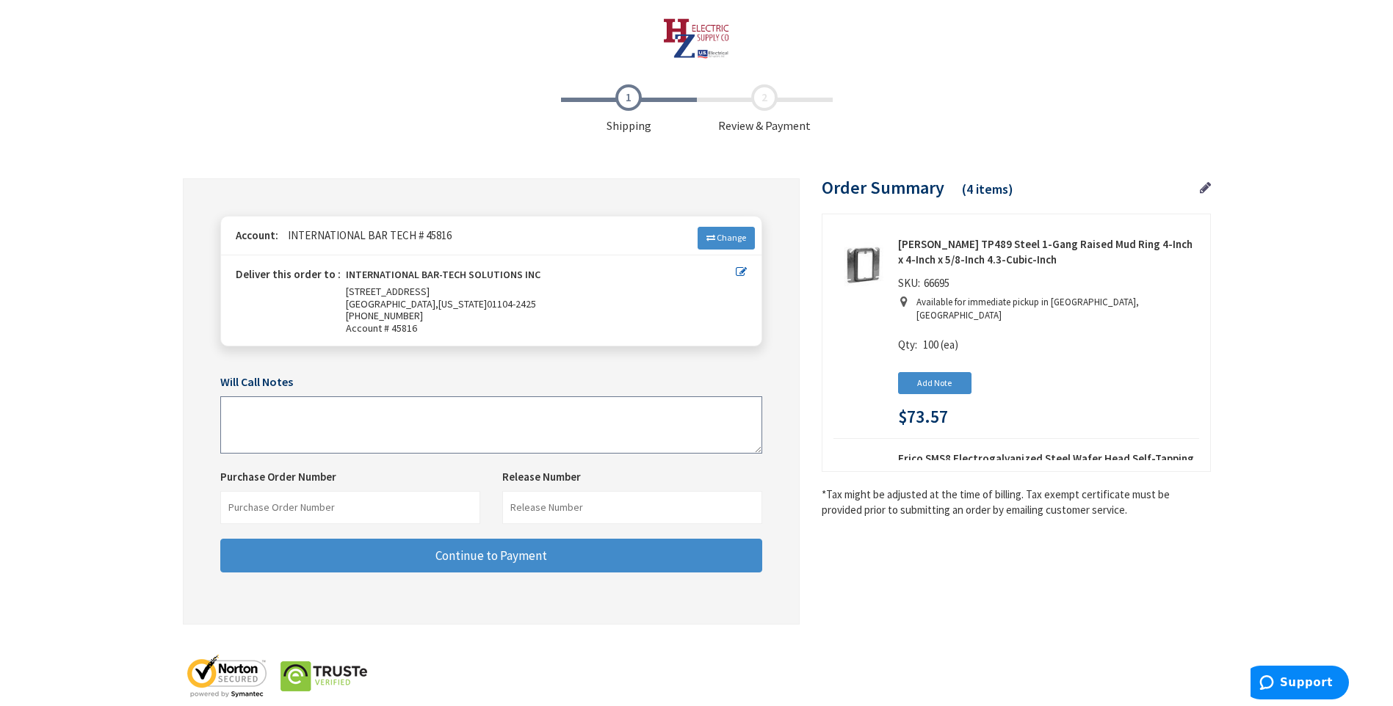
click at [271, 421] on textarea at bounding box center [491, 425] width 542 height 57
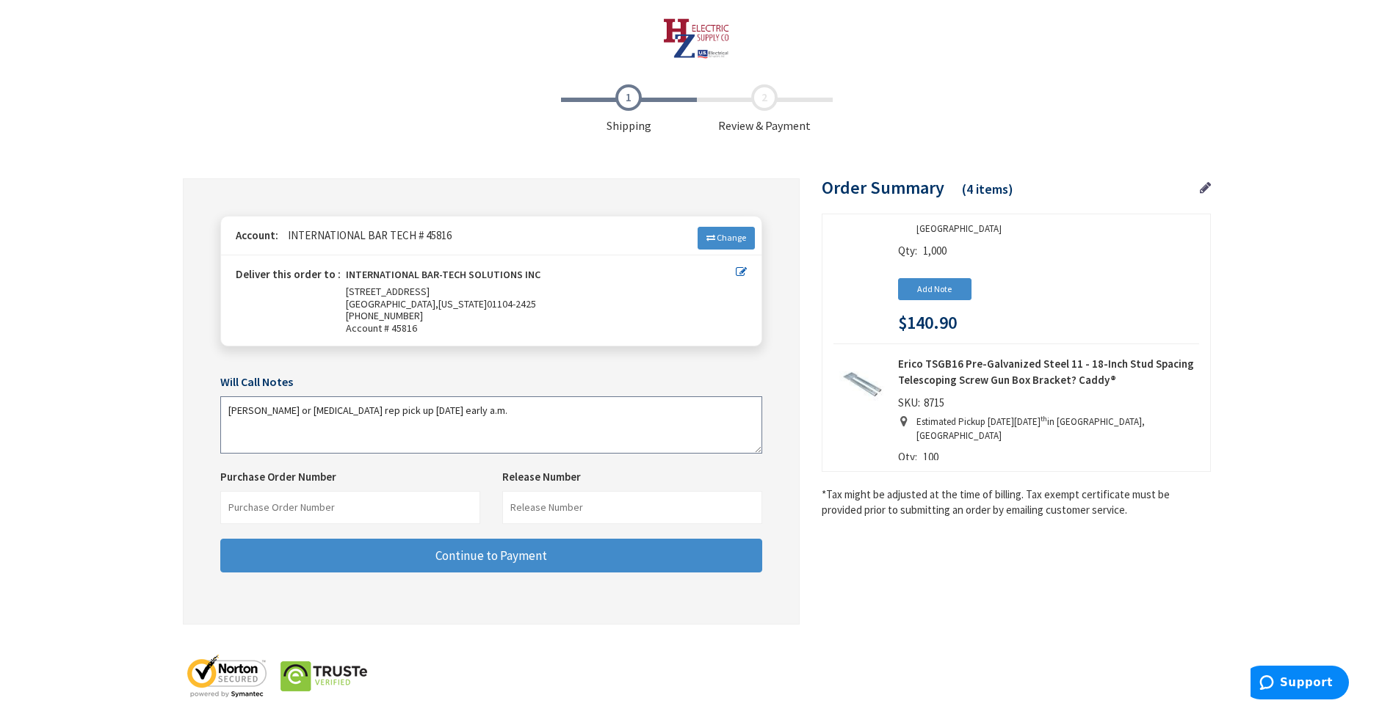
scroll to position [441, 0]
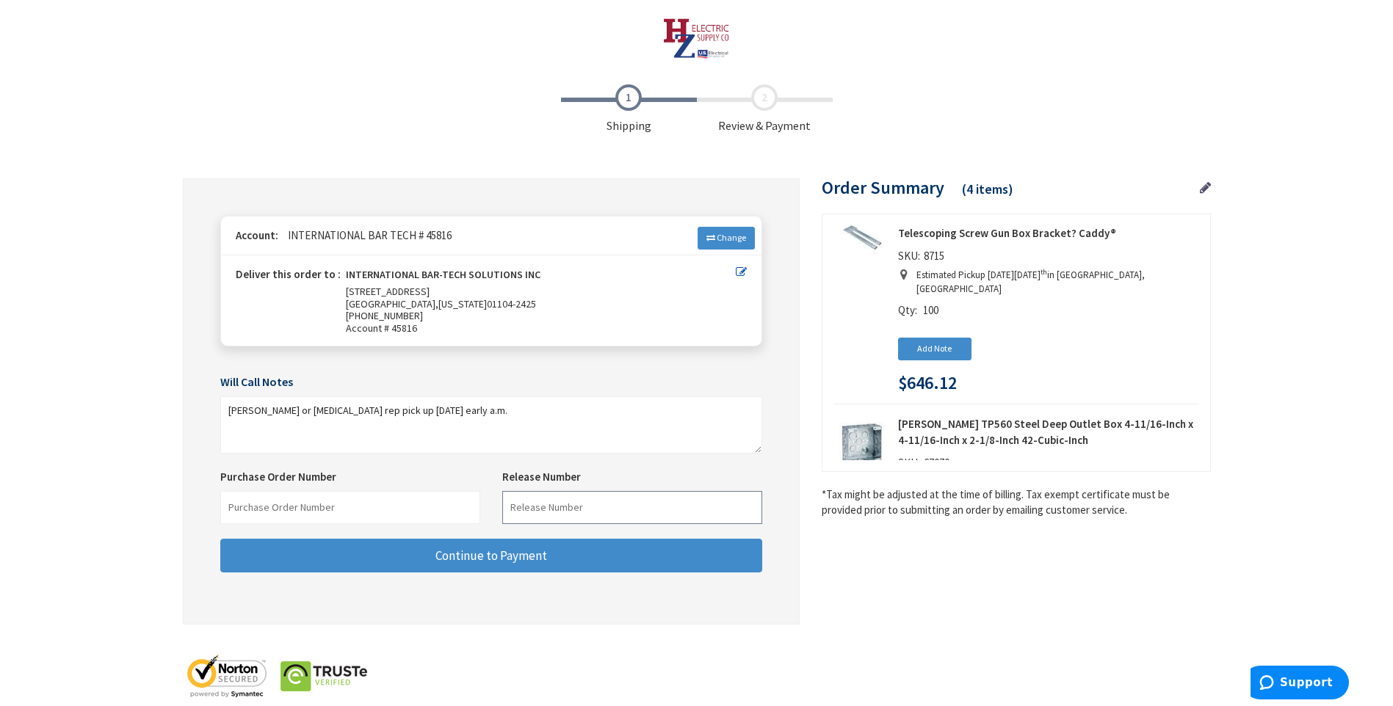
click at [563, 510] on input "text" at bounding box center [632, 507] width 260 height 33
click at [413, 514] on input "text" at bounding box center [350, 507] width 260 height 33
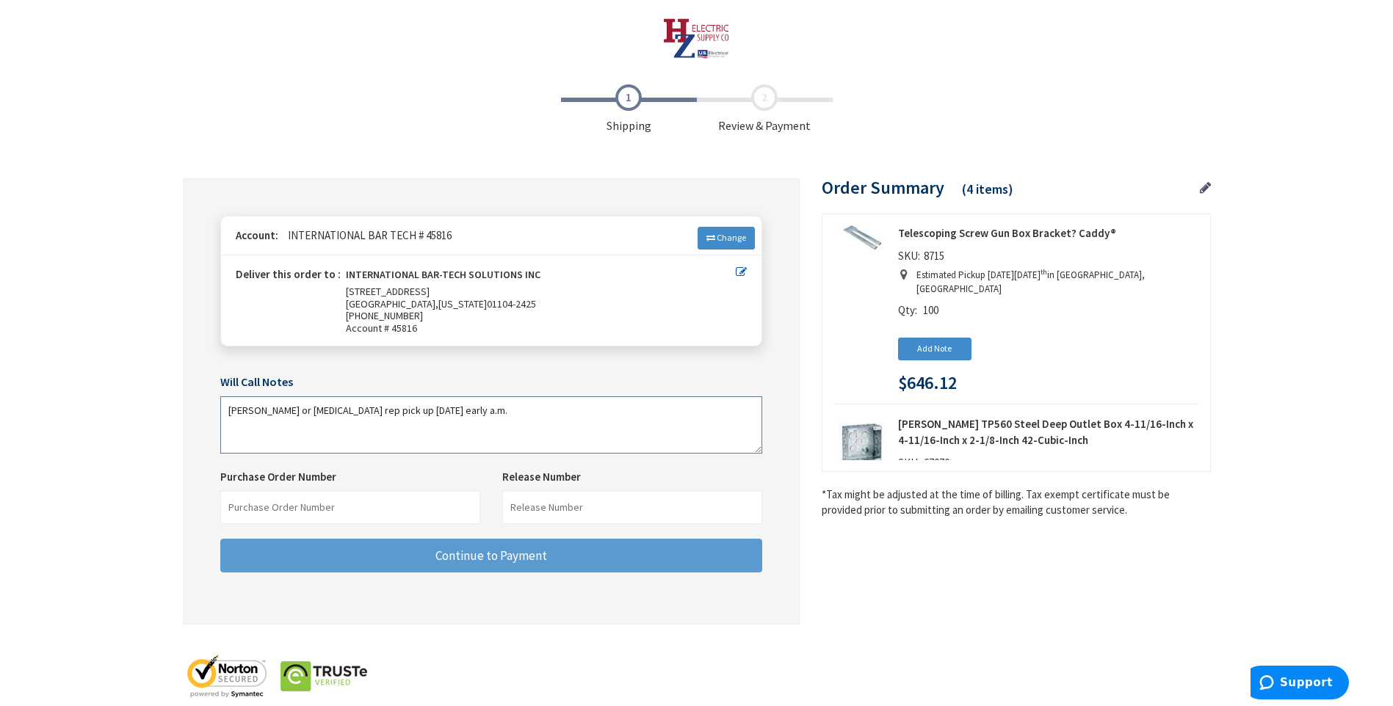
type textarea "Garrick Barnes or IBS rep pick up 9/10/25 early a.m."
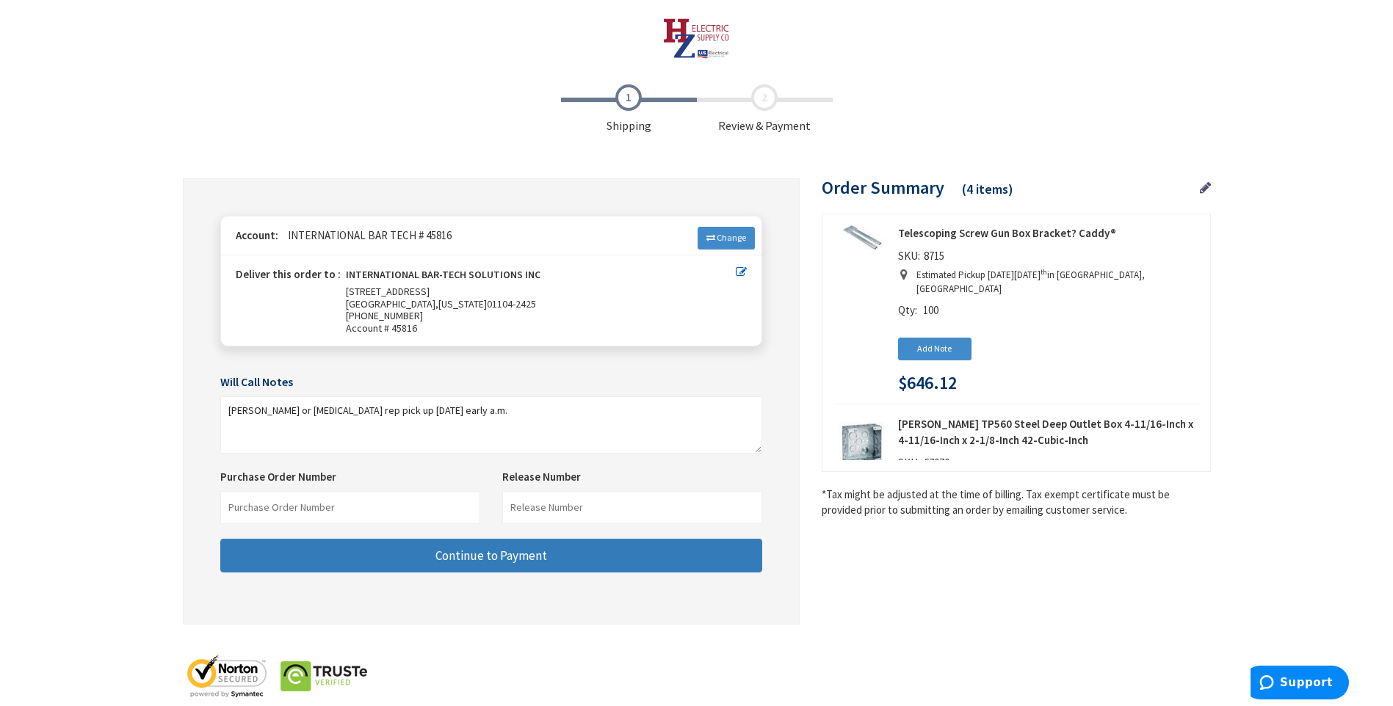
click at [406, 563] on button "Continue to Payment" at bounding box center [491, 556] width 542 height 35
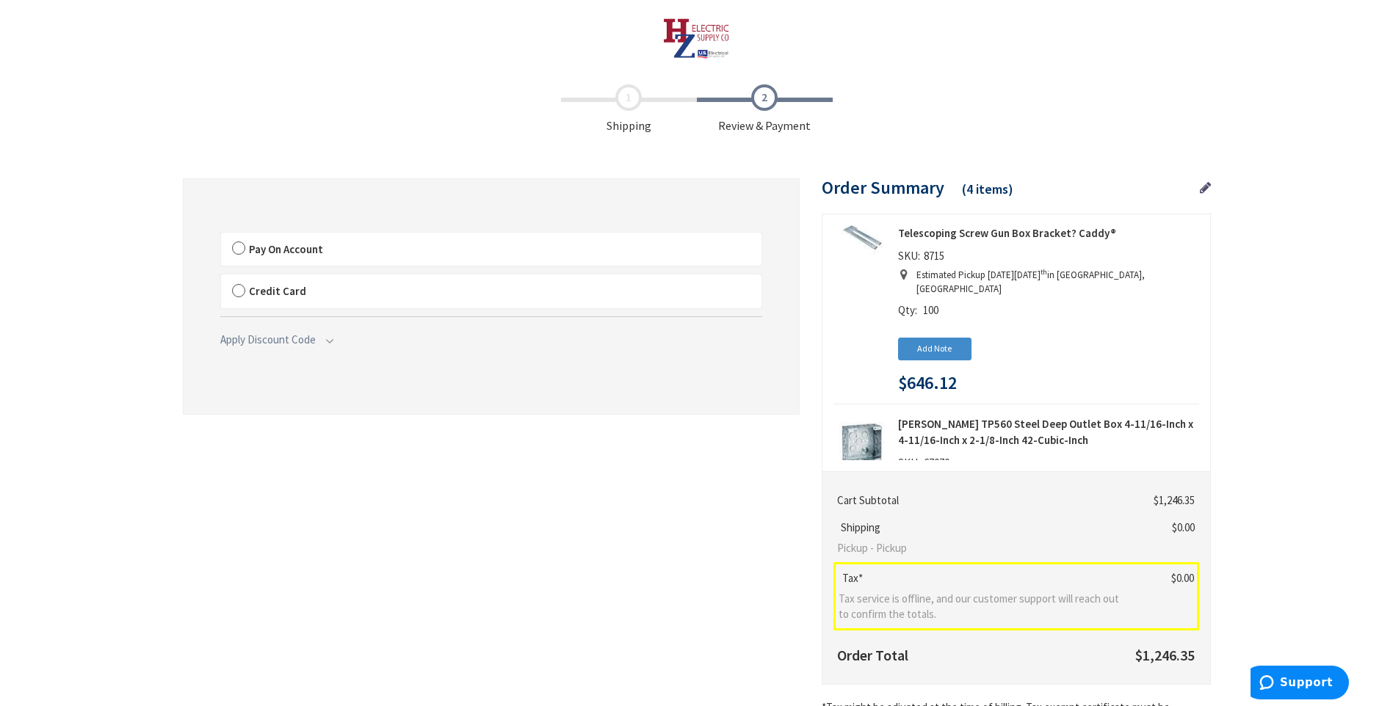
click at [241, 246] on label "Pay On Account" at bounding box center [491, 250] width 540 height 34
click at [221, 236] on input "Pay On Account" at bounding box center [221, 236] width 0 height 0
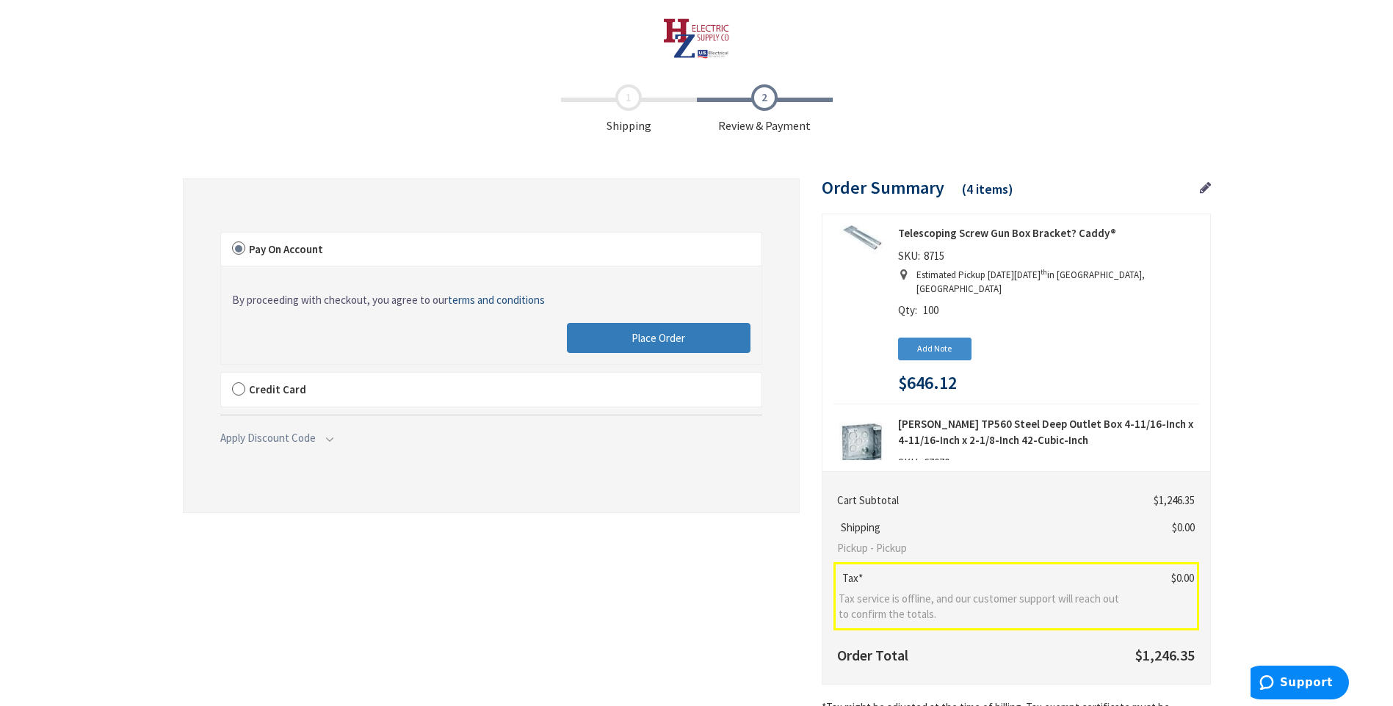
click at [617, 340] on button "Place Order" at bounding box center [659, 338] width 184 height 31
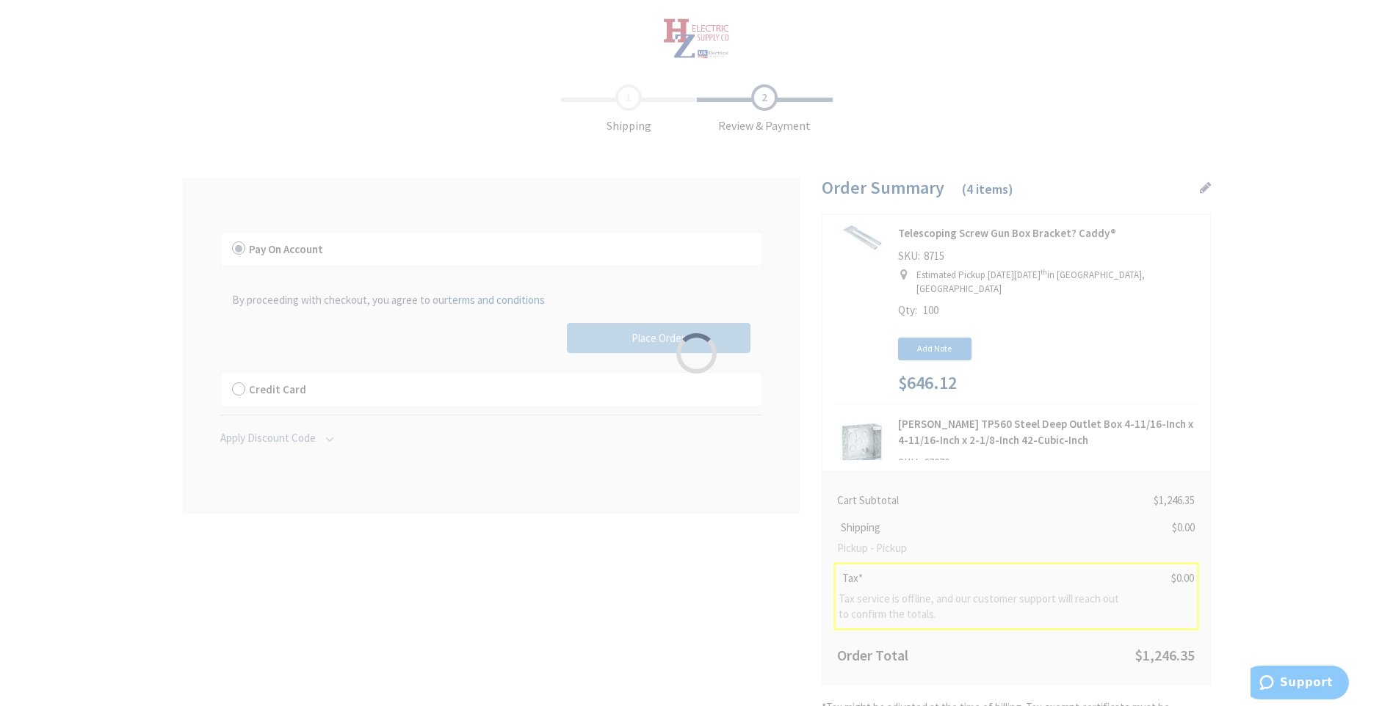
scroll to position [73, 0]
